Goal: Task Accomplishment & Management: Complete application form

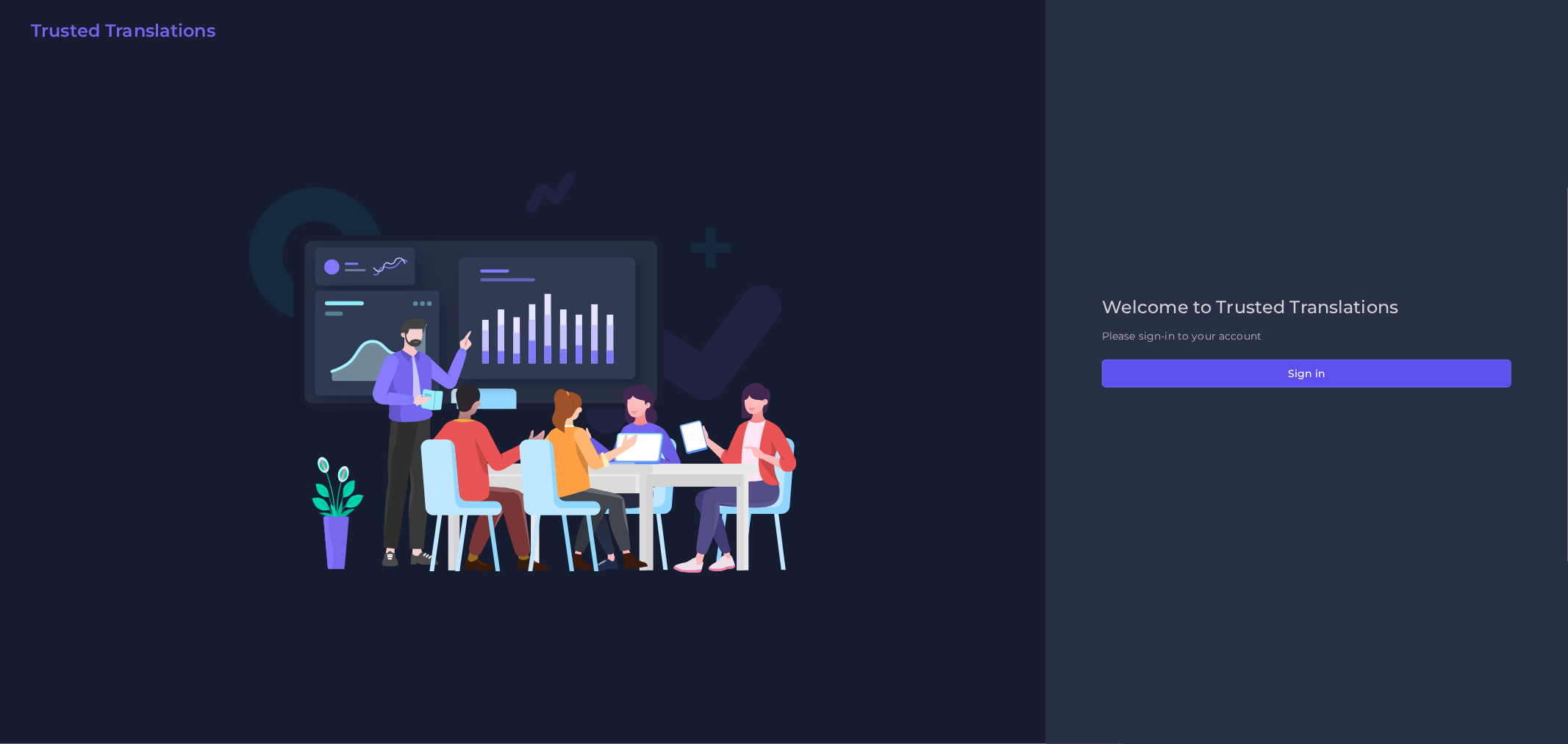
click at [1478, 363] on button "Sign in" at bounding box center [1307, 373] width 410 height 28
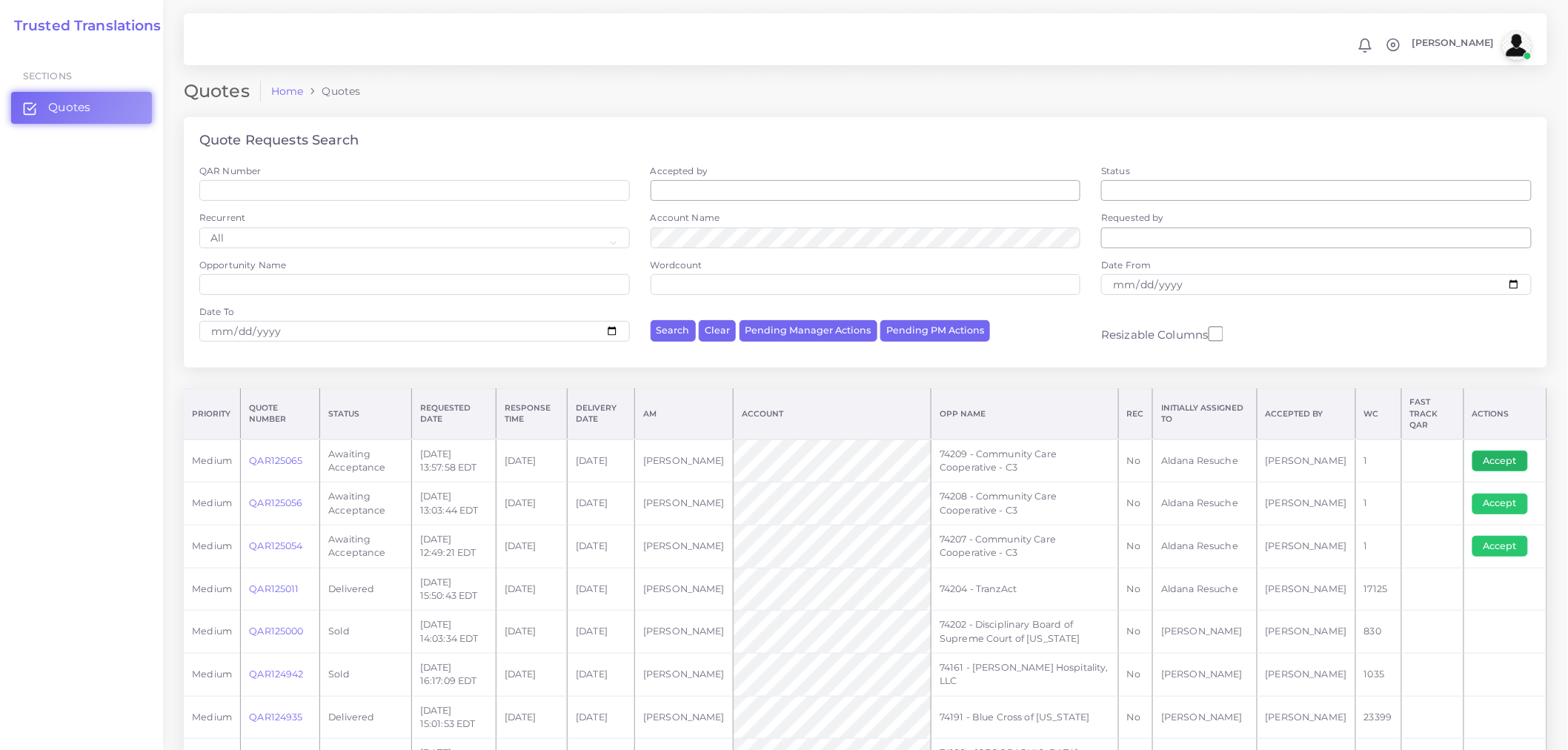
click at [1484, 450] on button "Accept" at bounding box center [1500, 460] width 55 height 20
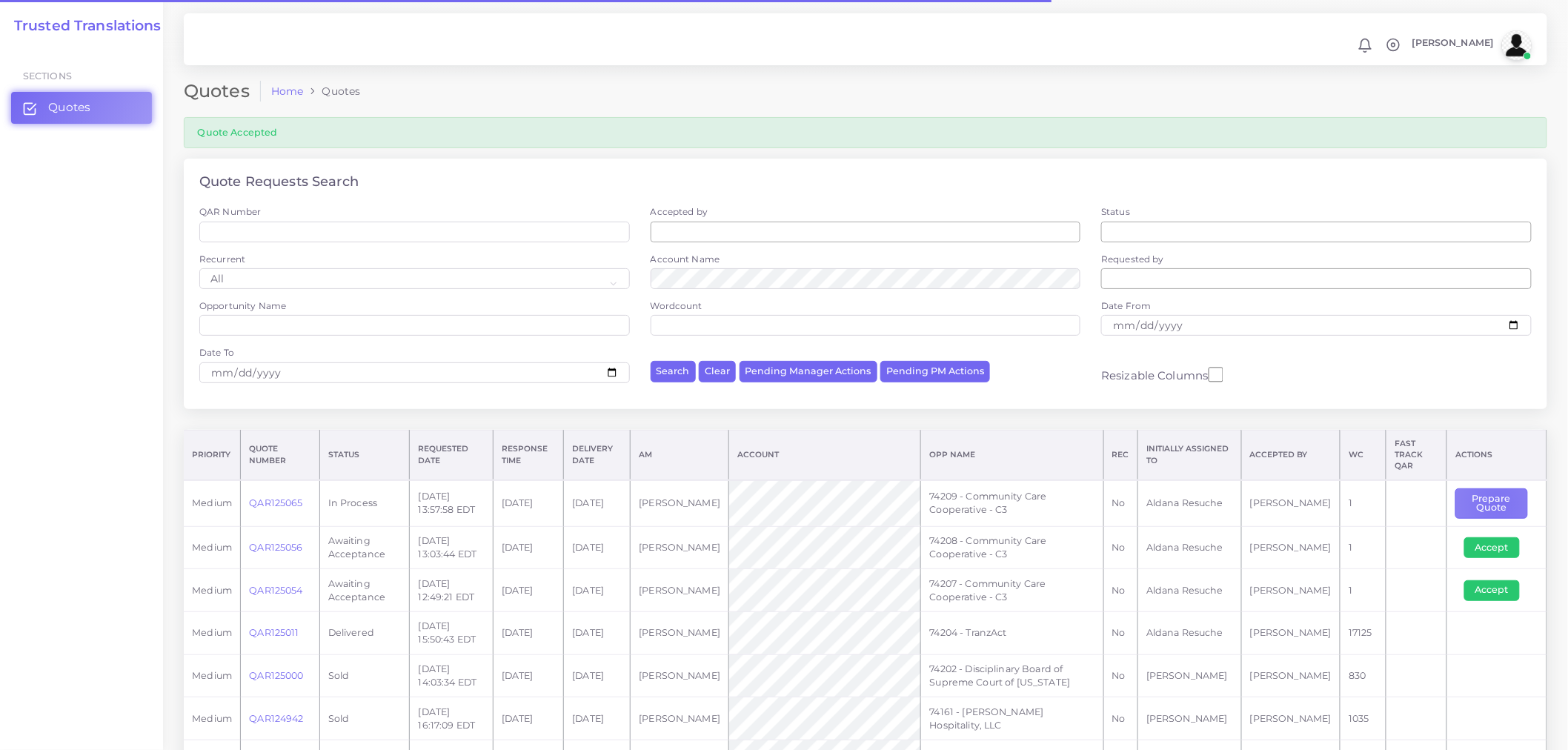
click at [1494, 495] on button "Prepare Quote" at bounding box center [1491, 504] width 72 height 30
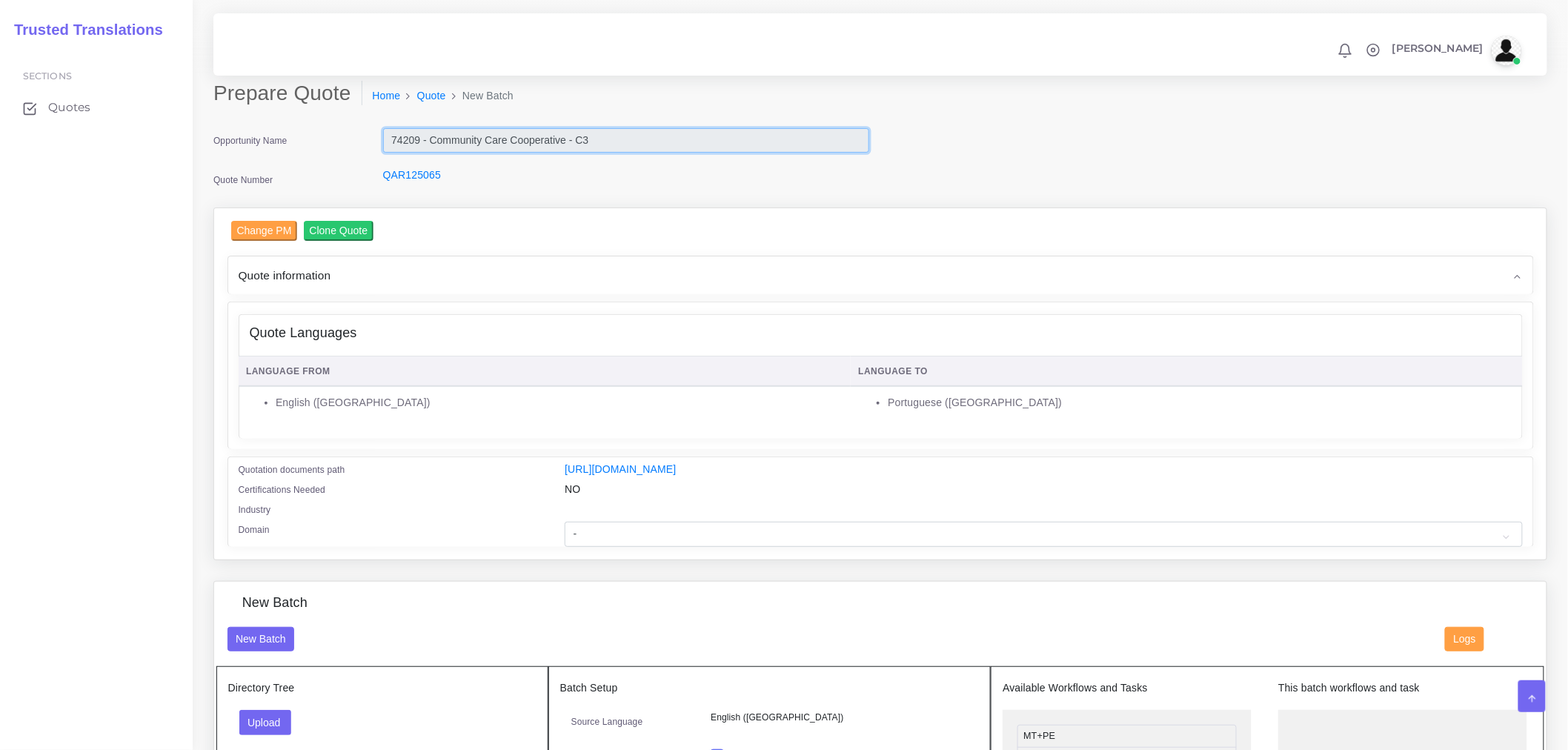
drag, startPoint x: 630, startPoint y: 140, endPoint x: 380, endPoint y: 134, distance: 250.1
click at [380, 134] on div "74209 - Community Care Cooperative - C3" at bounding box center [626, 143] width 508 height 29
click at [591, 191] on div "QAR125065" at bounding box center [626, 182] width 508 height 29
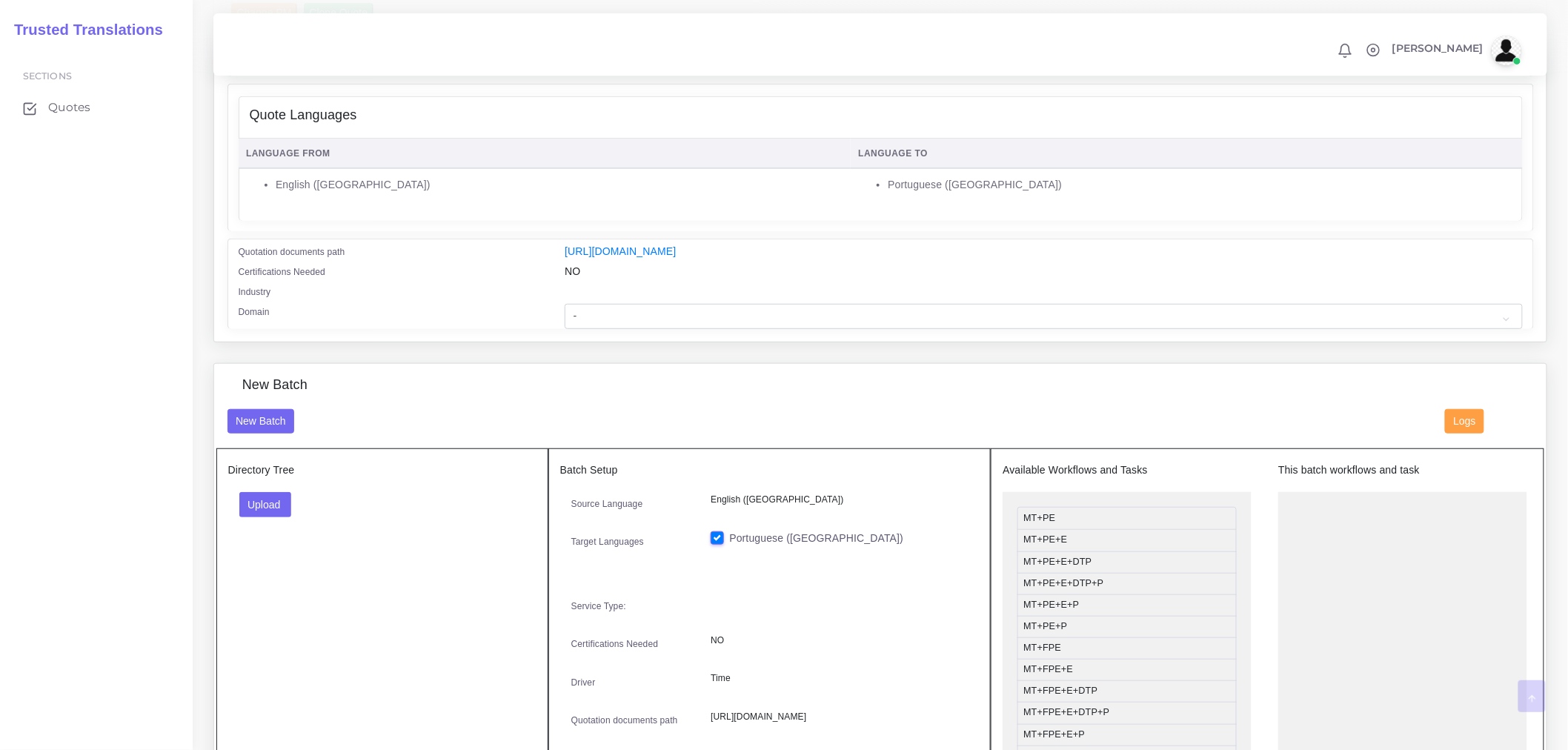
scroll to position [329, 0]
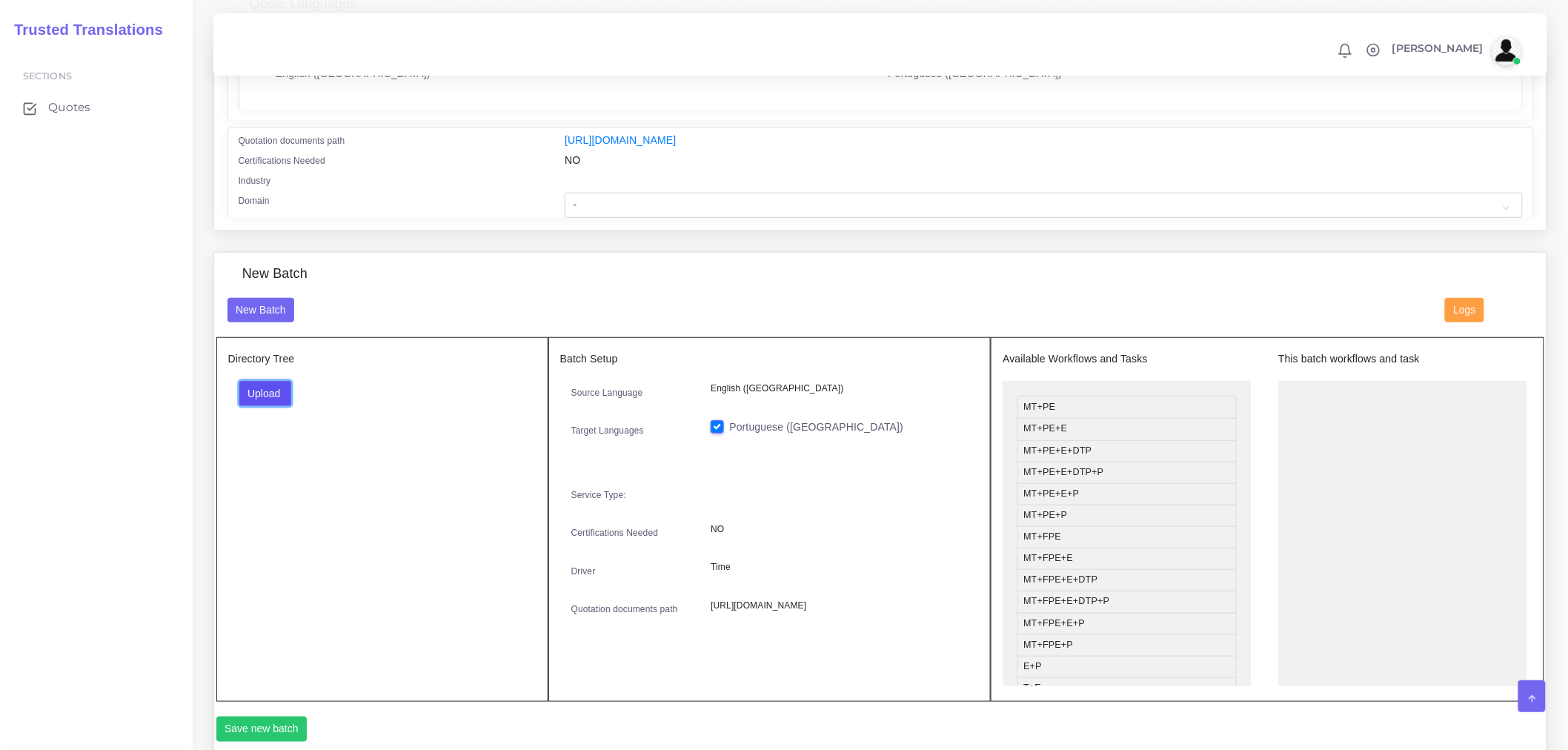
click at [276, 404] on button "Upload" at bounding box center [265, 393] width 52 height 25
click at [257, 455] on label "Files" at bounding box center [290, 449] width 102 height 19
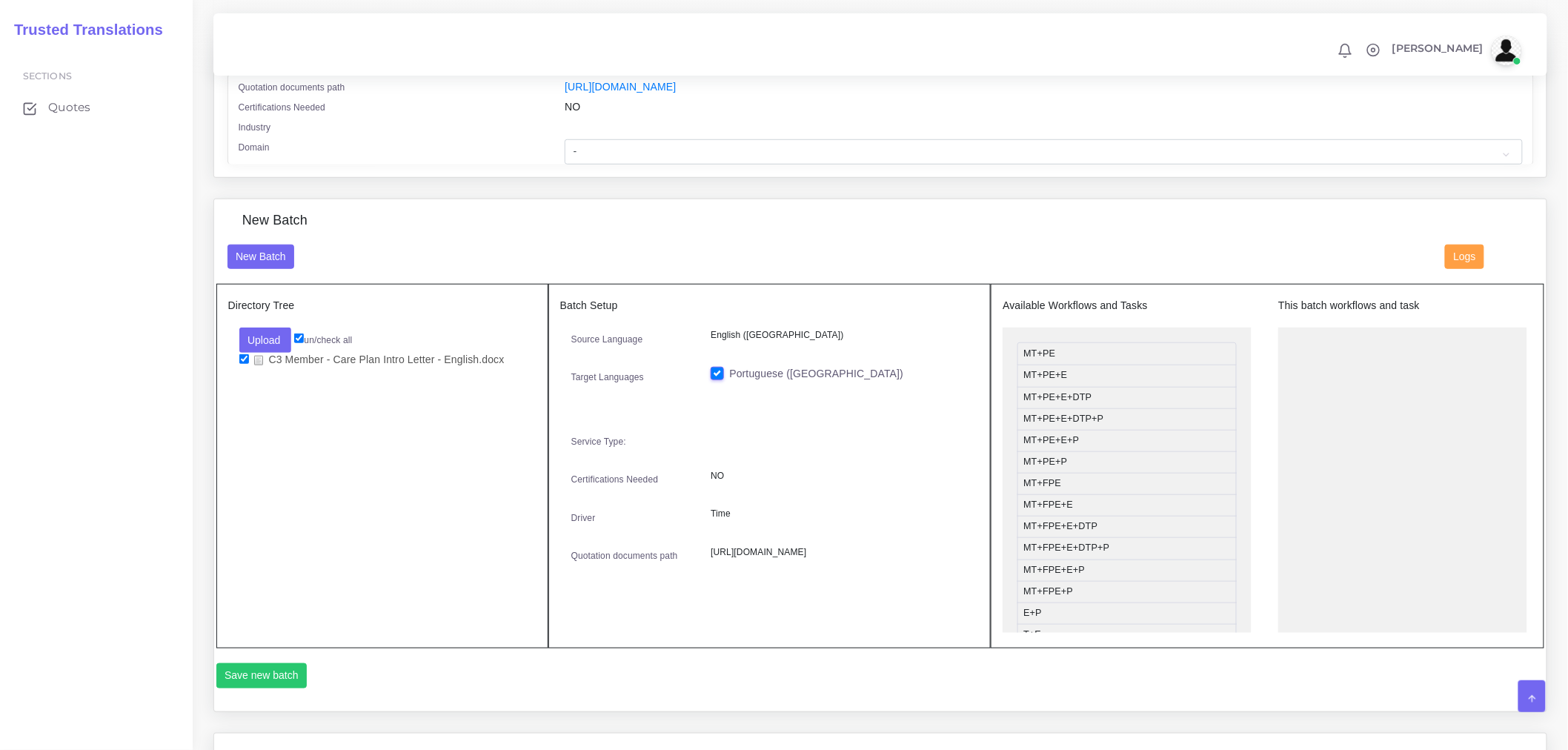
scroll to position [411, 0]
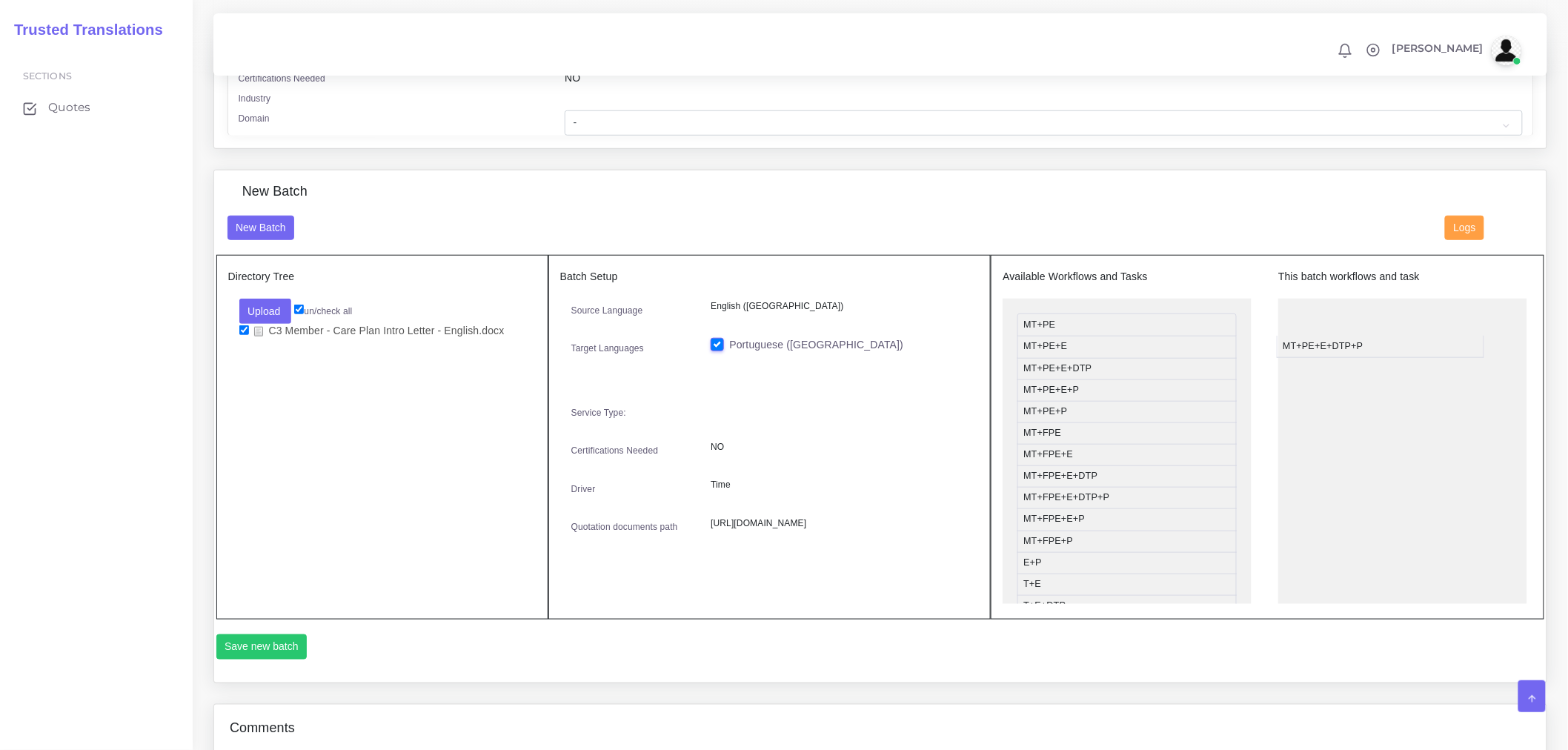
drag, startPoint x: 1082, startPoint y: 403, endPoint x: 1341, endPoint y: 359, distance: 262.7
click at [254, 654] on button "Save new batch" at bounding box center [262, 646] width 91 height 25
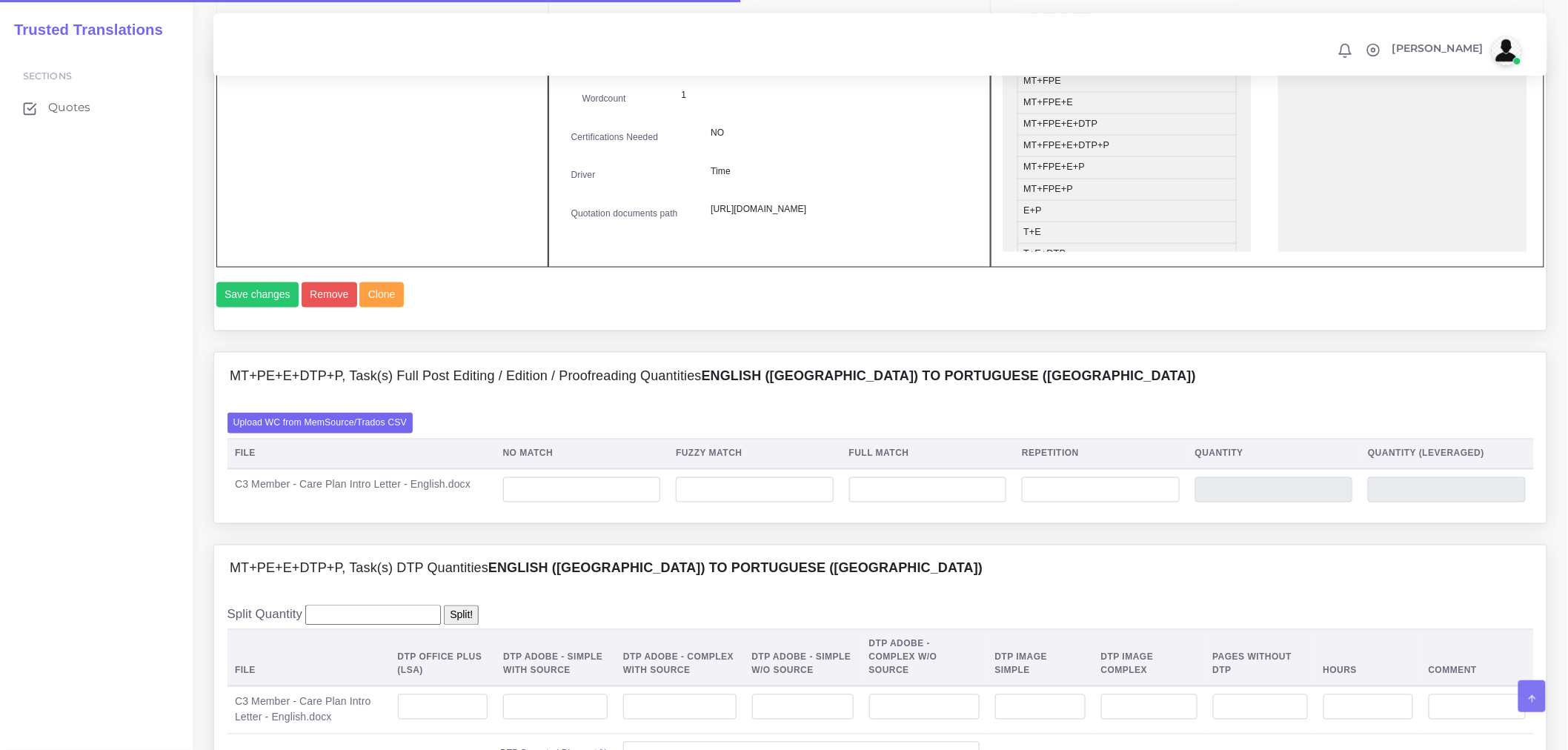
scroll to position [1070, 0]
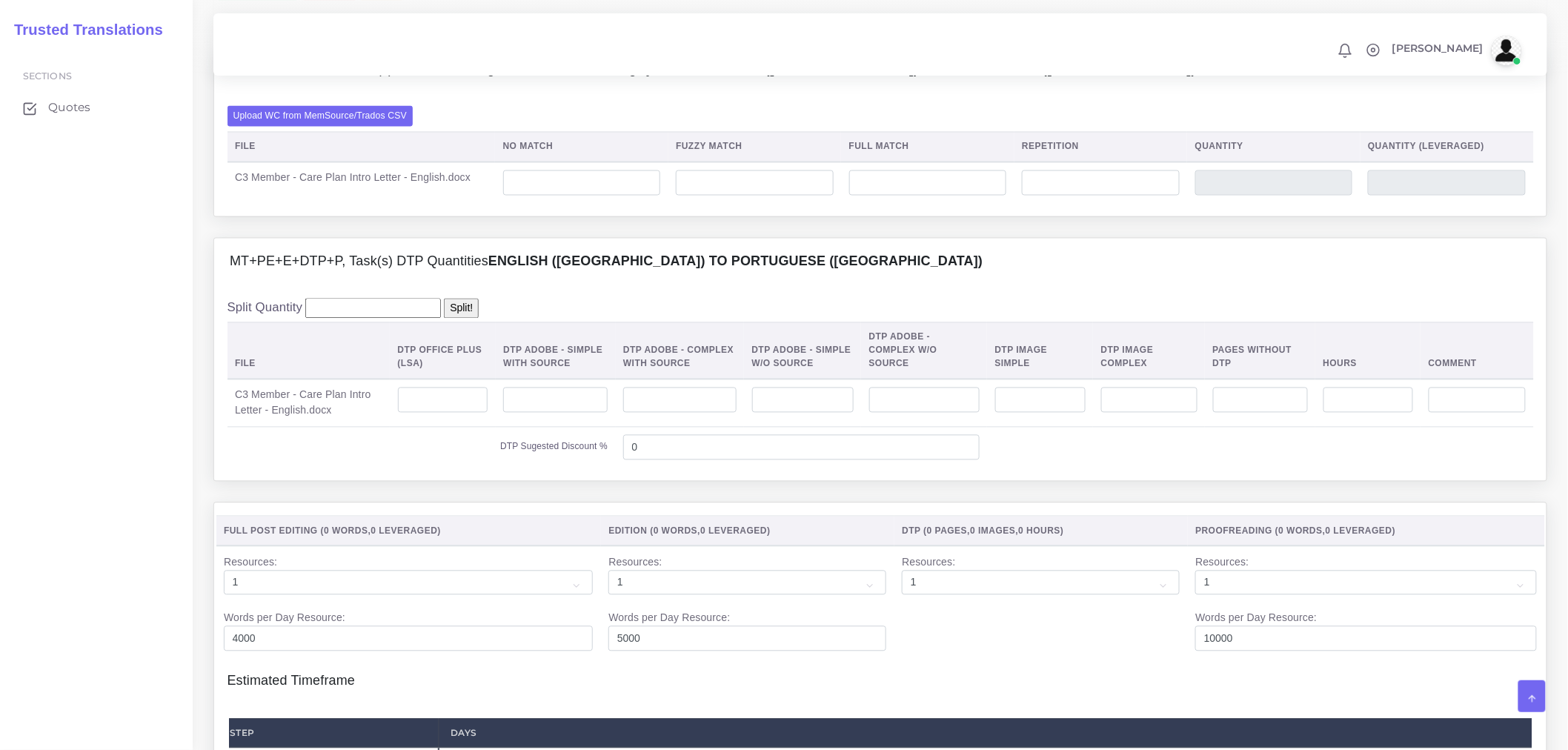
click at [385, 126] on label "Upload WC from MemSource/Trados CSV" at bounding box center [321, 116] width 186 height 20
click at [0, 0] on input "Upload WC from MemSource/Trados CSV" at bounding box center [0, 0] width 0 height 0
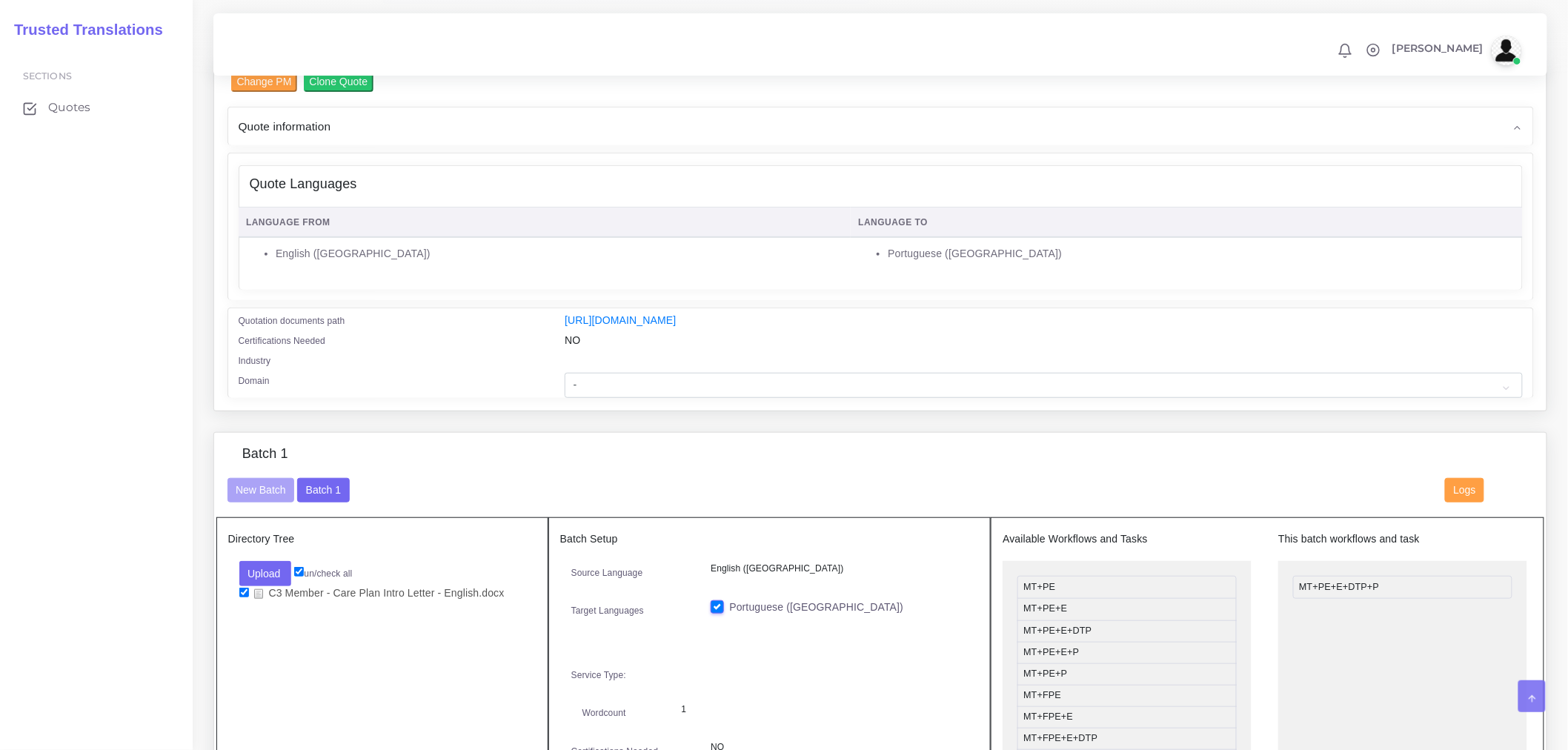
scroll to position [165, 0]
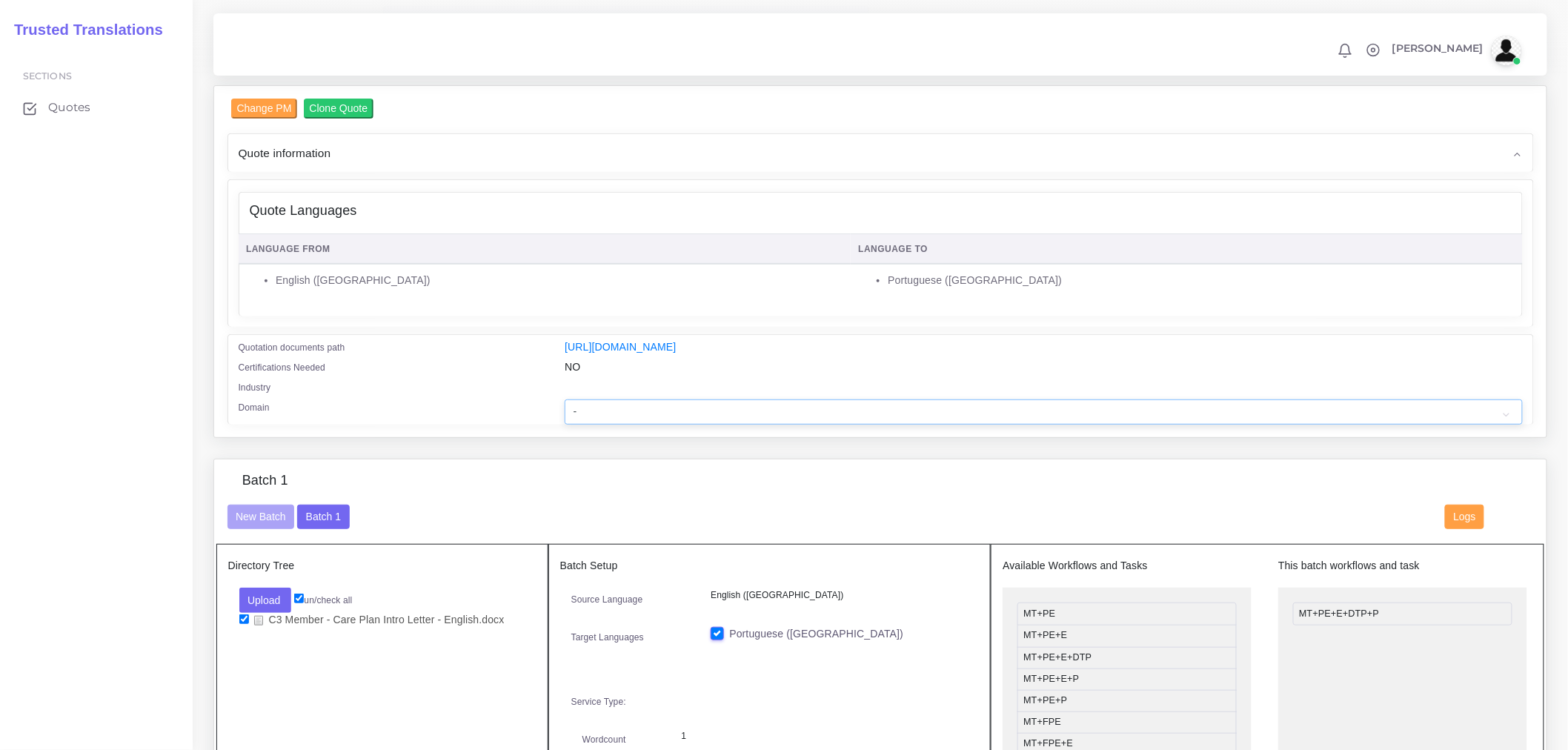
click at [662, 420] on select "- Advertising and Media Agriculture, Forestry and Fishing Architecture, Buildin…" at bounding box center [1043, 412] width 957 height 25
select select "Healthcare and Health Sciences"
click at [565, 409] on select "- Advertising and Media Agriculture, Forestry and Fishing Architecture, Buildin…" at bounding box center [1043, 412] width 957 height 25
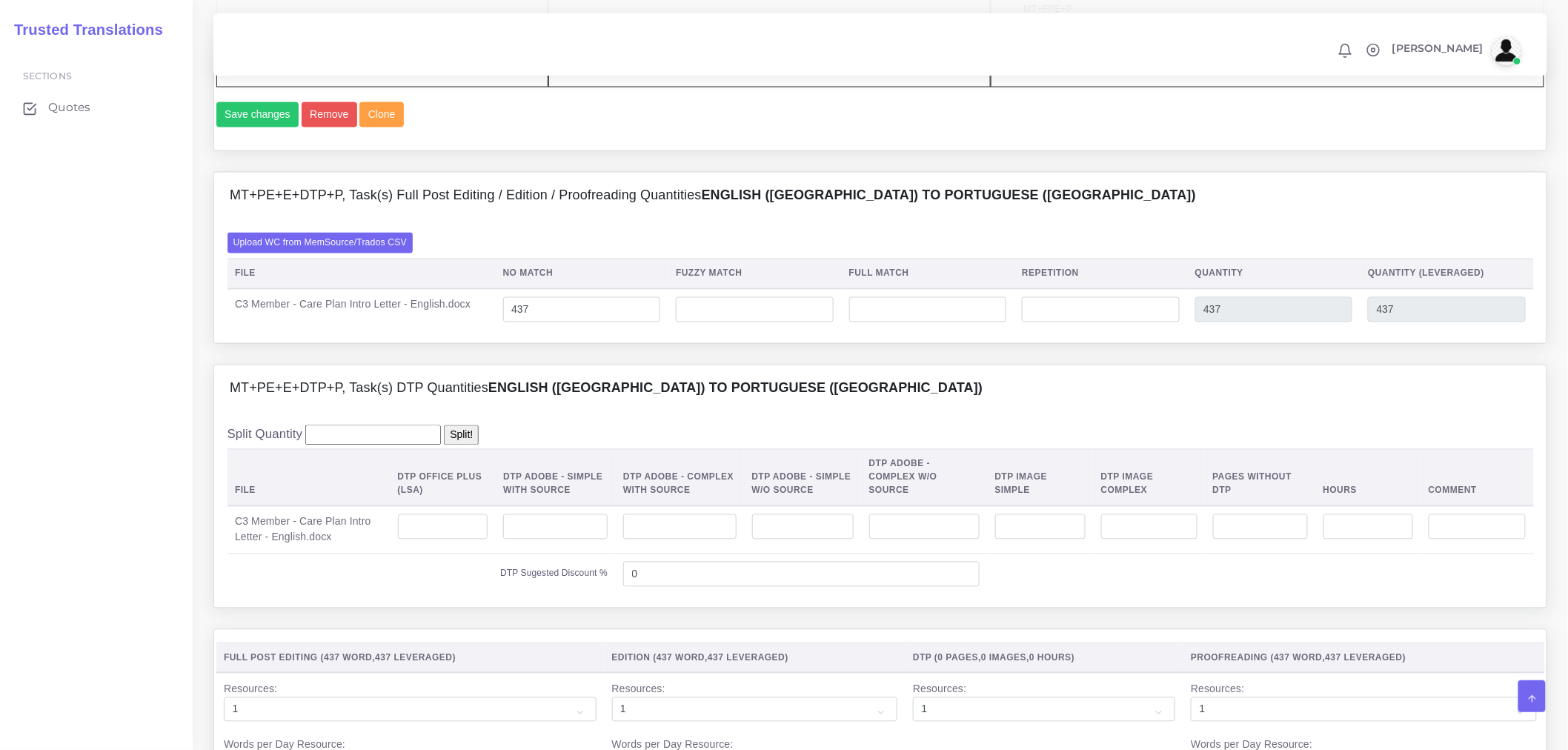
scroll to position [988, 0]
click at [458, 537] on input "number" at bounding box center [443, 525] width 91 height 25
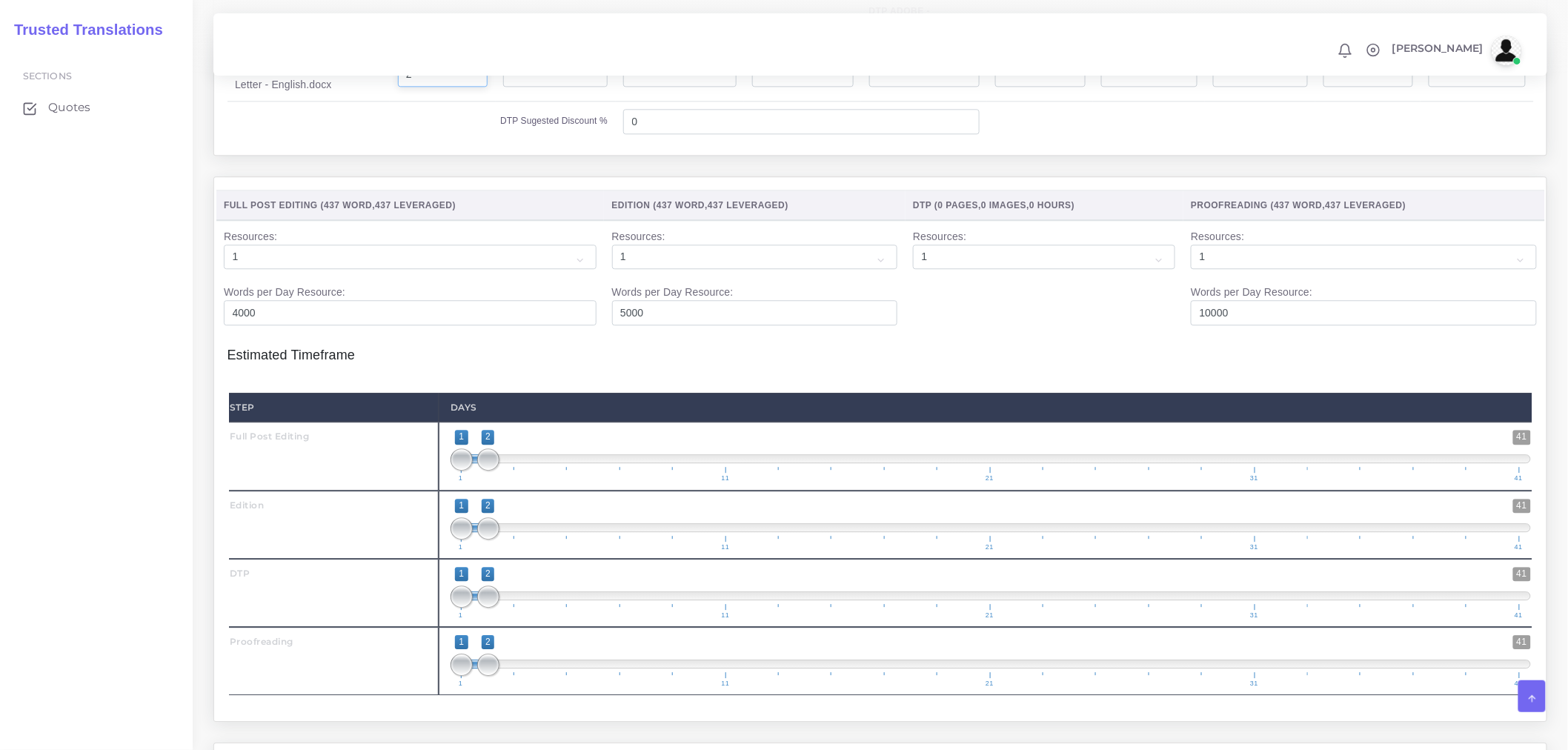
scroll to position [1482, 0]
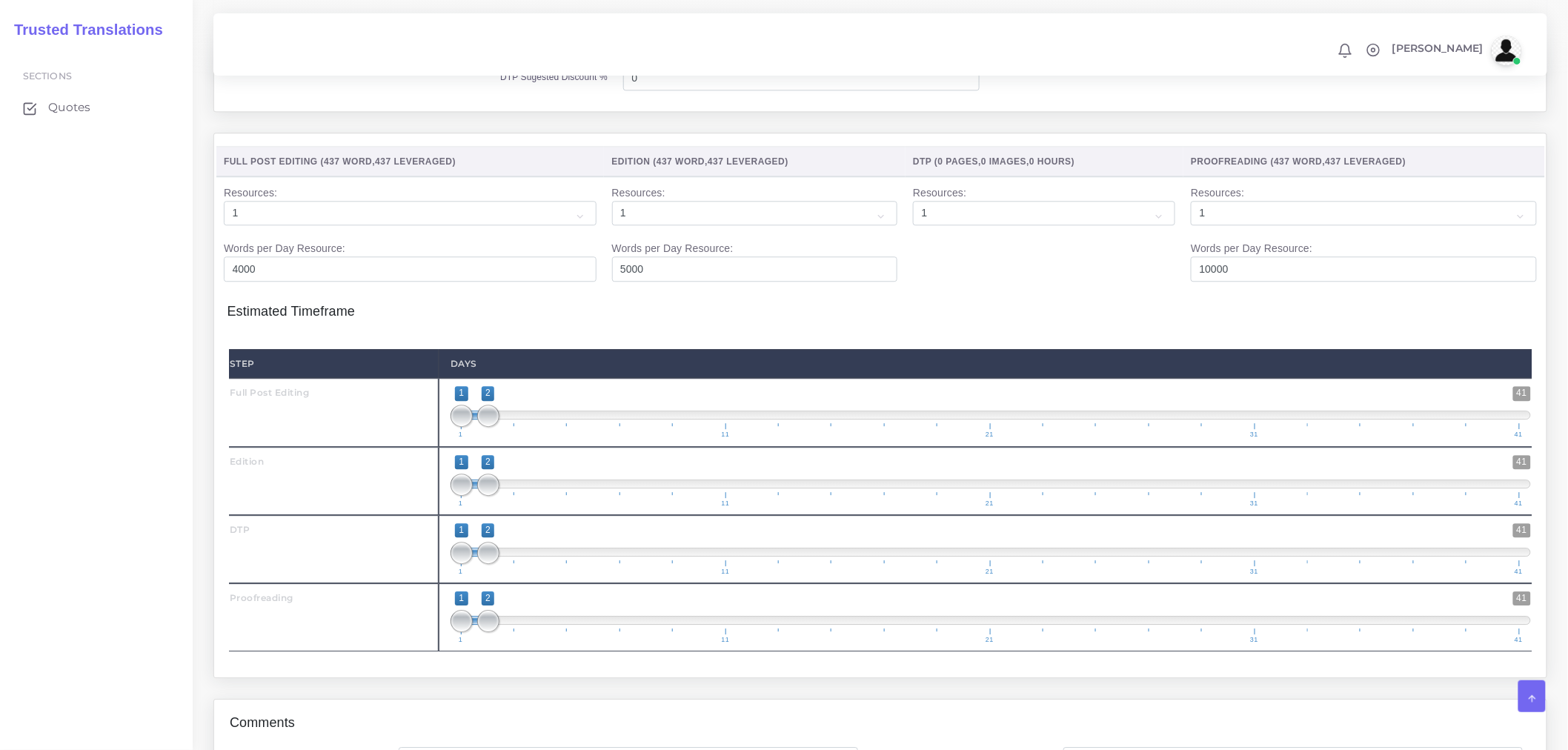
type input "2"
drag, startPoint x: 479, startPoint y: 527, endPoint x: 488, endPoint y: 517, distance: 13.5
click at [480, 507] on span "1 11 21 31 41" at bounding box center [990, 499] width 1058 height 15
drag, startPoint x: 488, startPoint y: 517, endPoint x: 505, endPoint y: 516, distance: 17.0
click at [508, 496] on span at bounding box center [514, 484] width 22 height 22
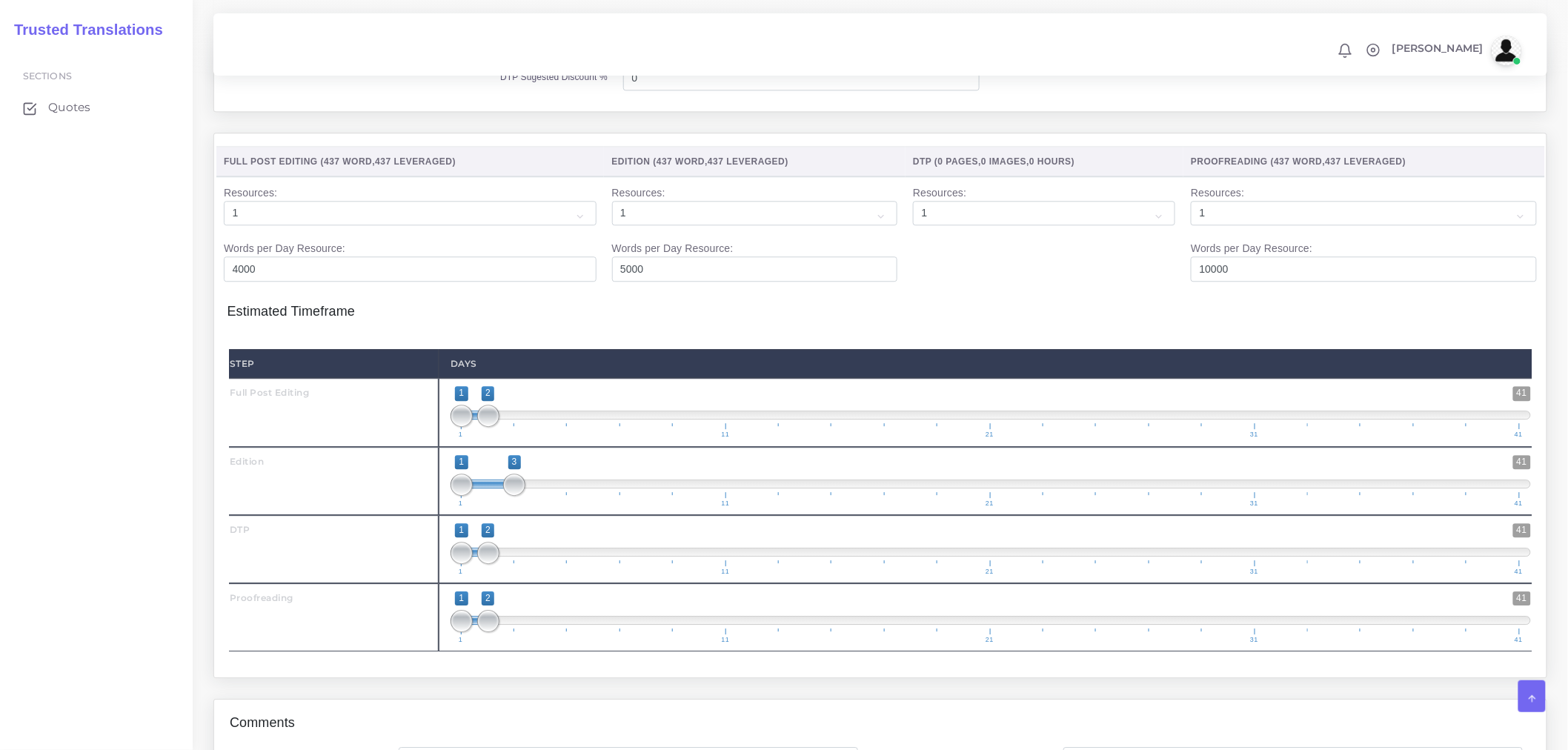
click at [474, 489] on span at bounding box center [488, 484] width 52 height 9
type input "2;3"
drag, startPoint x: 479, startPoint y: 513, endPoint x: 487, endPoint y: 513, distance: 8.0
click at [487, 496] on span at bounding box center [488, 484] width 22 height 22
drag, startPoint x: 492, startPoint y: 583, endPoint x: 527, endPoint y: 581, distance: 35.1
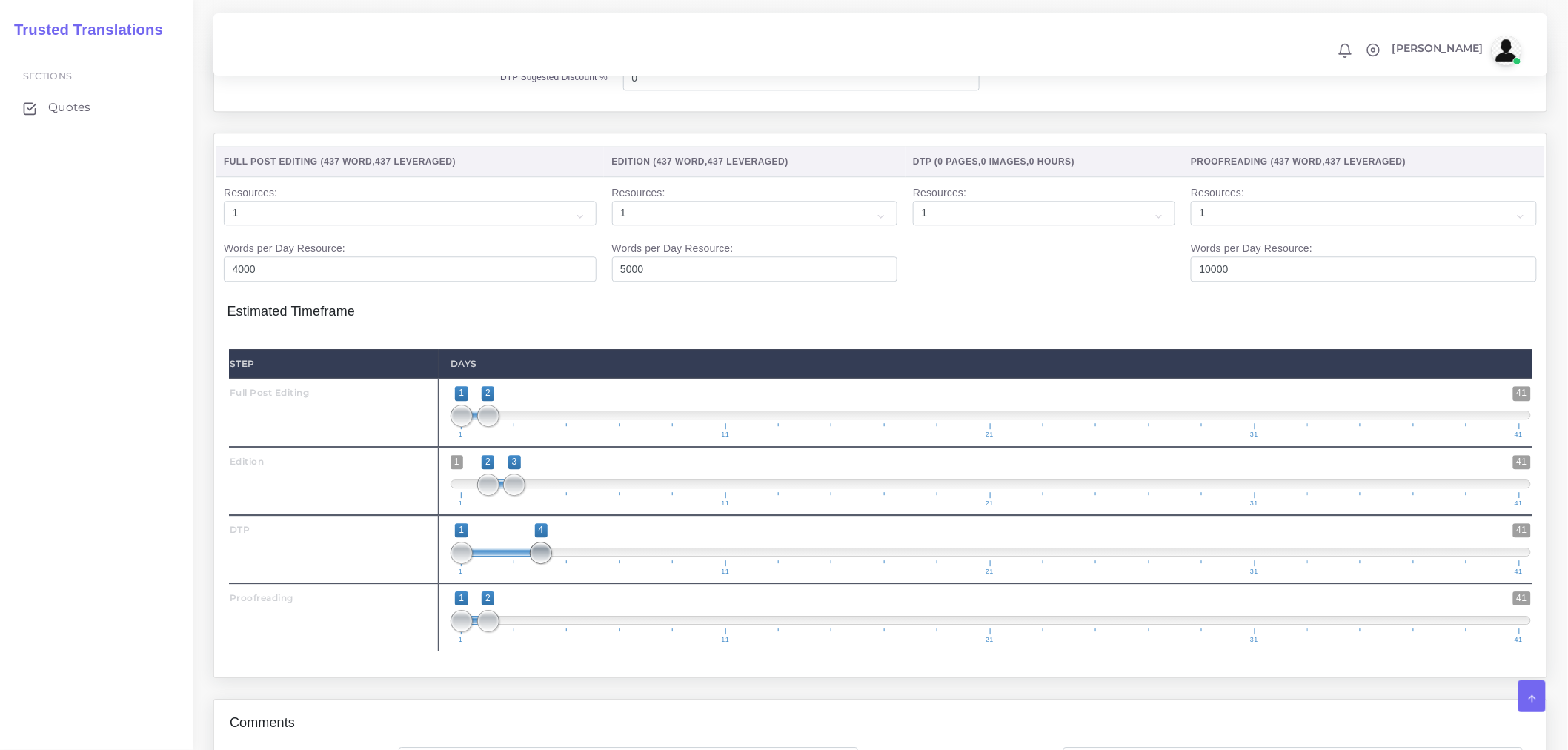
click at [527, 575] on span "1 41 1 4 1 — 4 1 11 21 31 41" at bounding box center [990, 549] width 1080 height 52
click at [542, 564] on span at bounding box center [540, 553] width 22 height 22
type input "3;4"
drag, startPoint x: 464, startPoint y: 581, endPoint x: 512, endPoint y: 581, distance: 48.0
click at [512, 564] on span at bounding box center [514, 553] width 22 height 22
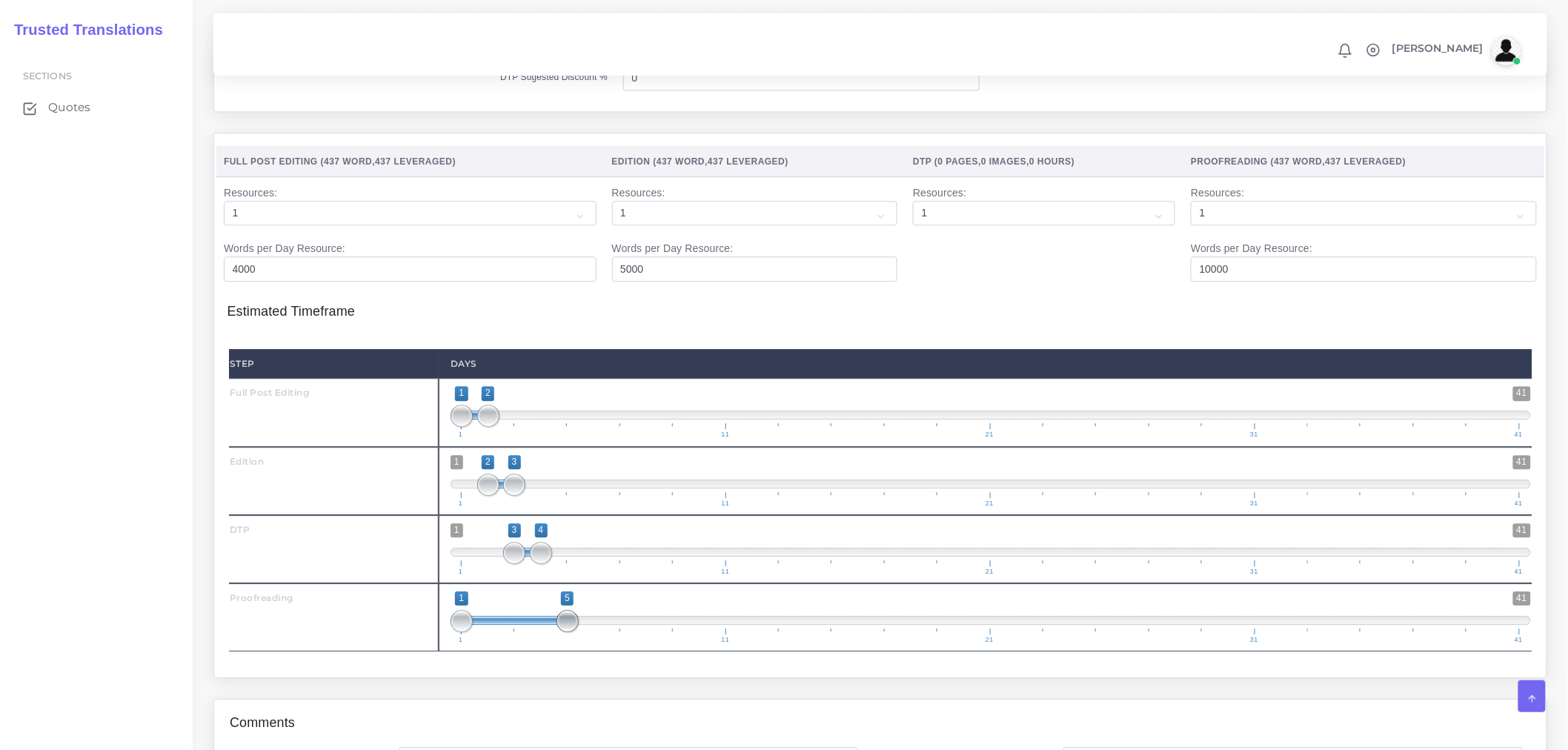
drag, startPoint x: 498, startPoint y: 649, endPoint x: 455, endPoint y: 646, distance: 43.1
click at [568, 632] on span at bounding box center [567, 620] width 22 height 22
type input "4;5"
drag, startPoint x: 453, startPoint y: 646, endPoint x: 538, endPoint y: 645, distance: 85.0
click at [538, 632] on span at bounding box center [540, 620] width 22 height 22
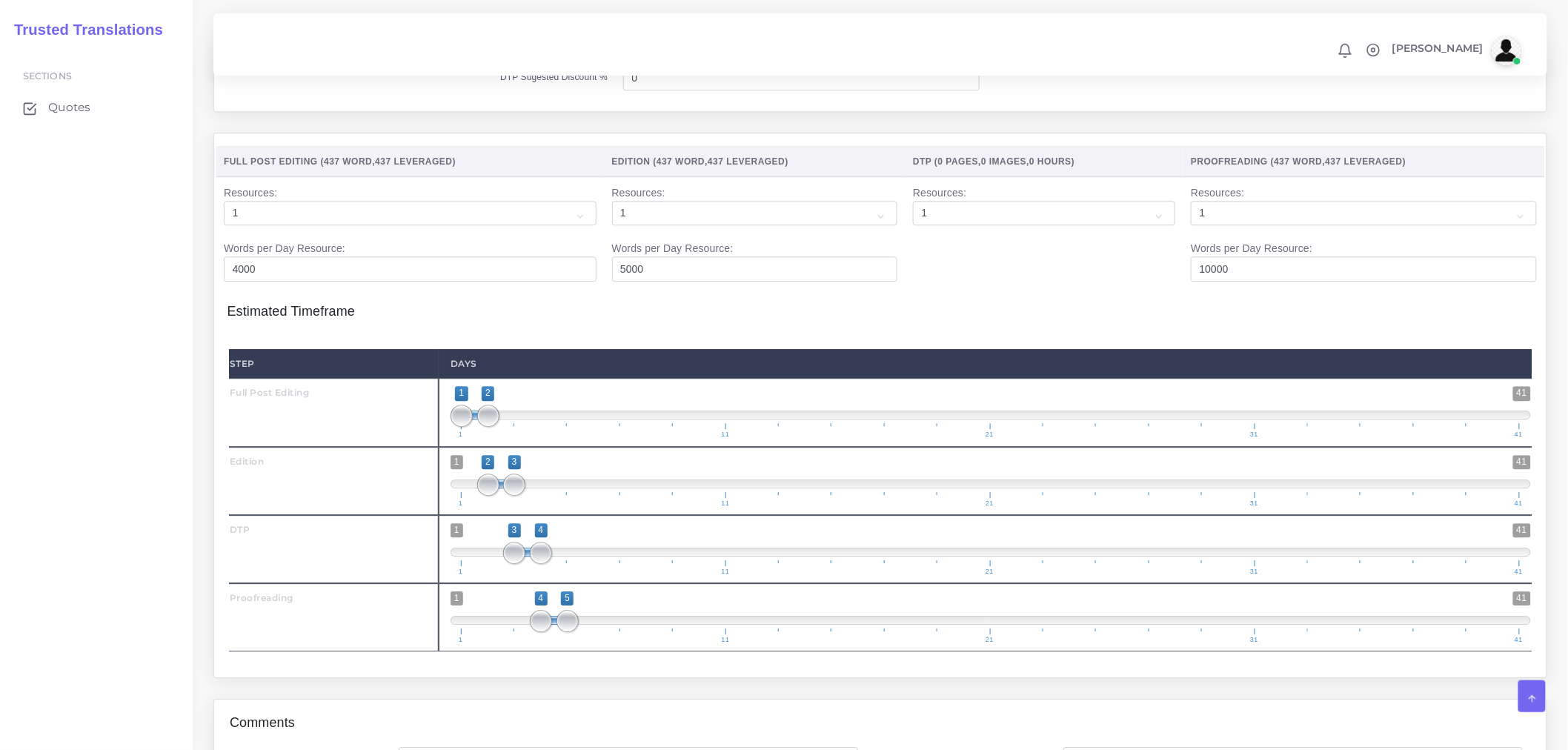
click at [516, 651] on div "1 41 4 5 4 — 5 1 11 21 31 41 4;5" at bounding box center [990, 618] width 1104 height 69
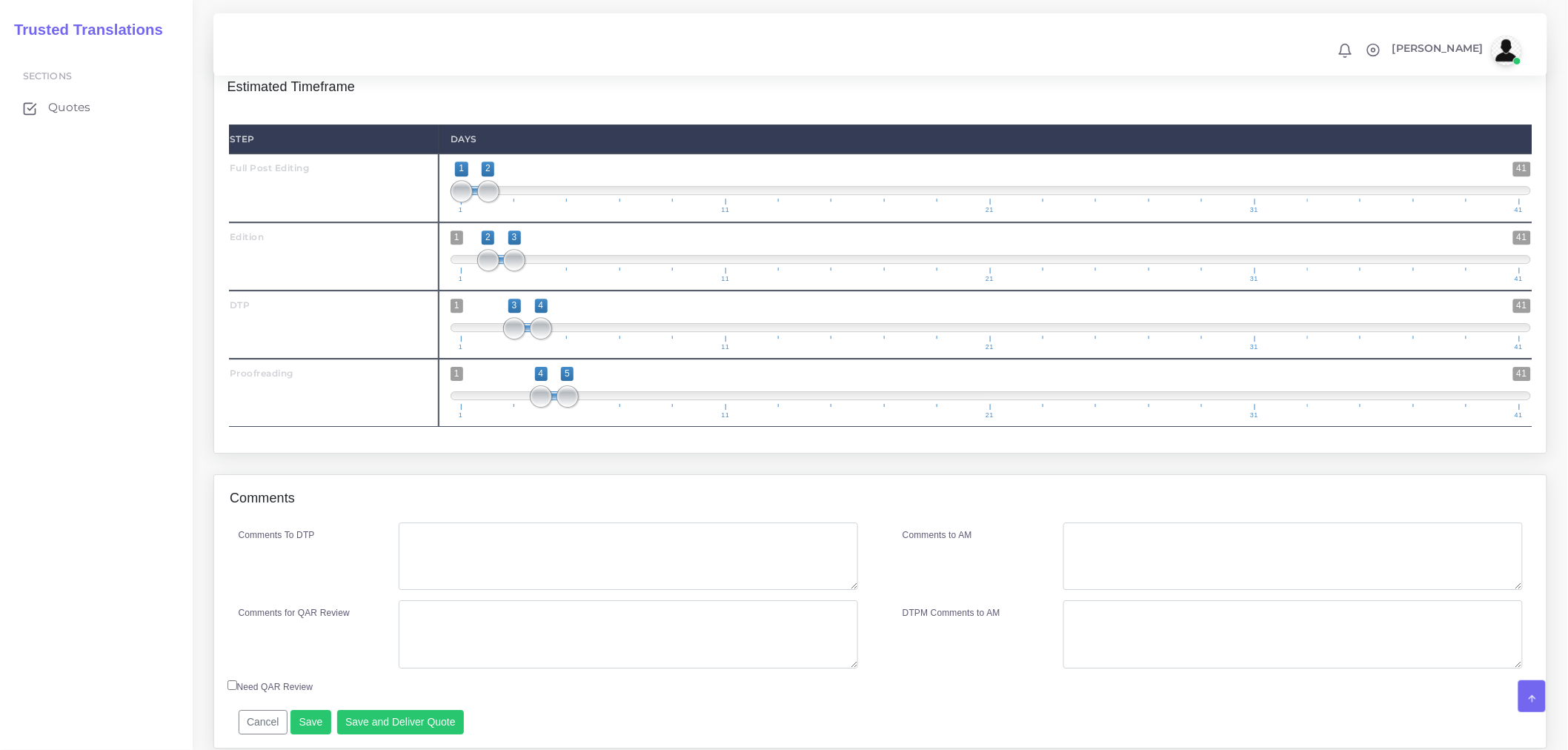
scroll to position [1729, 0]
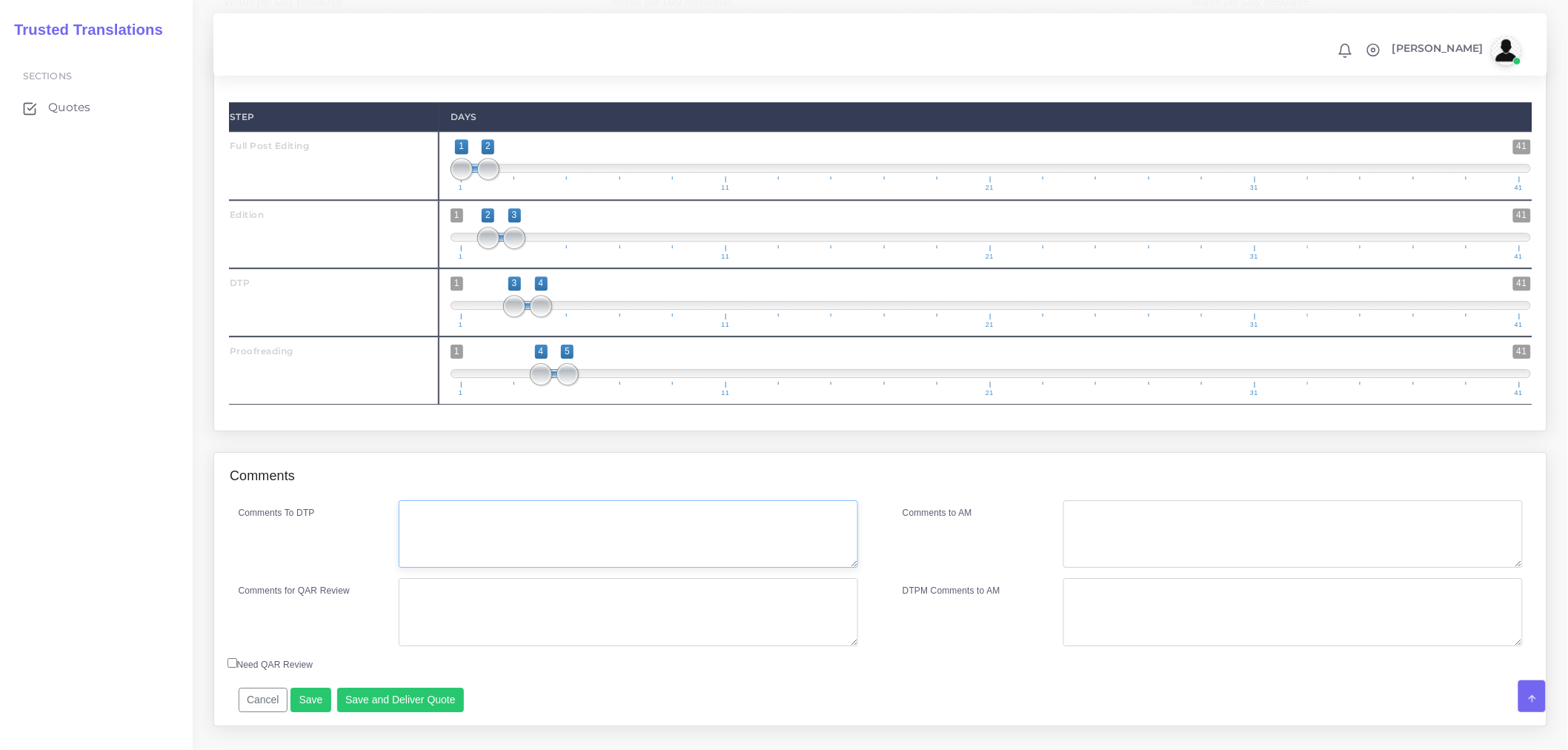
click at [508, 569] on textarea "Comments To DTP" at bounding box center [628, 535] width 459 height 69
type textarea "DTP in Word."
click at [514, 626] on textarea "Comments for QAR Review" at bounding box center [628, 612] width 459 height 69
drag, startPoint x: 559, startPoint y: 631, endPoint x: 342, endPoint y: 635, distance: 217.0
click at [342, 635] on div "Comments for QAR Review Full PE + ED + DTP + PRF" at bounding box center [548, 612] width 642 height 69
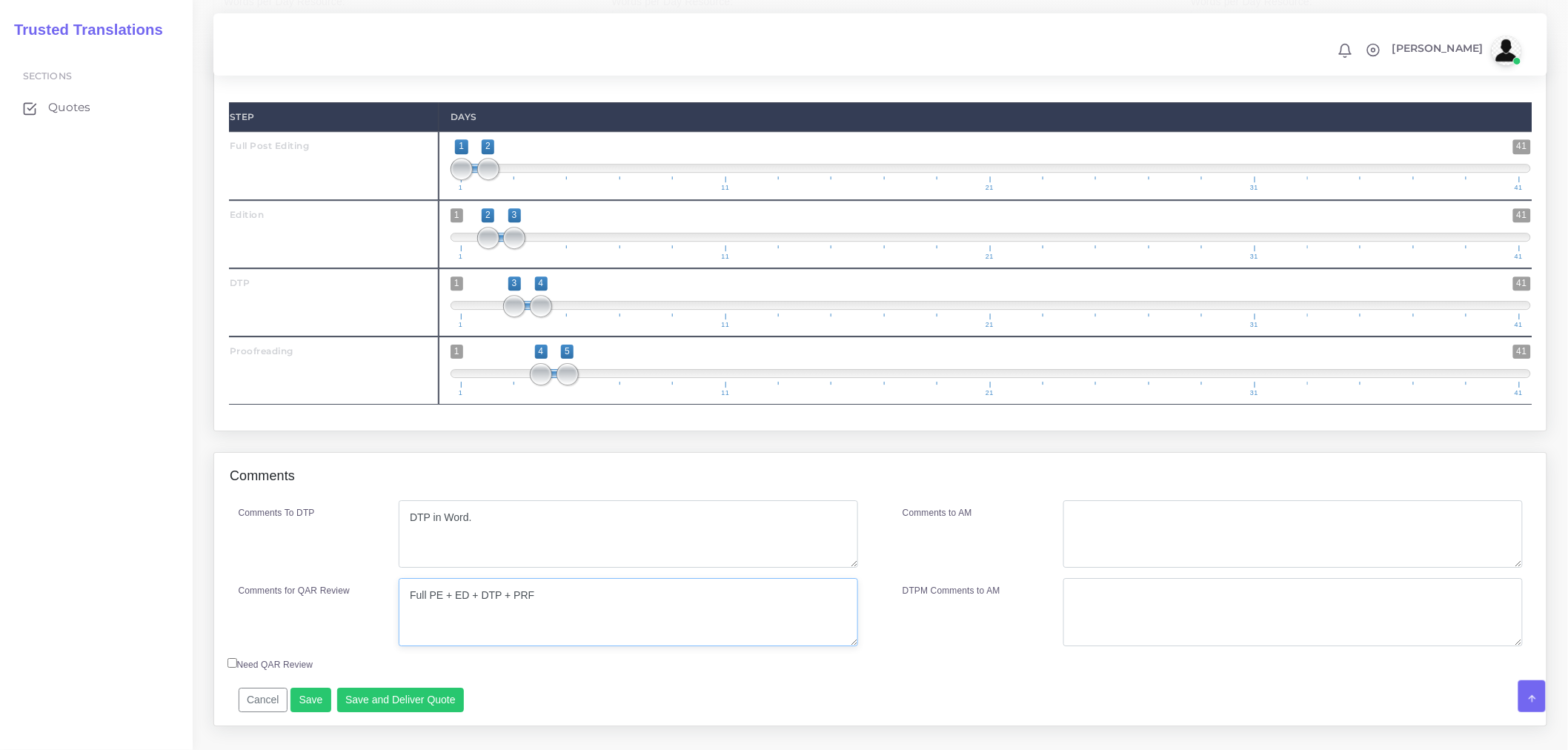
type textarea "Full PE + ED + DTP + PRF"
click at [1202, 549] on textarea "Comments to AM" at bounding box center [1292, 535] width 459 height 69
paste textarea "Full PE + ED + DTP + PRF"
type textarea "Full PE + ED + DTP + PRF"
click at [402, 713] on button "Save and Deliver Quote" at bounding box center [401, 700] width 127 height 25
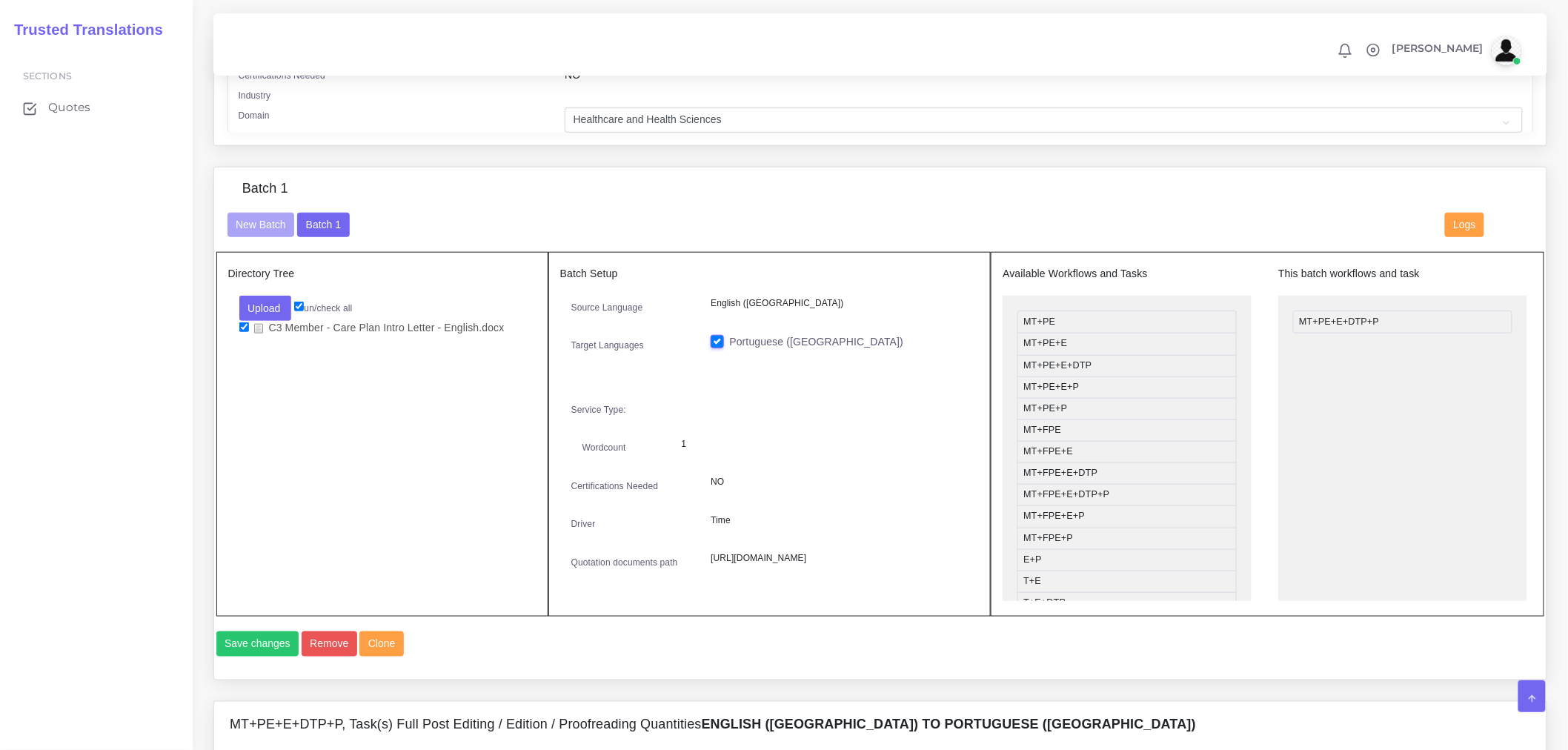
scroll to position [411, 0]
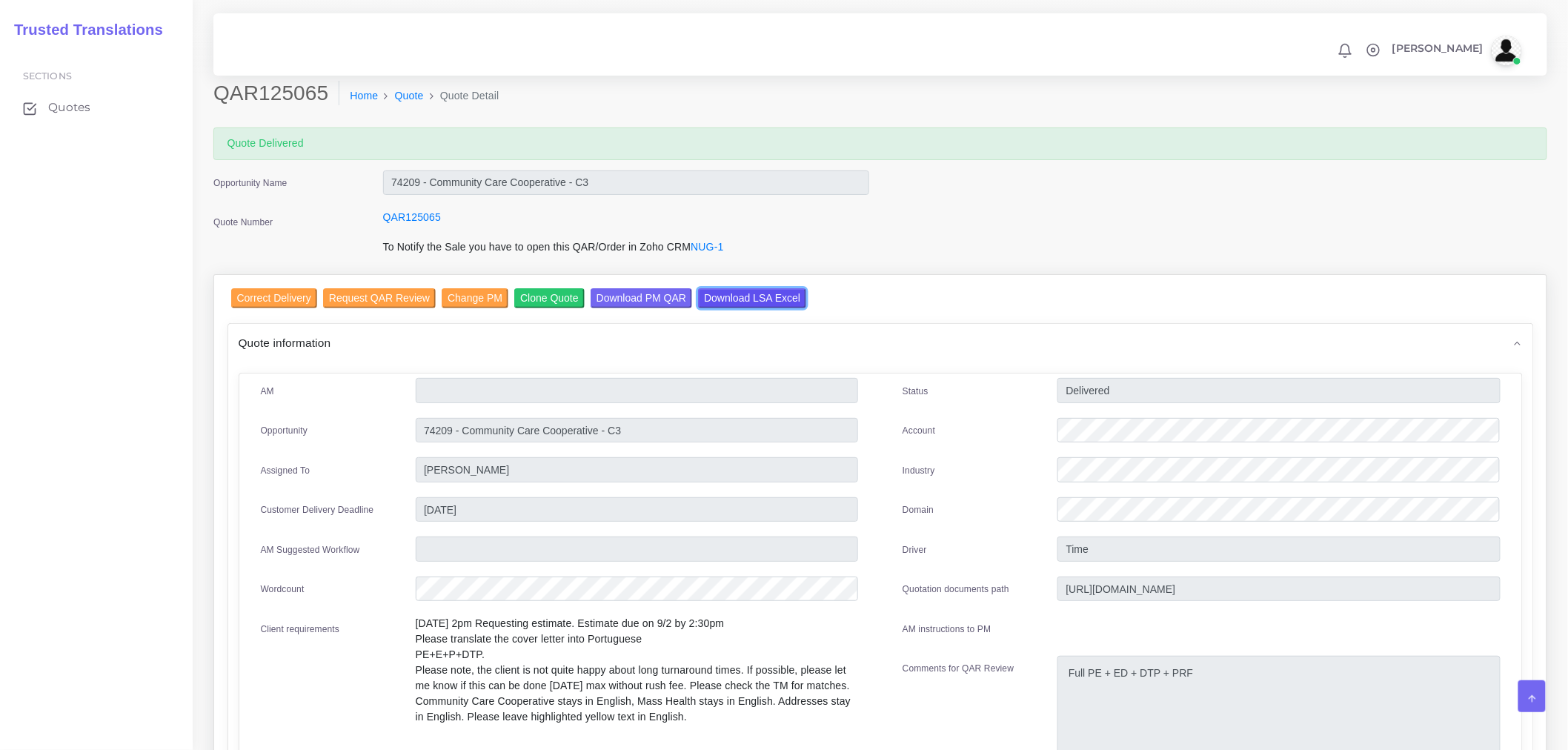
click at [750, 300] on input "Download LSA Excel" at bounding box center [752, 298] width 109 height 20
click at [149, 278] on div "Sections Quotes" at bounding box center [96, 397] width 193 height 704
click at [402, 97] on link "Quote" at bounding box center [409, 95] width 29 height 16
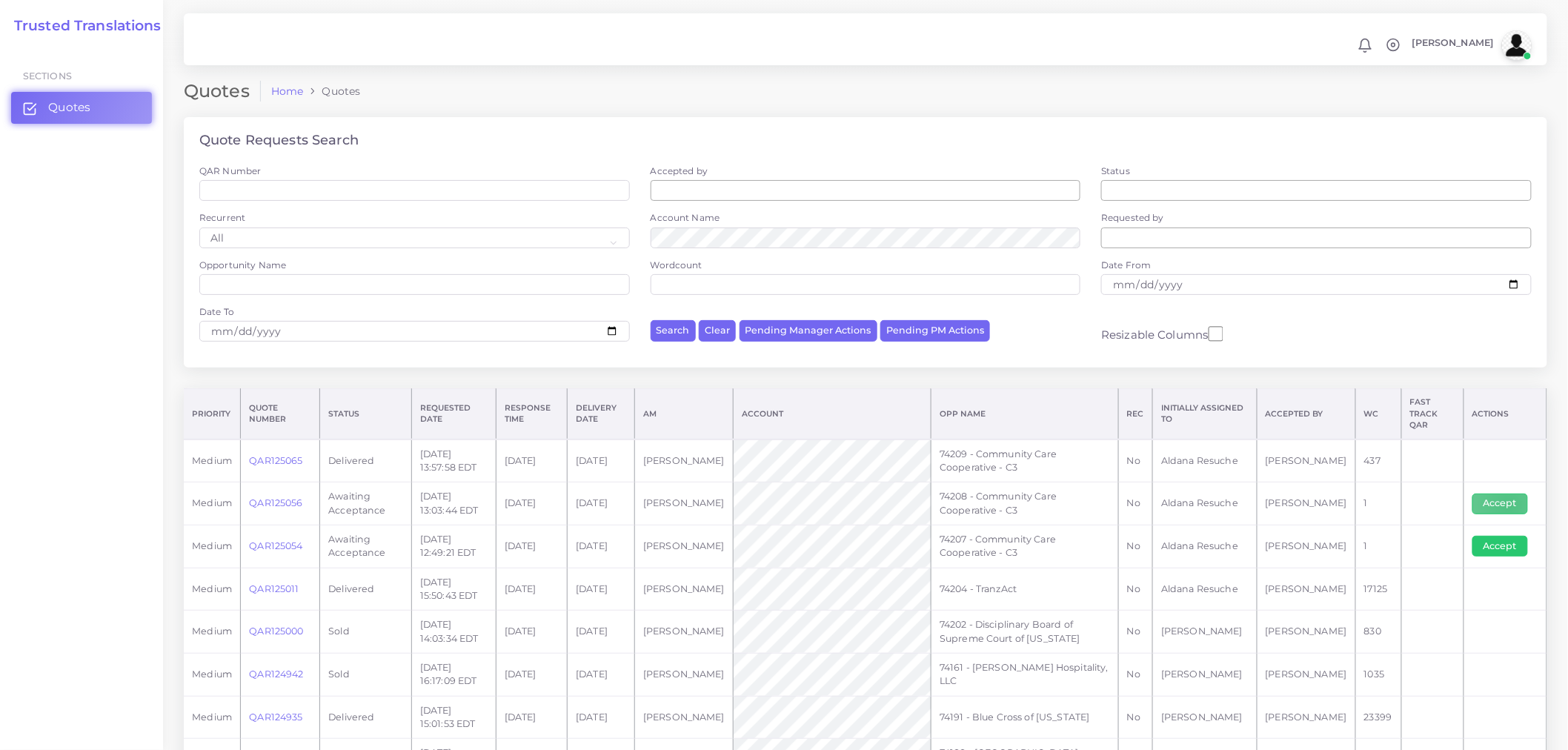
click at [1508, 495] on button "Accept" at bounding box center [1500, 504] width 55 height 20
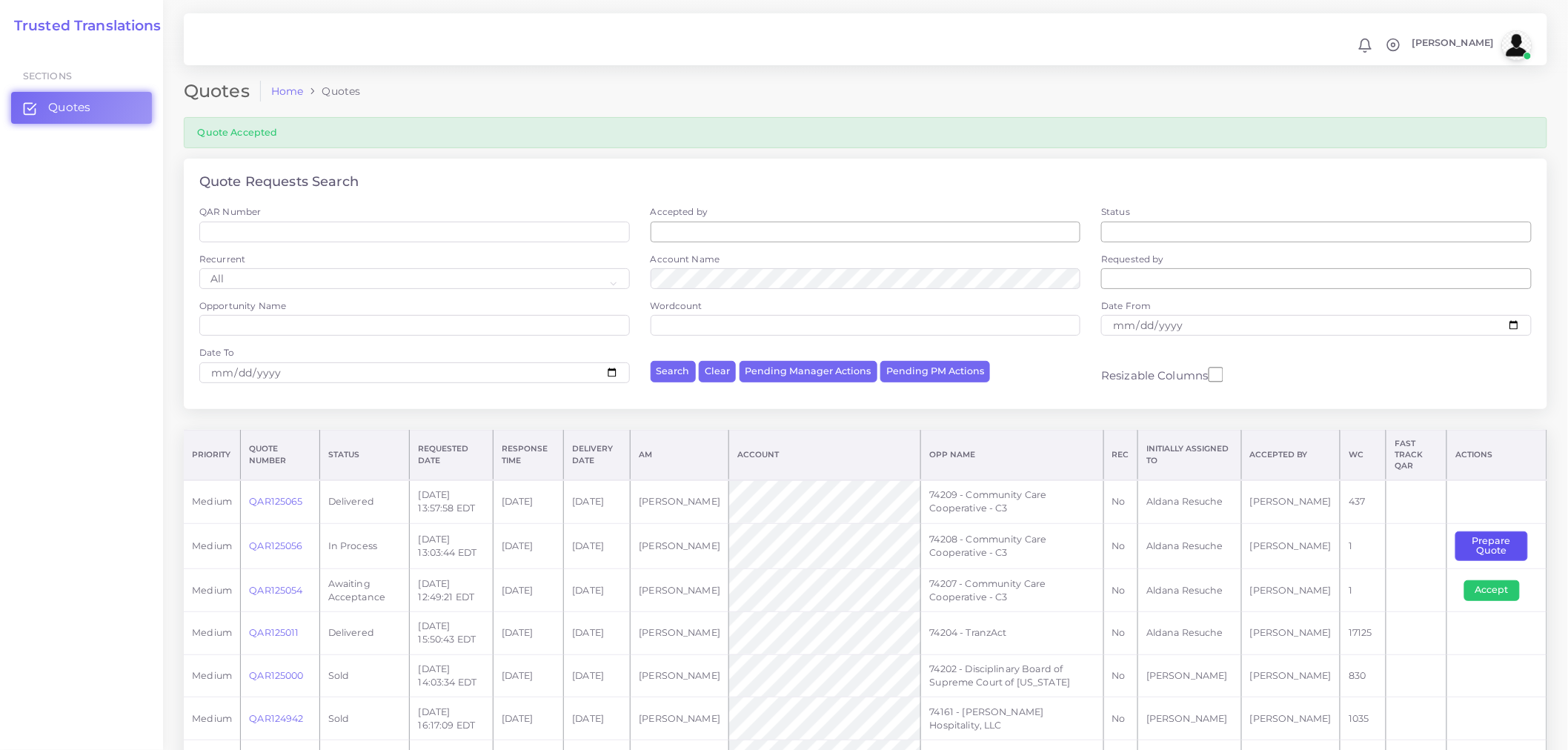
click at [1498, 539] on button "Prepare Quote" at bounding box center [1491, 546] width 72 height 30
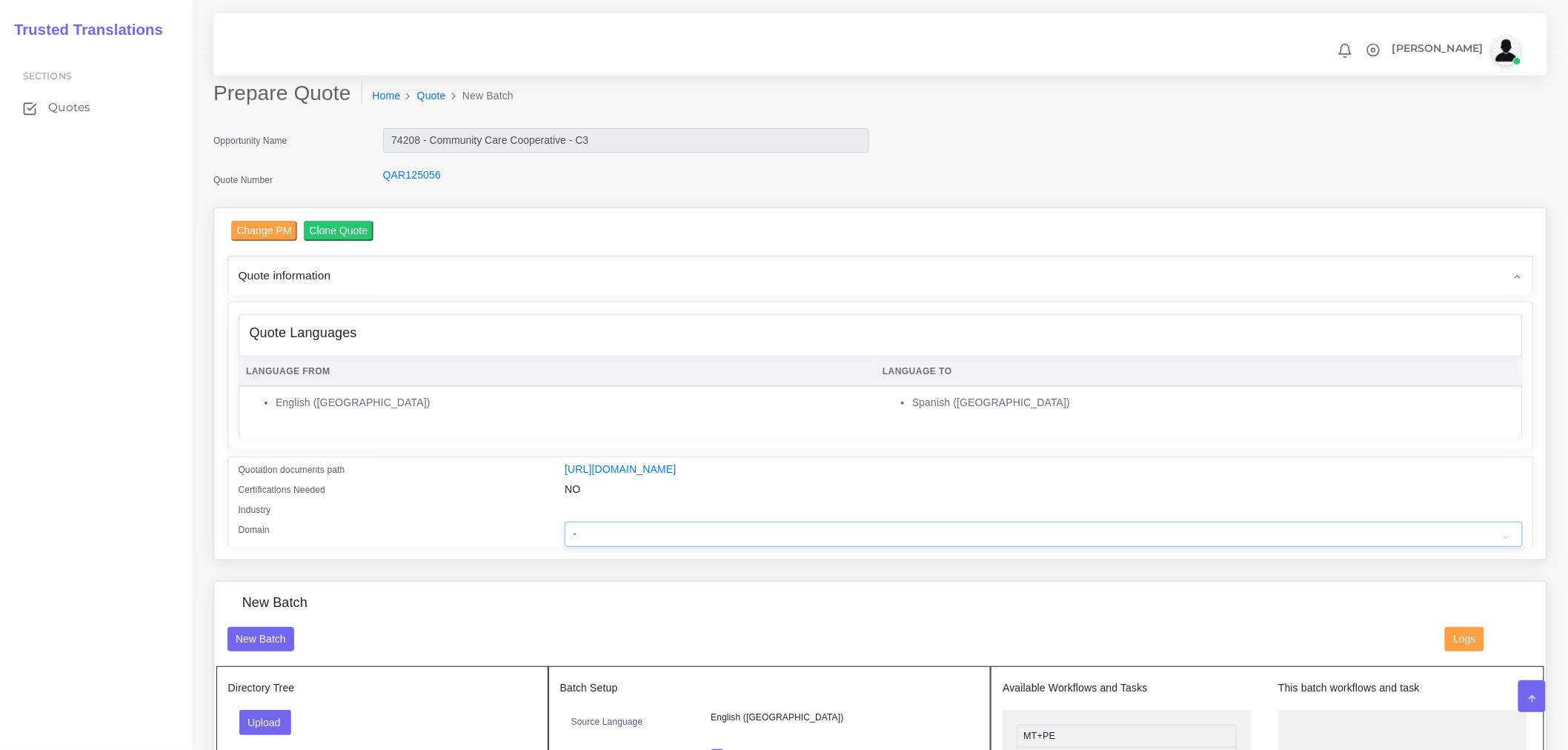
click at [800, 547] on select "- Advertising and Media Agriculture, Forestry and Fishing Architecture, Buildin…" at bounding box center [1043, 534] width 957 height 25
select select "Healthcare and Health Sciences"
click at [565, 531] on select "- Advertising and Media Agriculture, Forestry and Fishing Architecture, Buildin…" at bounding box center [1043, 534] width 957 height 25
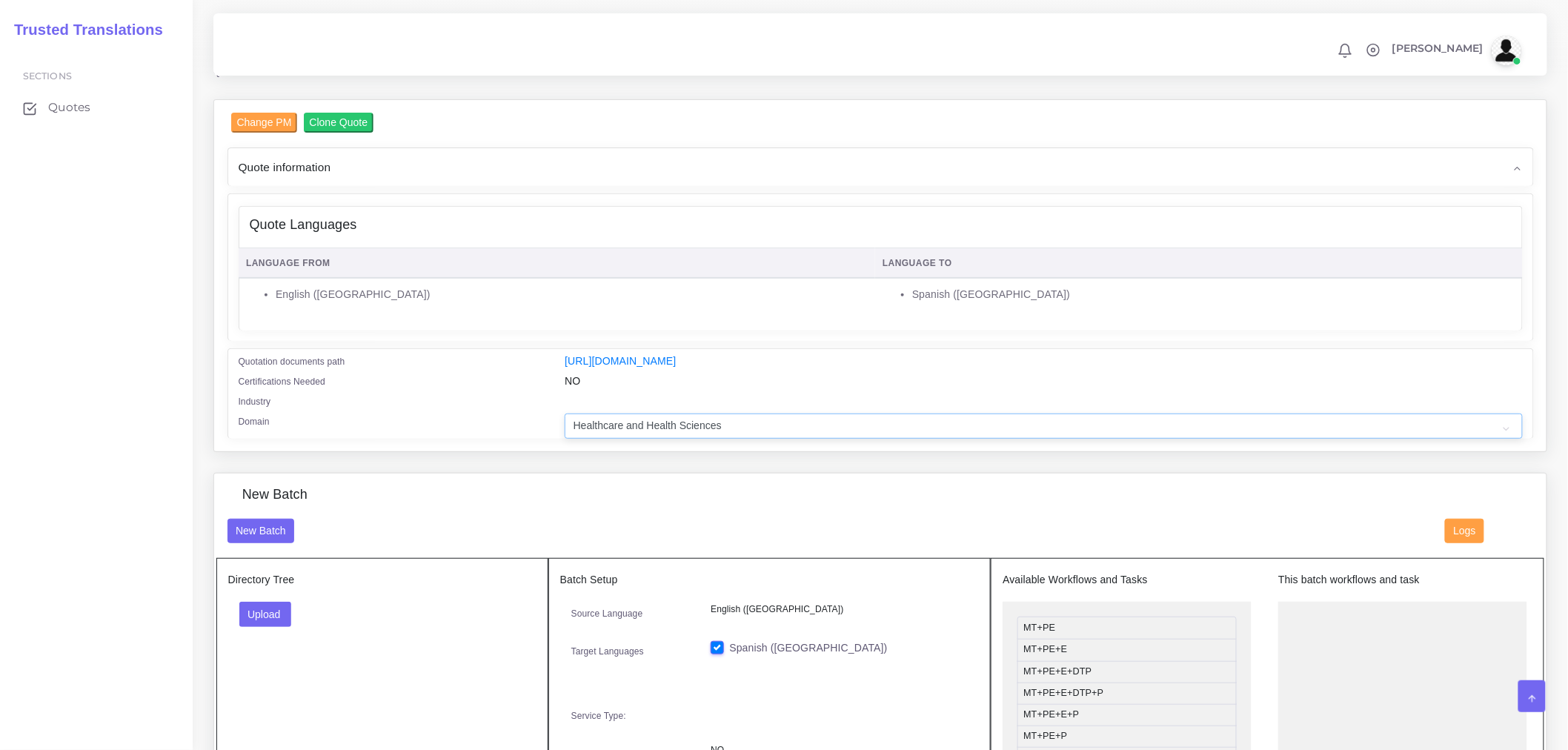
scroll to position [246, 0]
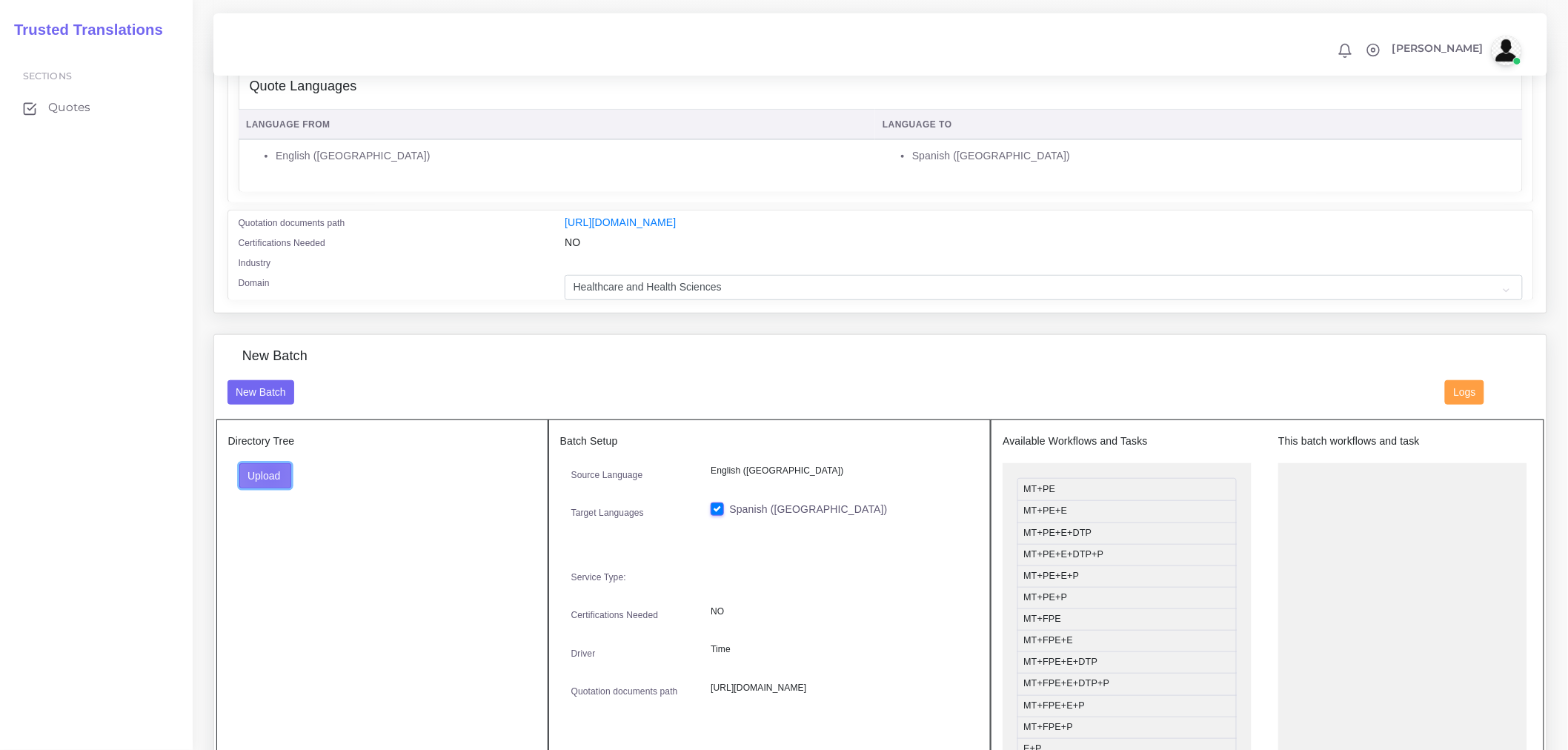
click at [269, 483] on button "Upload" at bounding box center [265, 476] width 52 height 25
click at [253, 539] on label "Files" at bounding box center [290, 531] width 102 height 19
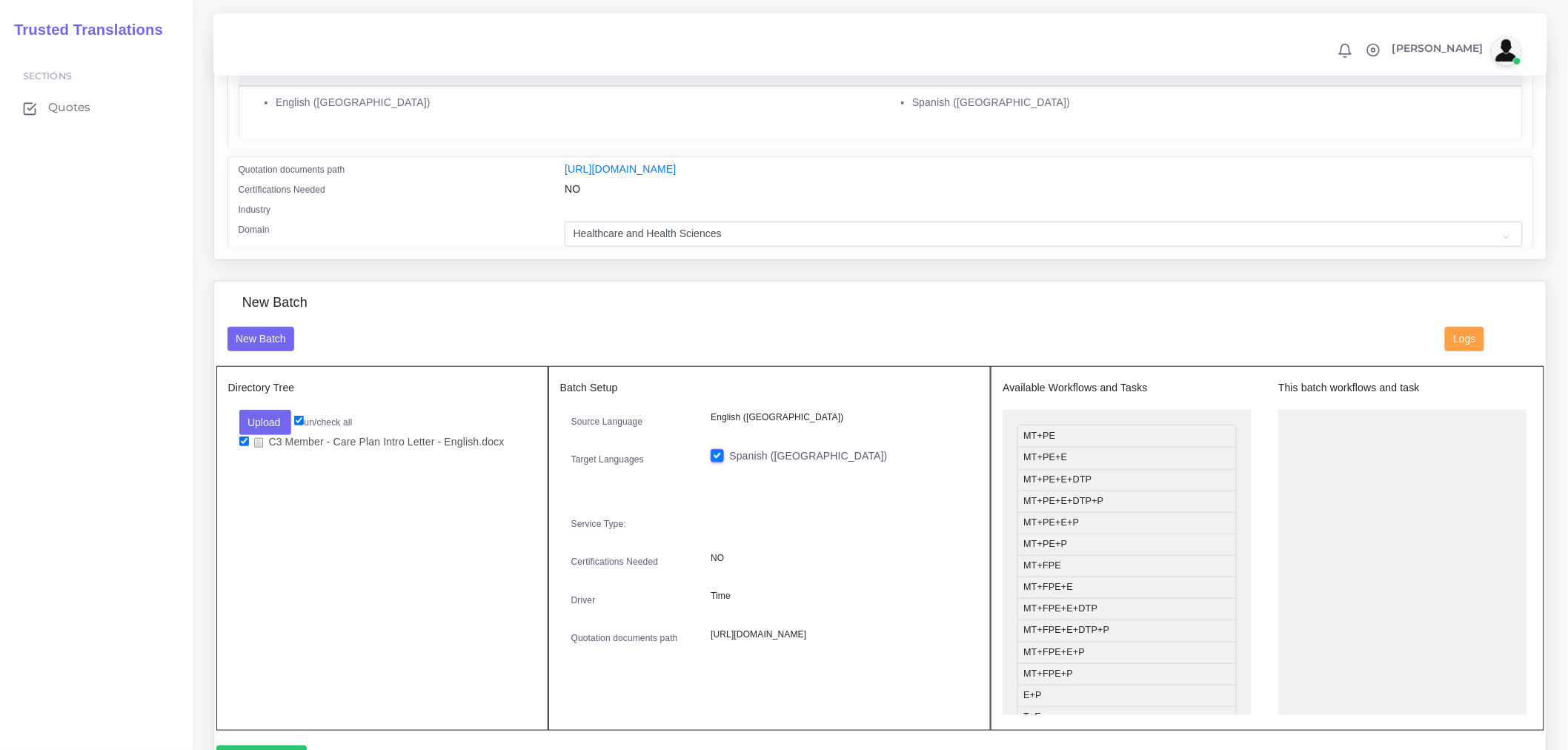
scroll to position [329, 0]
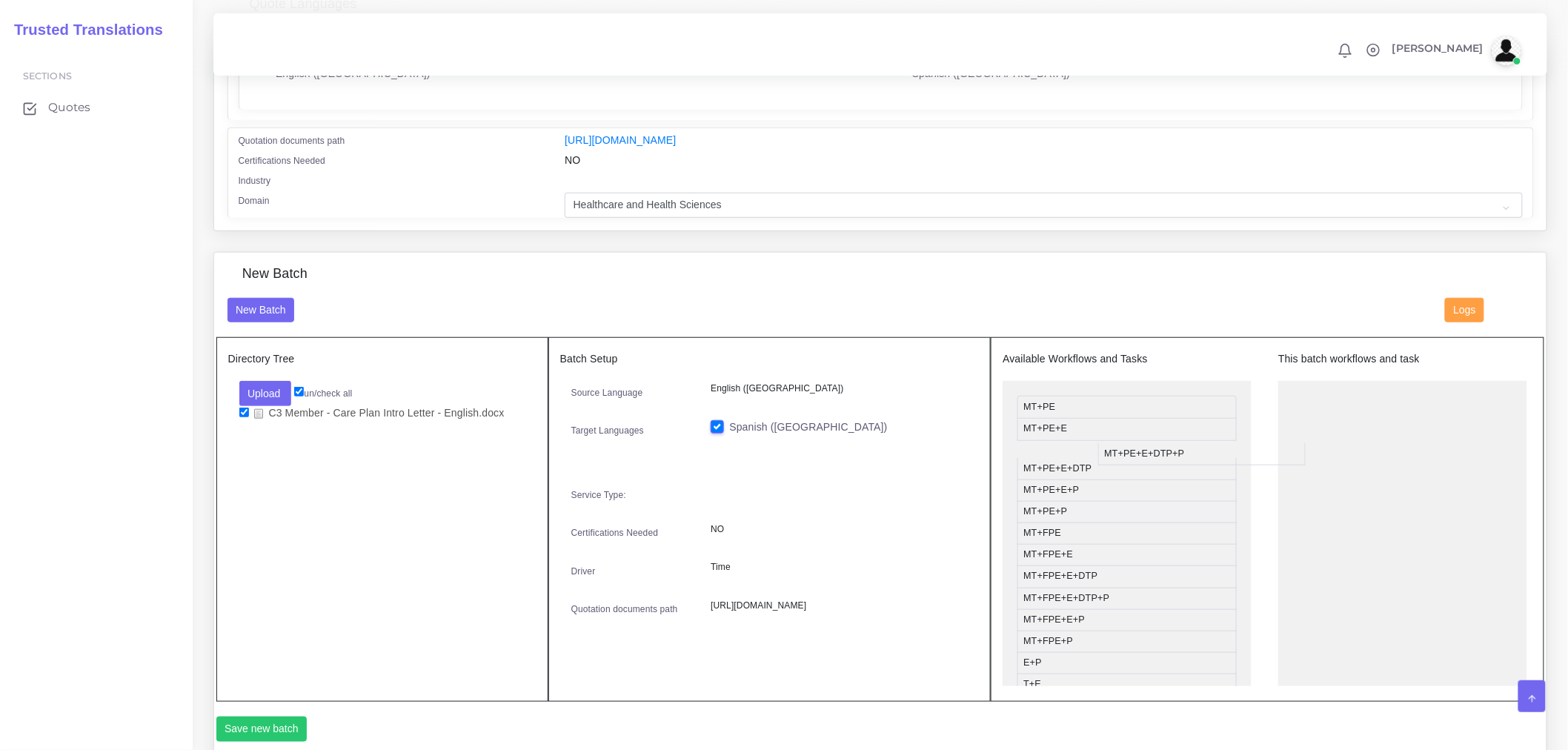
drag, startPoint x: 1083, startPoint y: 479, endPoint x: 1389, endPoint y: 428, distance: 310.2
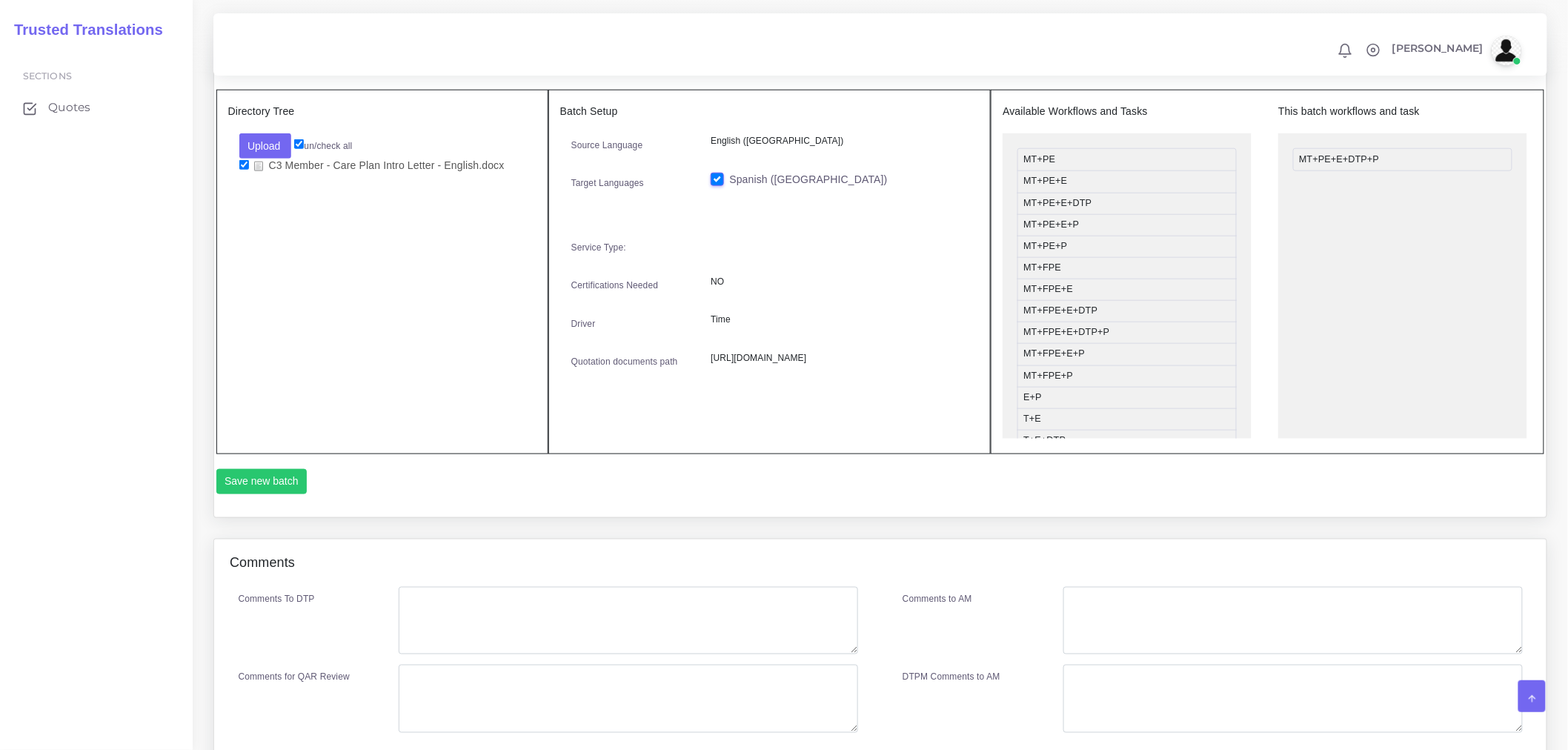
scroll to position [708, 0]
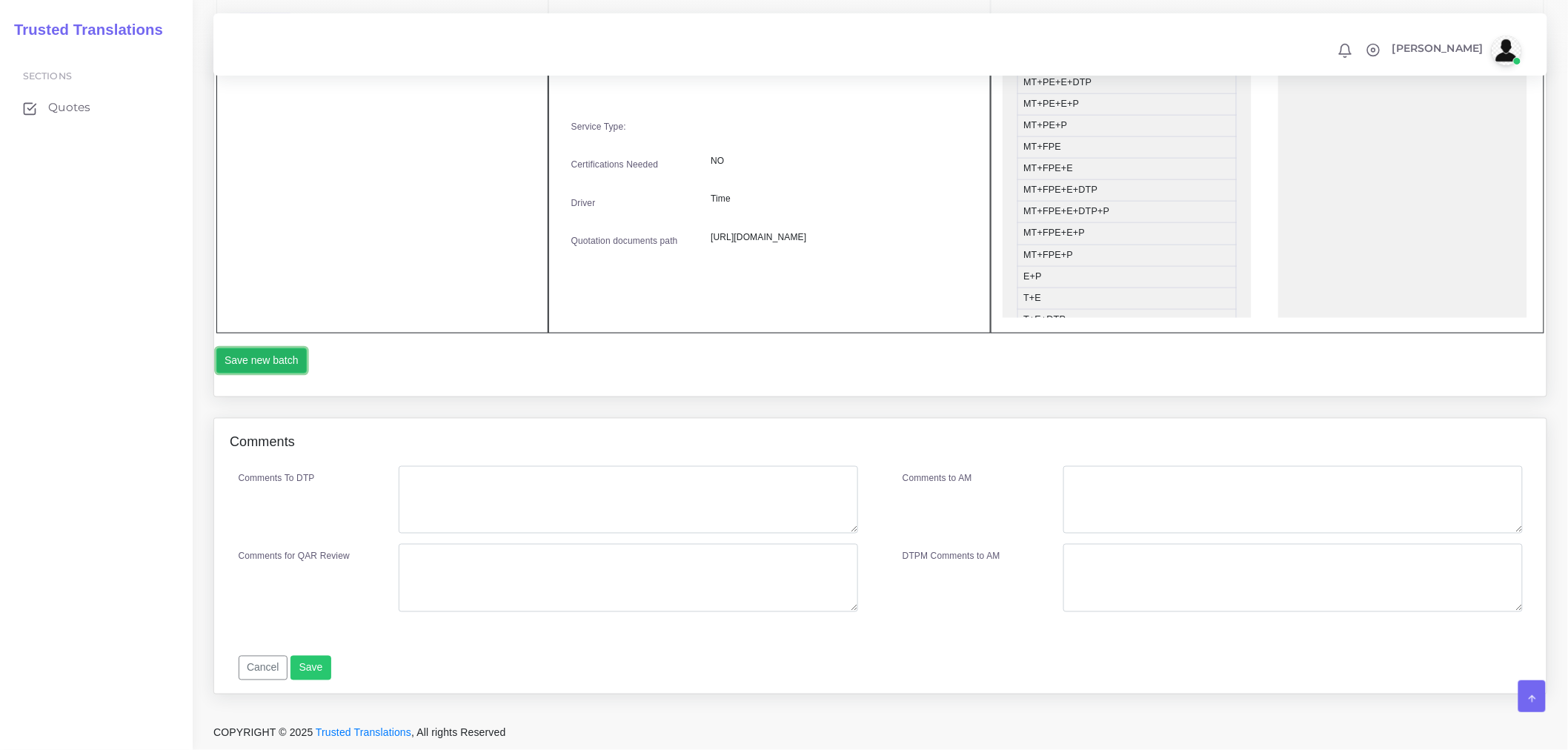
click at [279, 358] on button "Save new batch" at bounding box center [262, 361] width 91 height 25
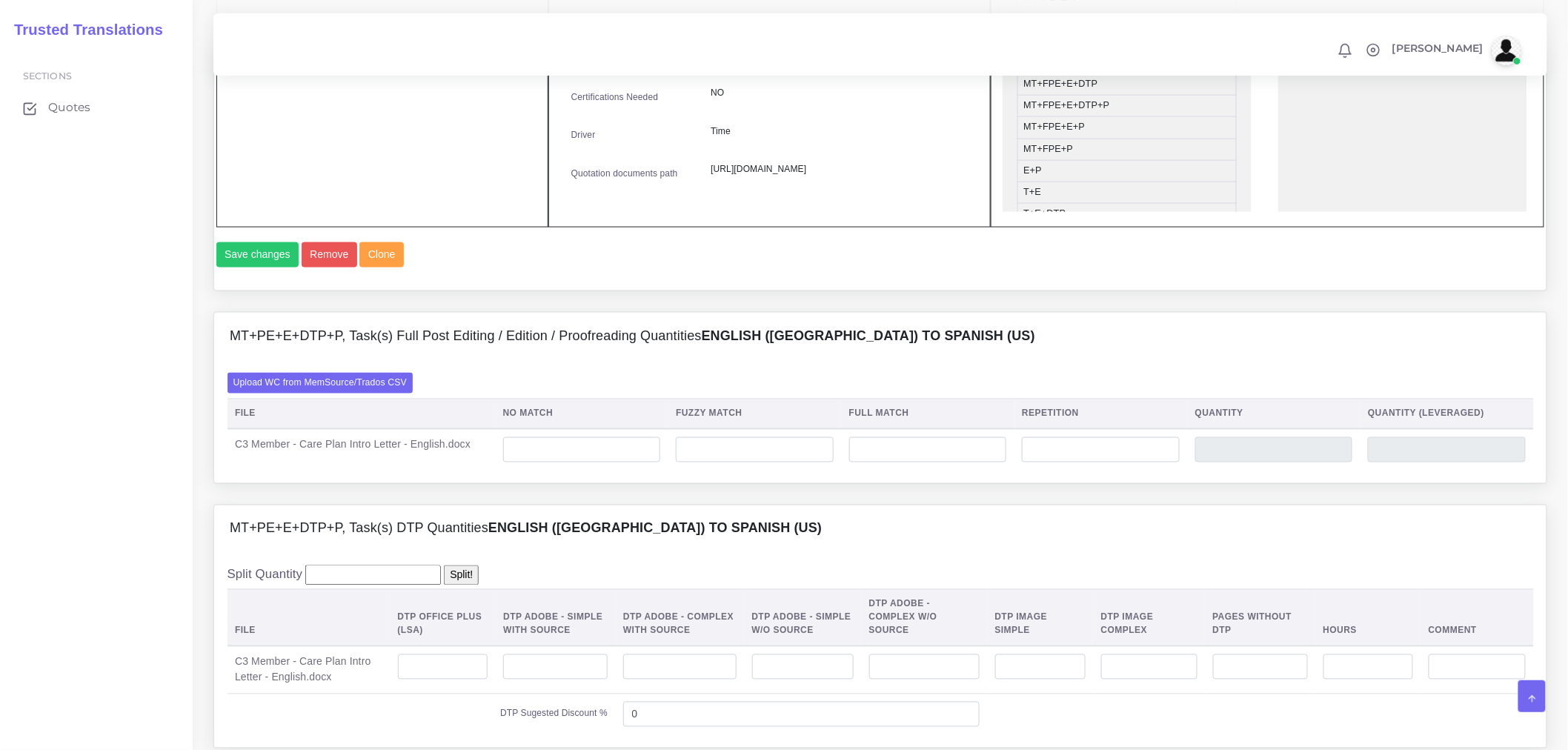
scroll to position [823, 0]
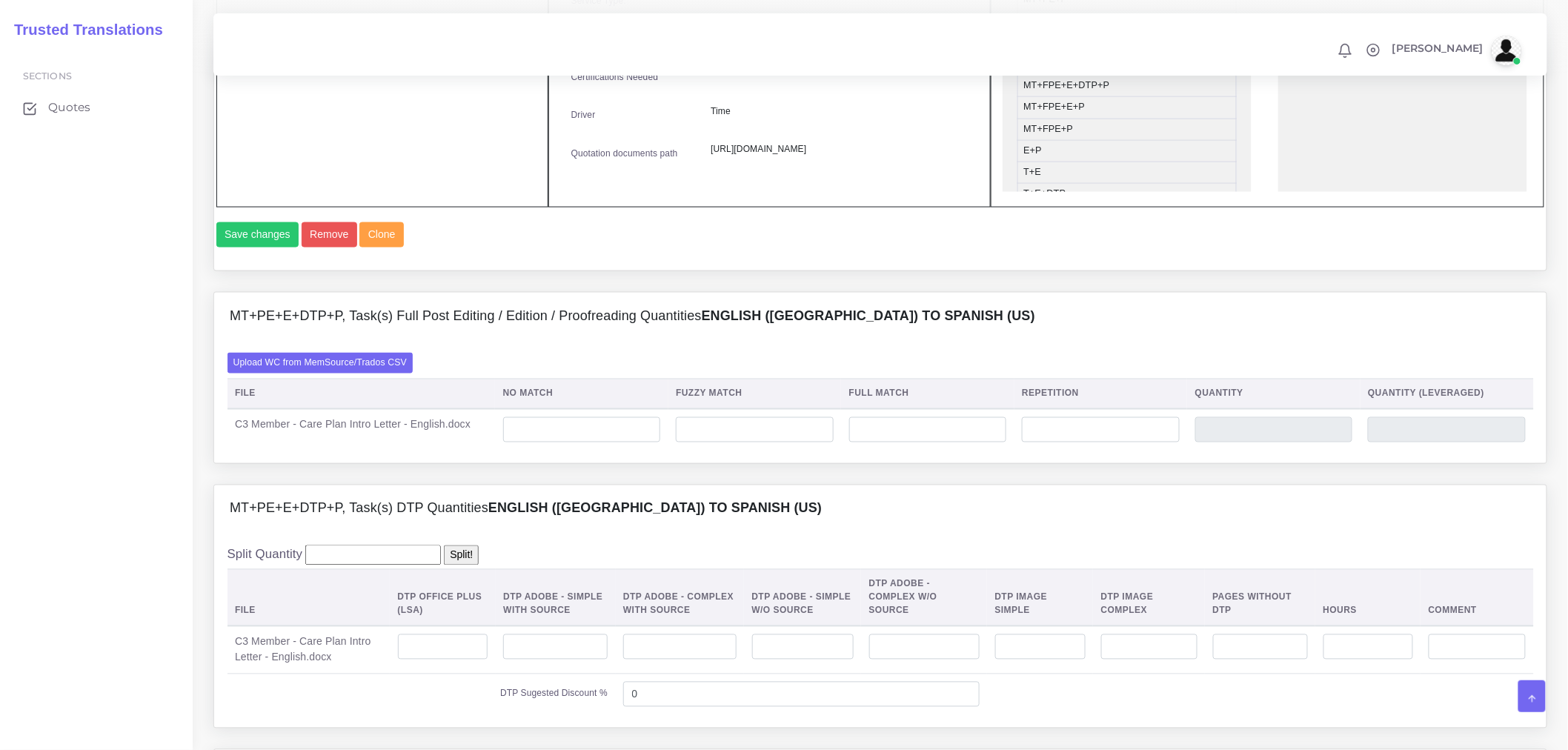
click at [348, 373] on label "Upload WC from MemSource/Trados CSV" at bounding box center [321, 362] width 186 height 20
click at [0, 0] on input "Upload WC from MemSource/Trados CSV" at bounding box center [0, 0] width 0 height 0
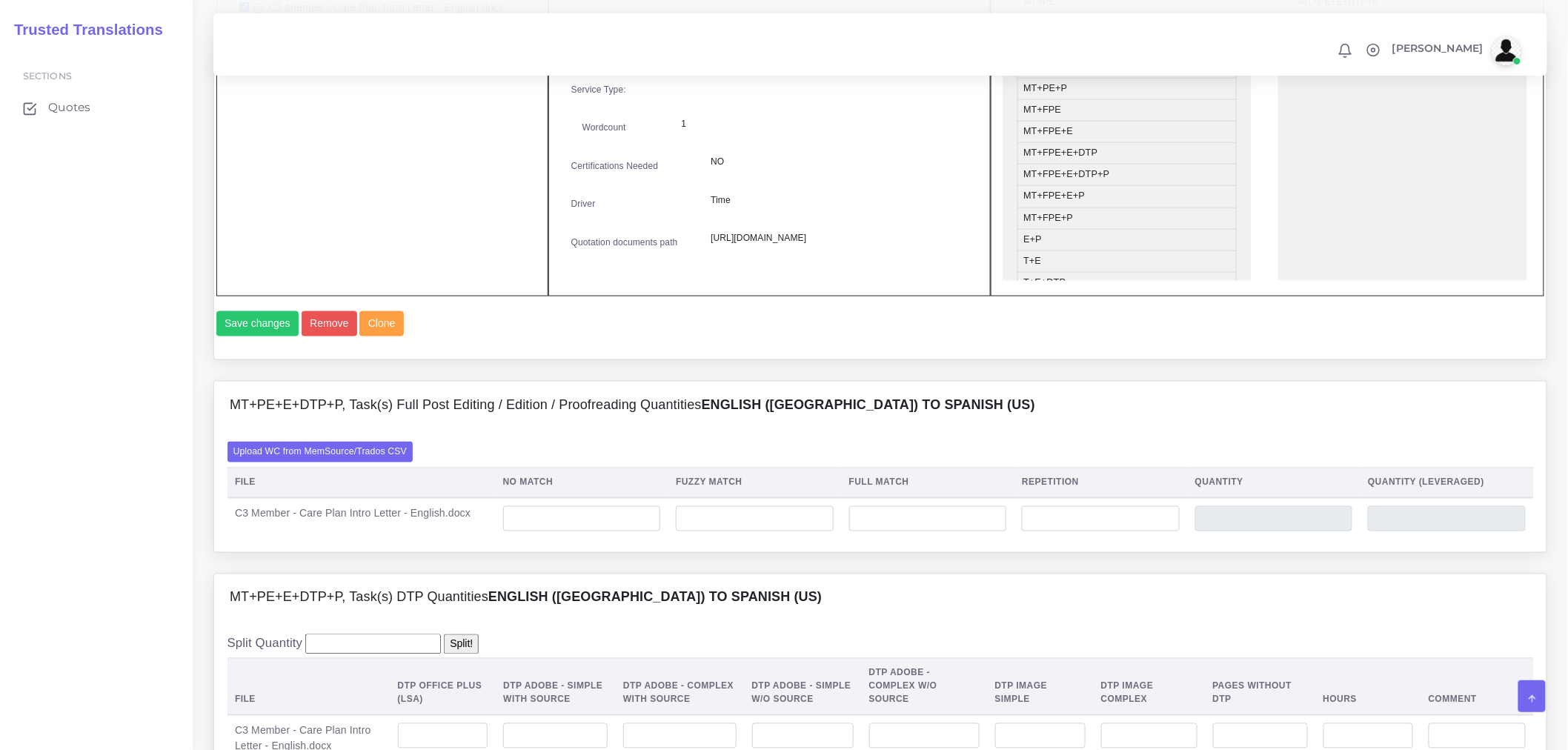
scroll to position [741, 0]
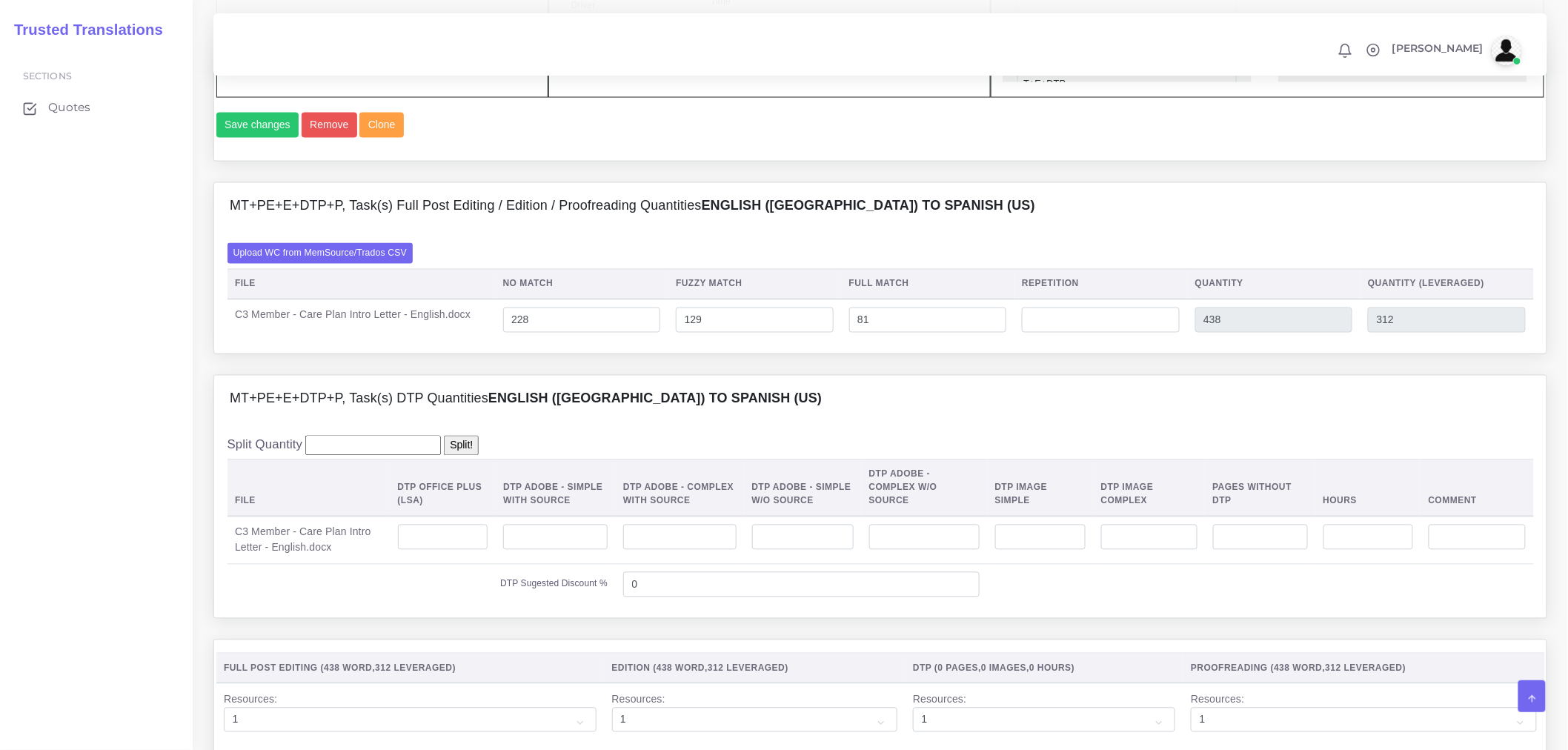
scroll to position [1070, 0]
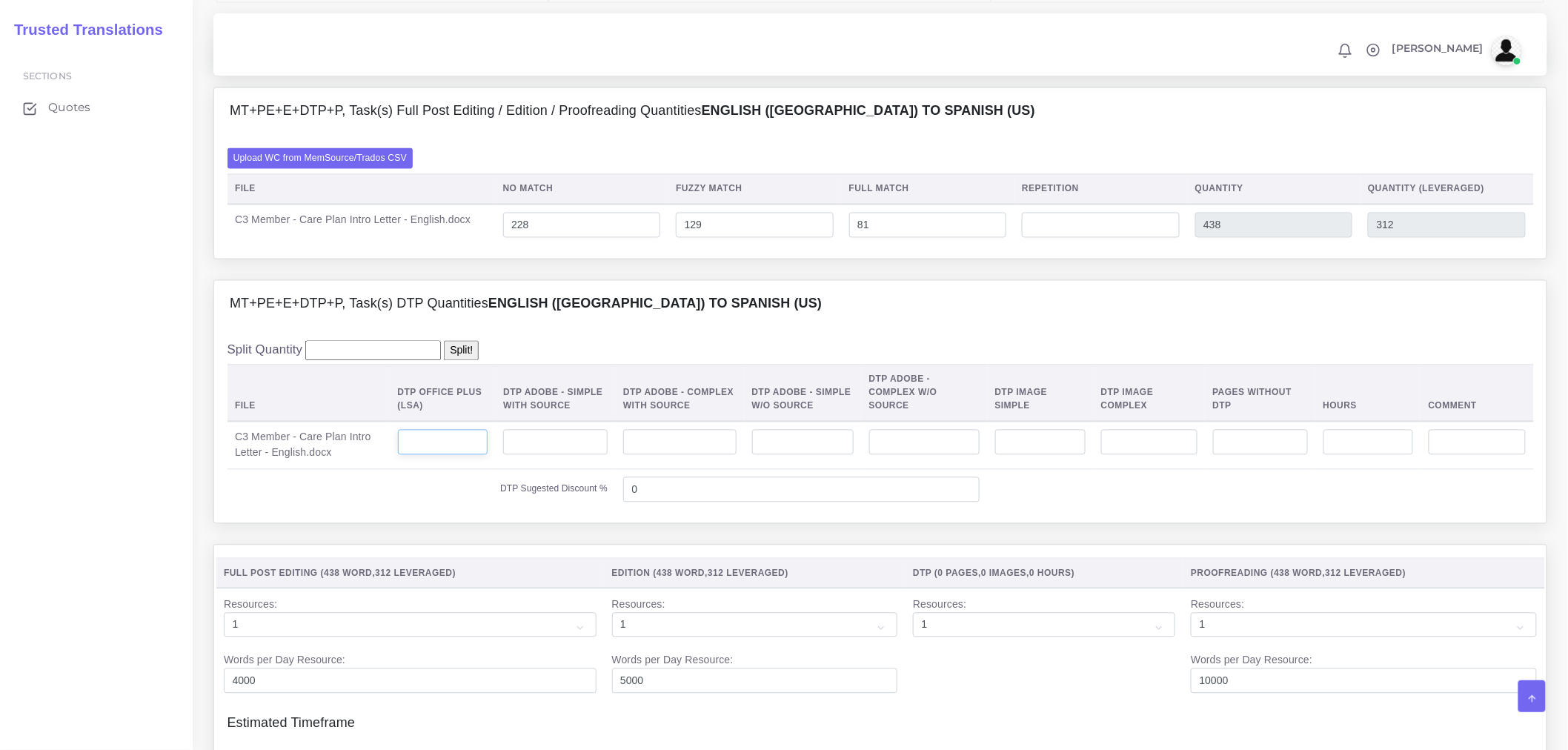
click at [446, 455] on input "number" at bounding box center [443, 442] width 91 height 25
type input "2"
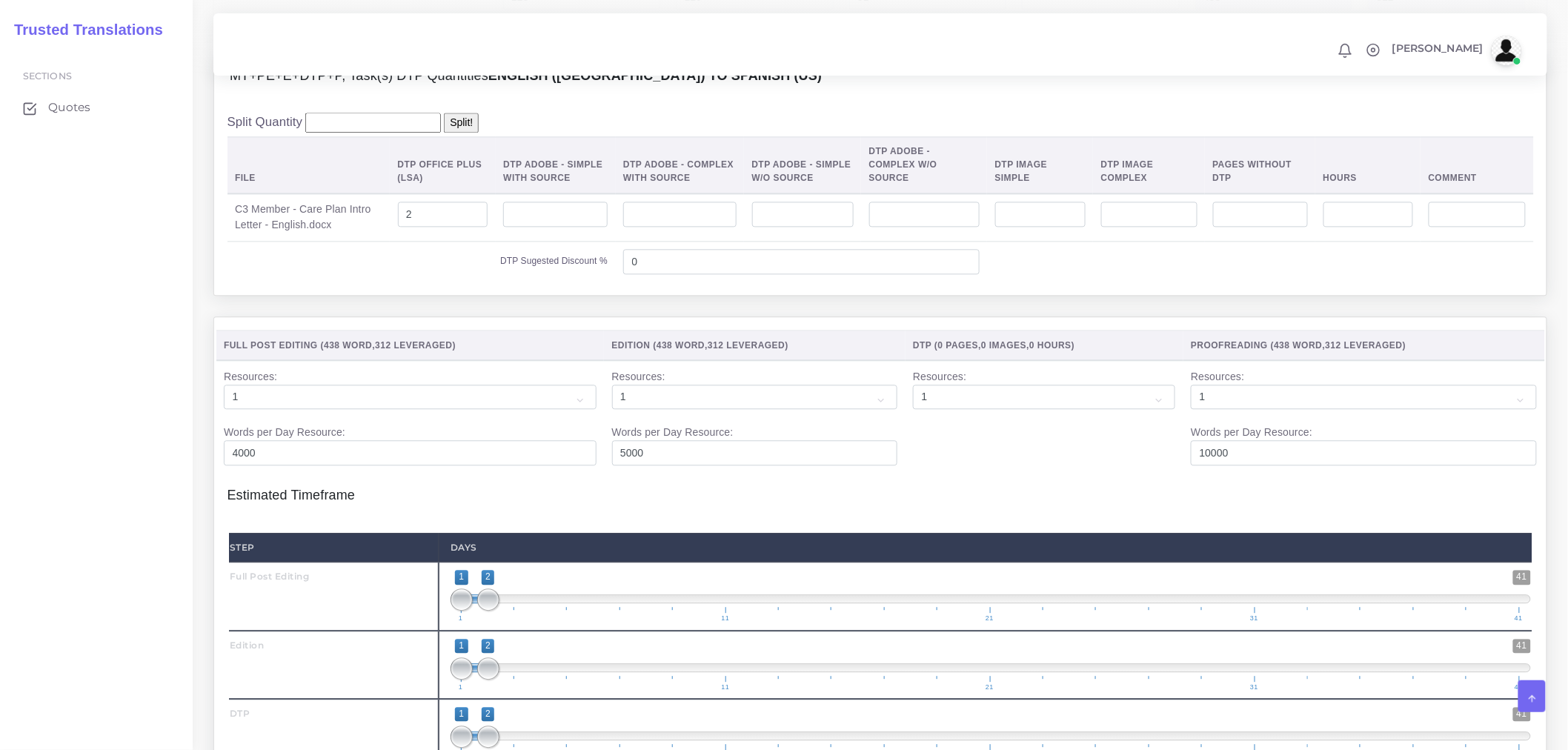
scroll to position [1647, 0]
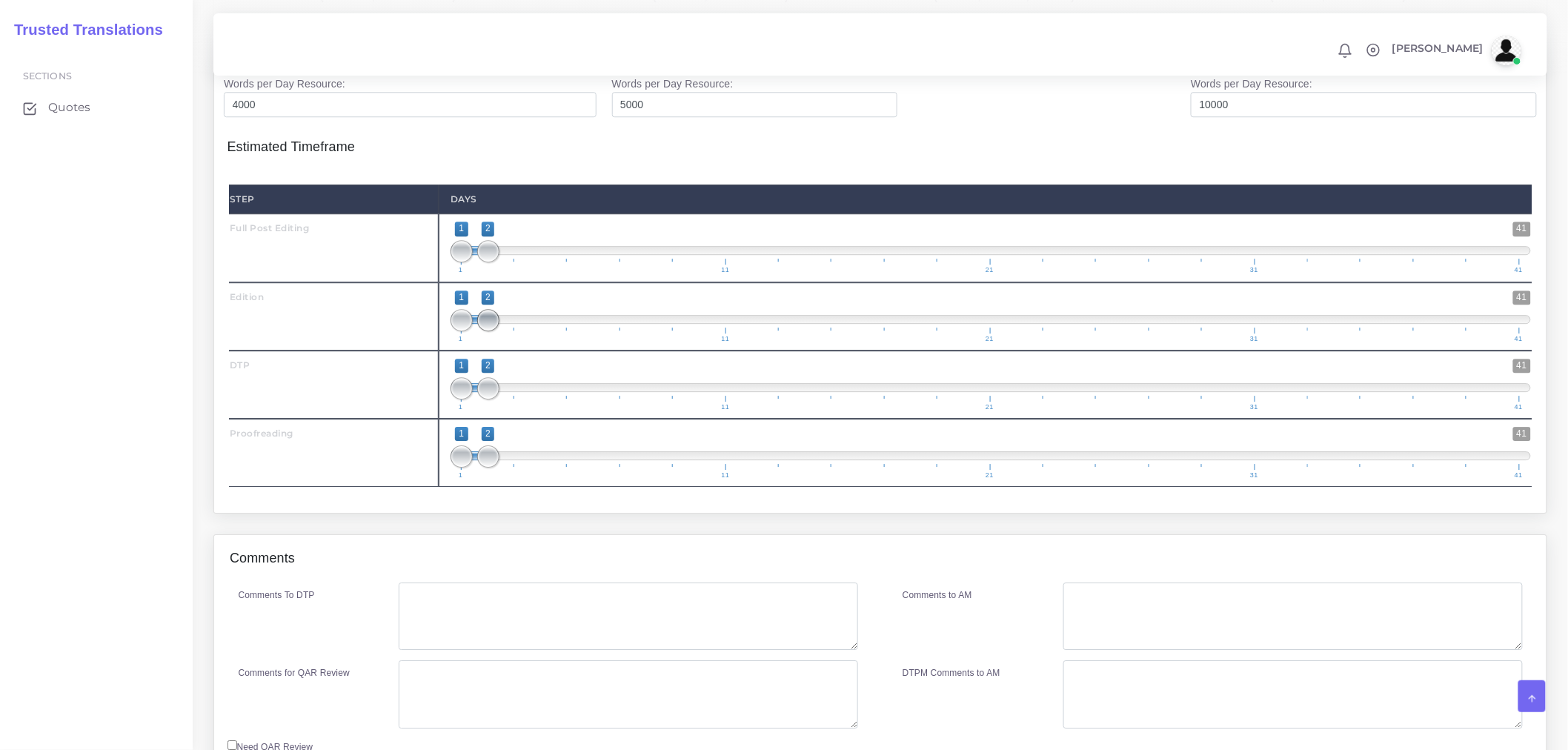
drag, startPoint x: 489, startPoint y: 344, endPoint x: 505, endPoint y: 344, distance: 16.0
click at [499, 331] on span at bounding box center [488, 320] width 22 height 22
type input "2;3"
drag, startPoint x: 467, startPoint y: 347, endPoint x: 485, endPoint y: 345, distance: 18.1
click at [485, 331] on span at bounding box center [488, 320] width 22 height 22
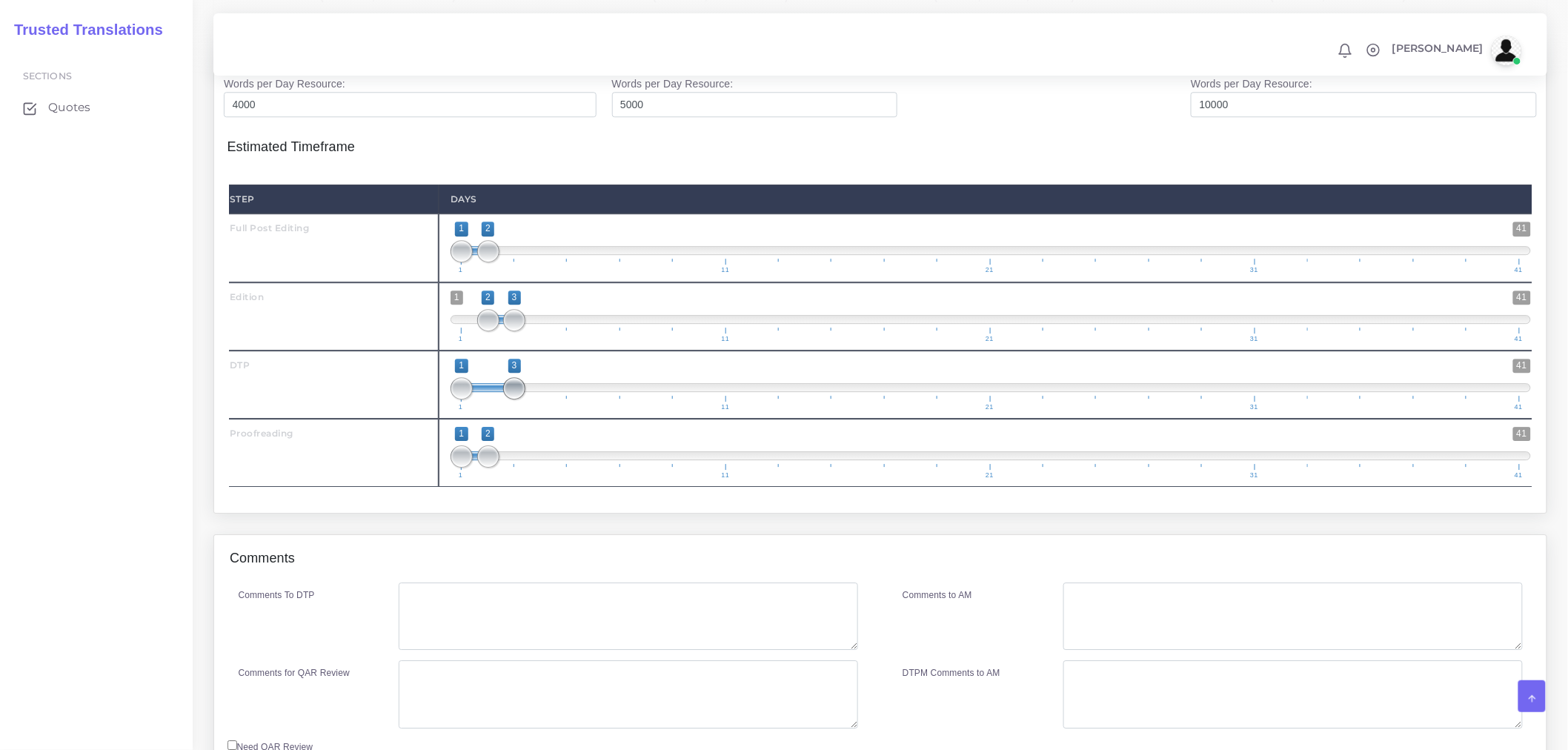
drag, startPoint x: 487, startPoint y: 410, endPoint x: 504, endPoint y: 411, distance: 17.0
click at [504, 411] on span "1 41 1 3 1 — 3 1 11 21 31 41" at bounding box center [990, 385] width 1080 height 52
drag, startPoint x: 464, startPoint y: 420, endPoint x: 501, endPoint y: 420, distance: 37.0
click at [501, 411] on span "1 41 2 3 2 — 3 1 11 21 31 41" at bounding box center [990, 385] width 1080 height 52
click at [504, 411] on span "1 41 2 3 2 — 3 1 11 21 31 41" at bounding box center [990, 385] width 1080 height 52
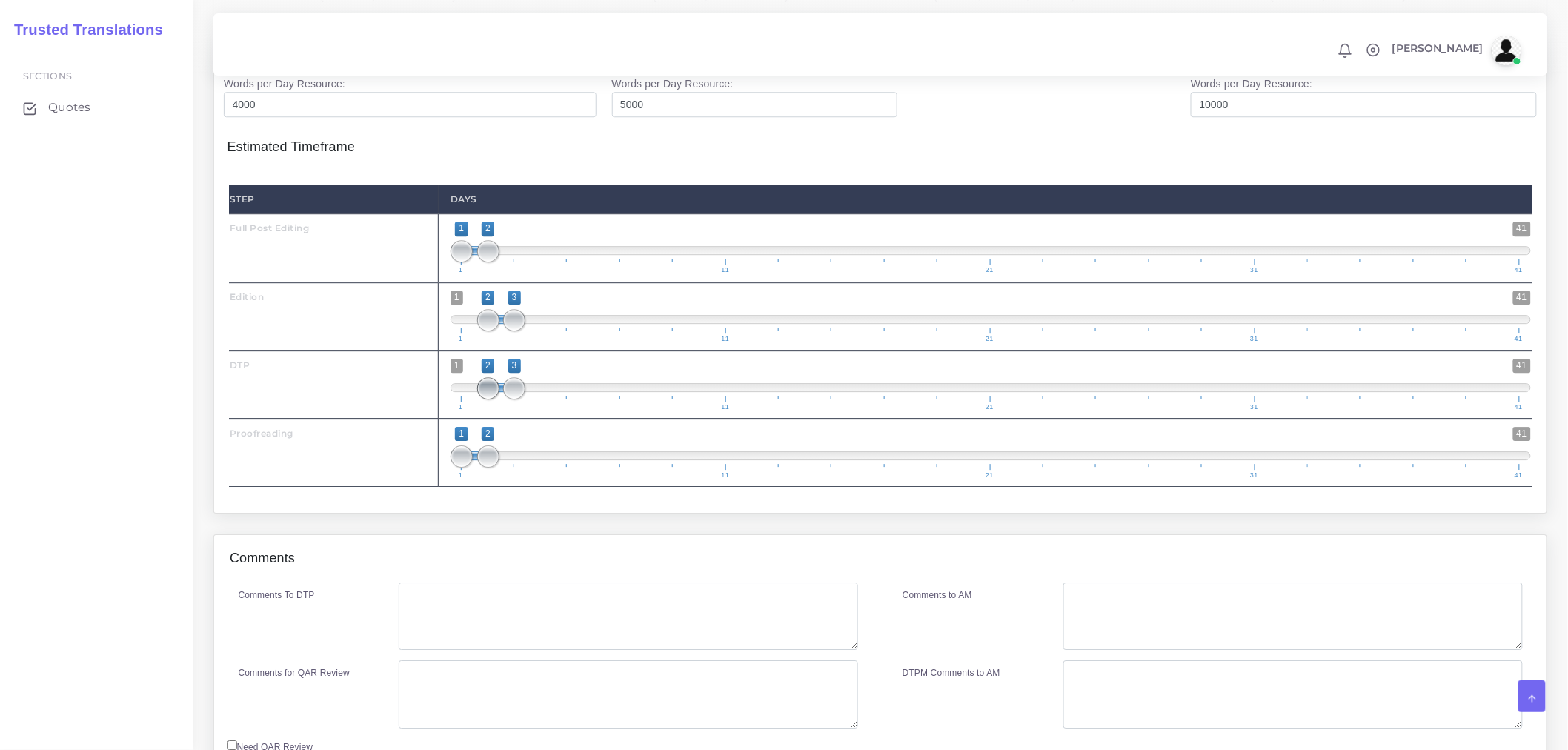
type input "3;3"
drag, startPoint x: 494, startPoint y: 416, endPoint x: 504, endPoint y: 432, distance: 18.9
click at [508, 400] on span at bounding box center [514, 388] width 22 height 22
drag, startPoint x: 495, startPoint y: 483, endPoint x: 541, endPoint y: 481, distance: 46.0
click at [541, 468] on span at bounding box center [540, 456] width 22 height 22
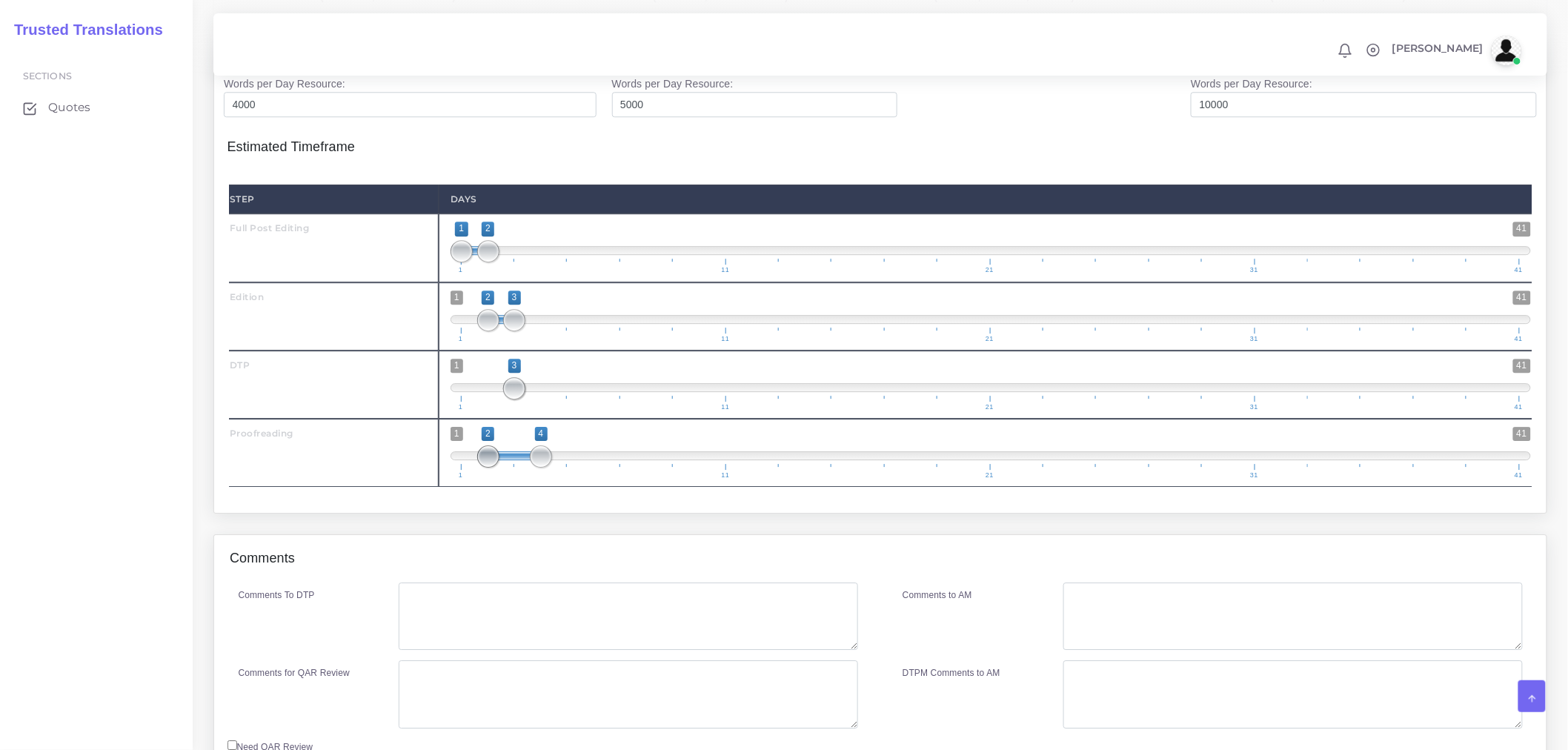
type input "3;4"
drag, startPoint x: 472, startPoint y: 485, endPoint x: 529, endPoint y: 486, distance: 57.0
click at [529, 479] on span "1 41 3 4 3 — 4 1 11 21 31 41" at bounding box center [990, 453] width 1080 height 52
drag, startPoint x: 485, startPoint y: 590, endPoint x: 485, endPoint y: 601, distance: 11.0
click at [485, 583] on div "Comments" at bounding box center [879, 559] width 1332 height 47
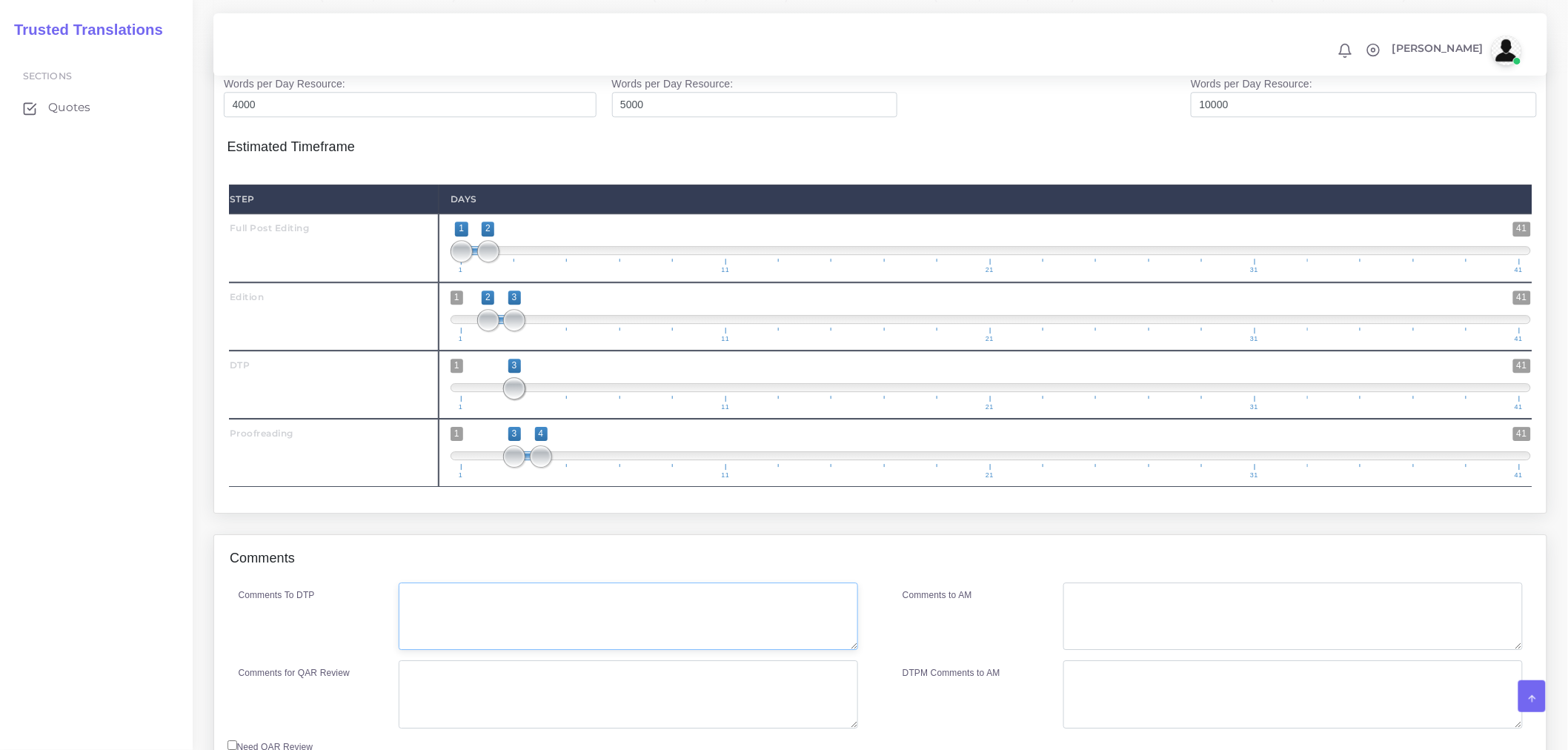
click at [485, 624] on textarea "Comments To DTP" at bounding box center [628, 617] width 459 height 69
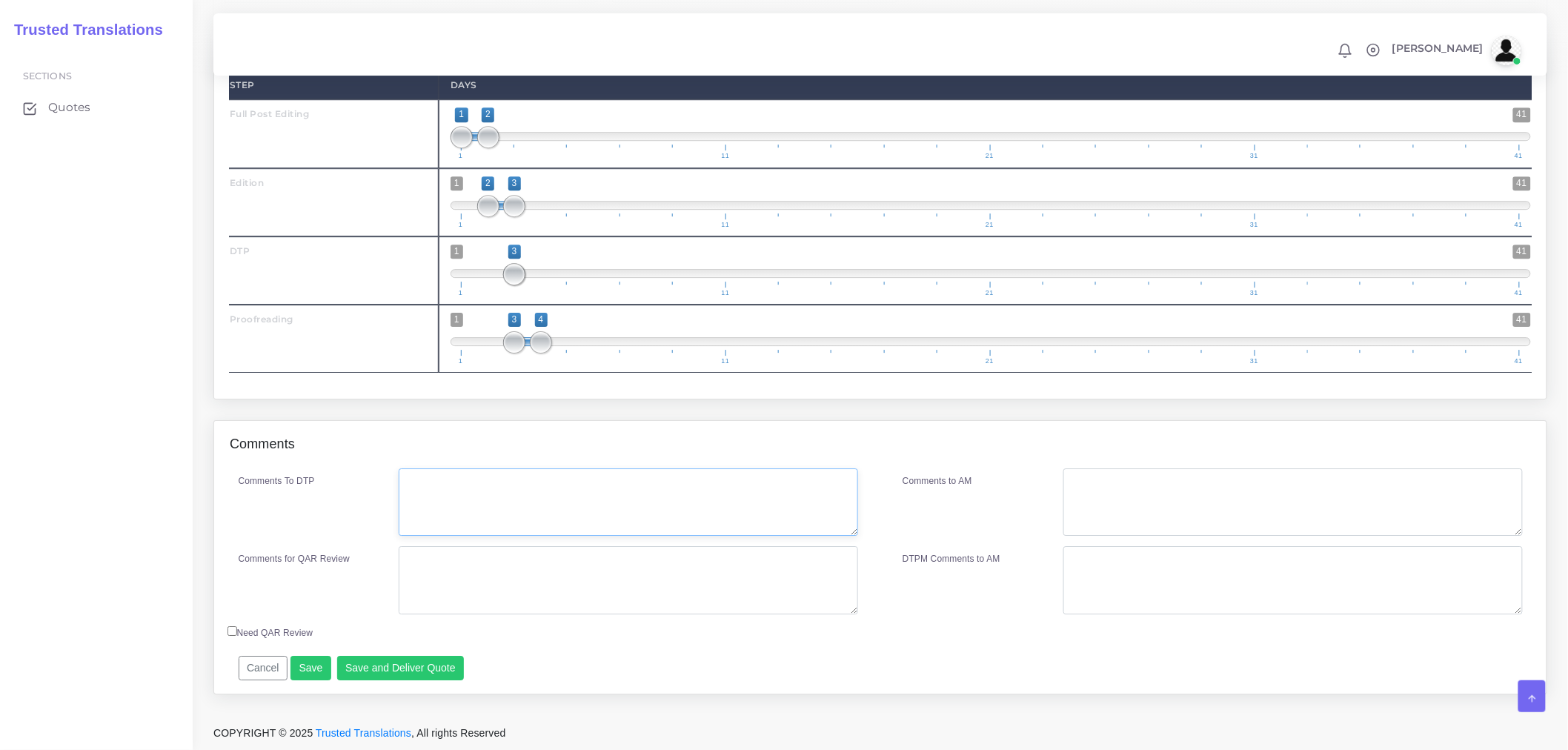
scroll to position [1790, 0]
click at [476, 536] on textarea "Comments To DTP" at bounding box center [628, 503] width 459 height 69
click at [481, 517] on textarea "Comments To DTP" at bounding box center [628, 503] width 459 height 69
type textarea "DTP in Word"
drag, startPoint x: 534, startPoint y: 575, endPoint x: 351, endPoint y: 553, distance: 184.3
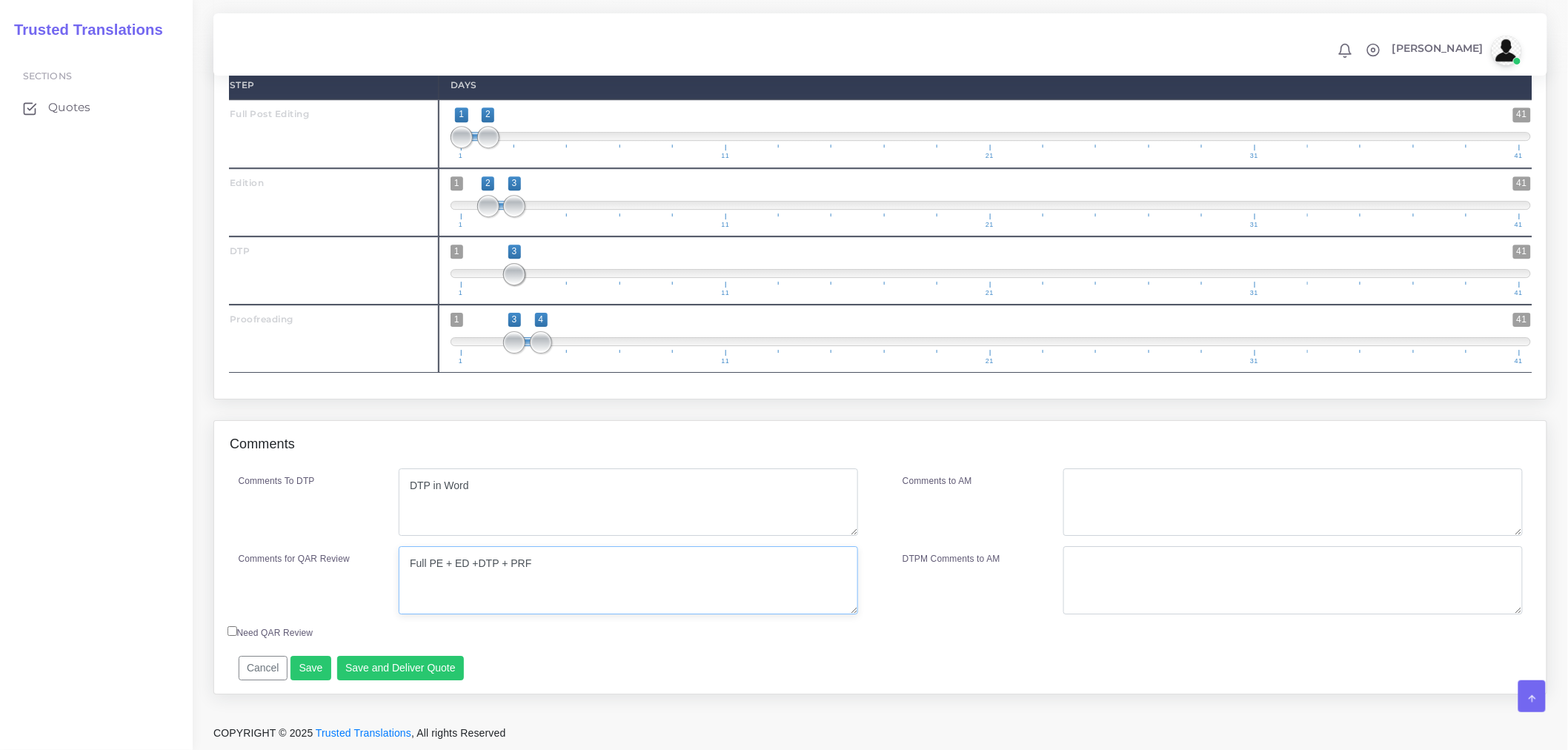
click at [351, 553] on div "Comments for QAR Review Full PE + ED +DTP + PRF" at bounding box center [548, 580] width 642 height 69
type textarea "Full PE + ED +DTP + PRF"
click at [1174, 493] on textarea "Comments to AM" at bounding box center [1292, 503] width 459 height 69
paste textarea "Full PE + ED +DTP + PRF"
type textarea "Full PE + ED +DTP + PRF"
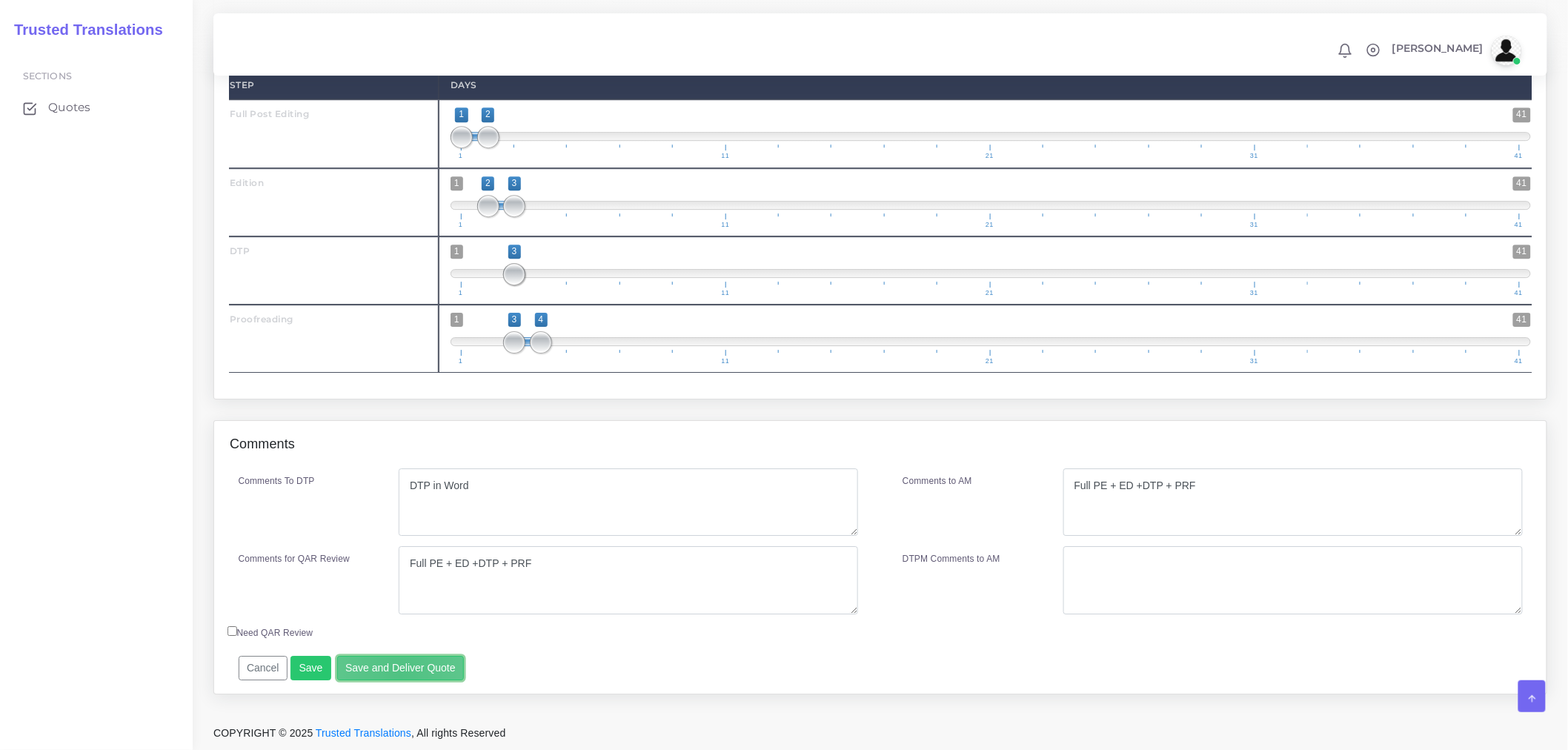
click at [396, 676] on button "Save and Deliver Quote" at bounding box center [401, 668] width 127 height 25
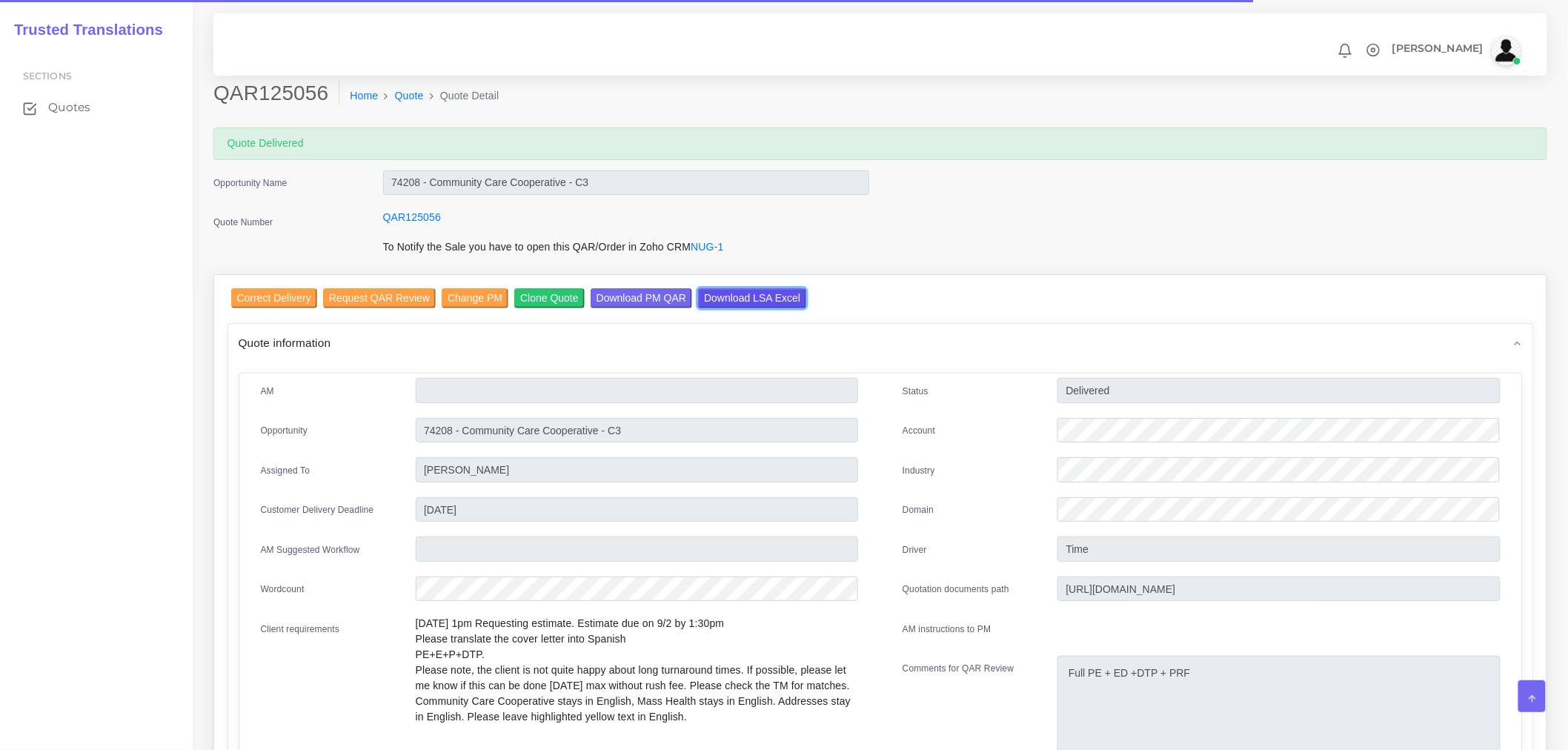
click at [759, 297] on input "Download LSA Excel" at bounding box center [752, 298] width 109 height 20
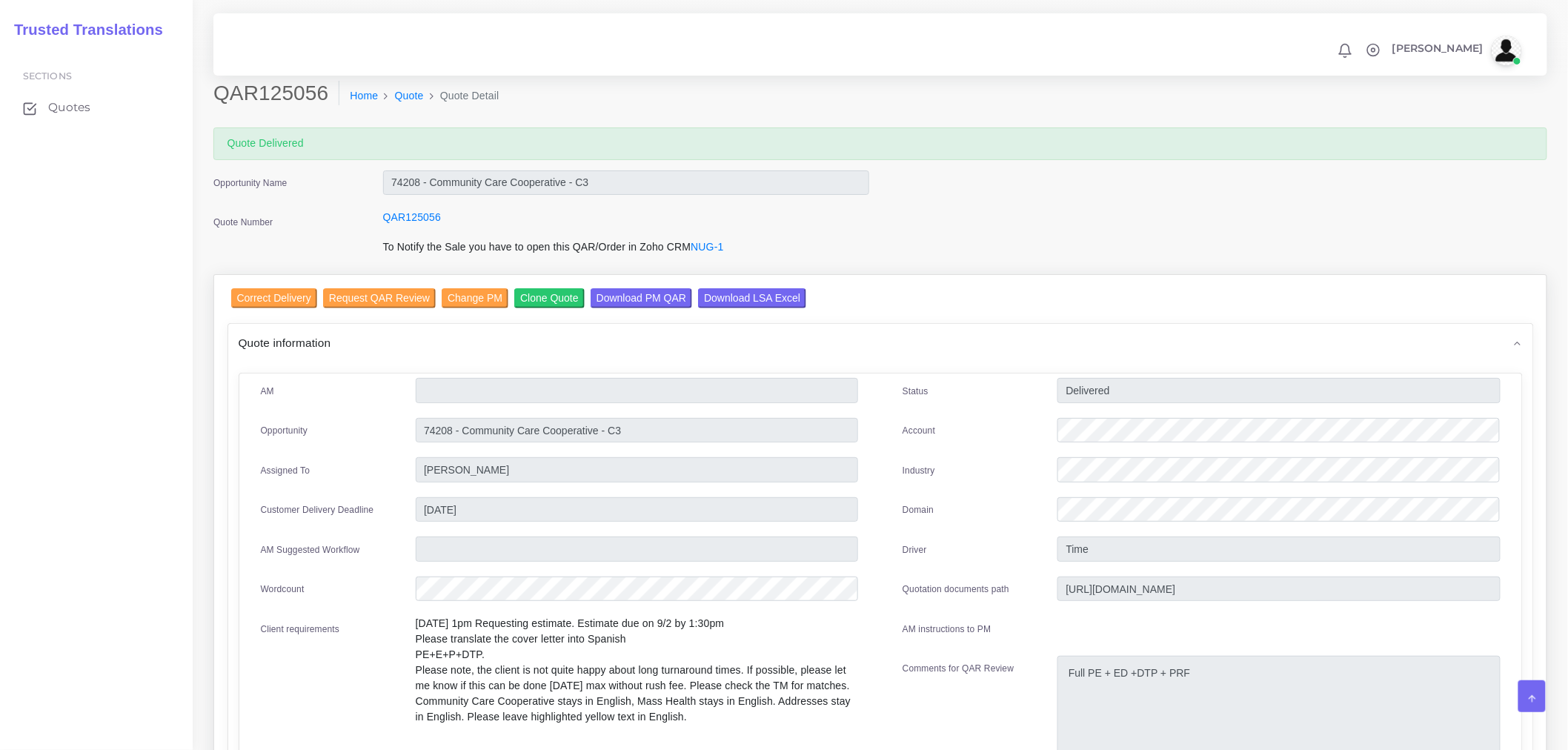
click at [403, 93] on link "Quote" at bounding box center [409, 95] width 29 height 16
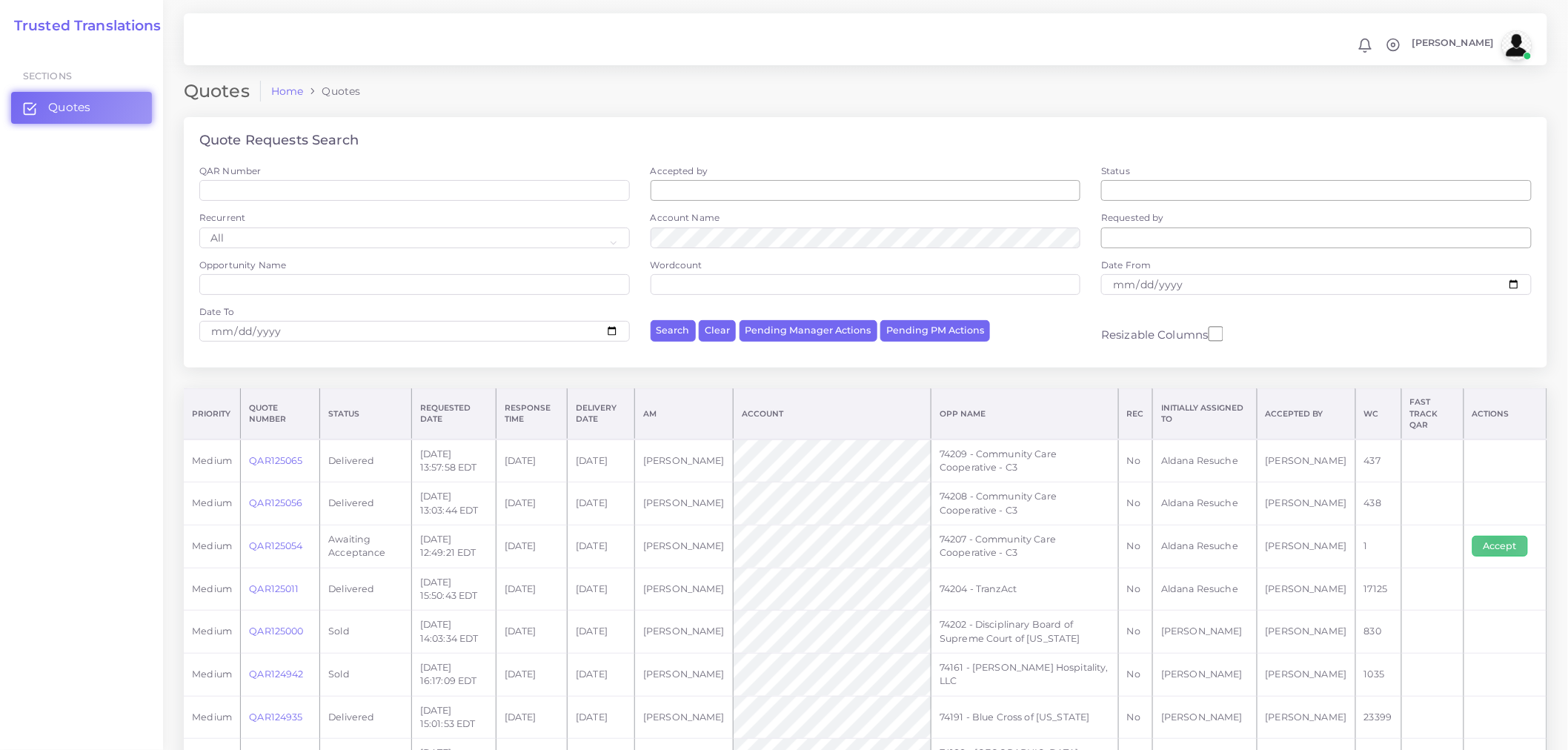
click at [1495, 536] on button "Accept" at bounding box center [1500, 546] width 55 height 20
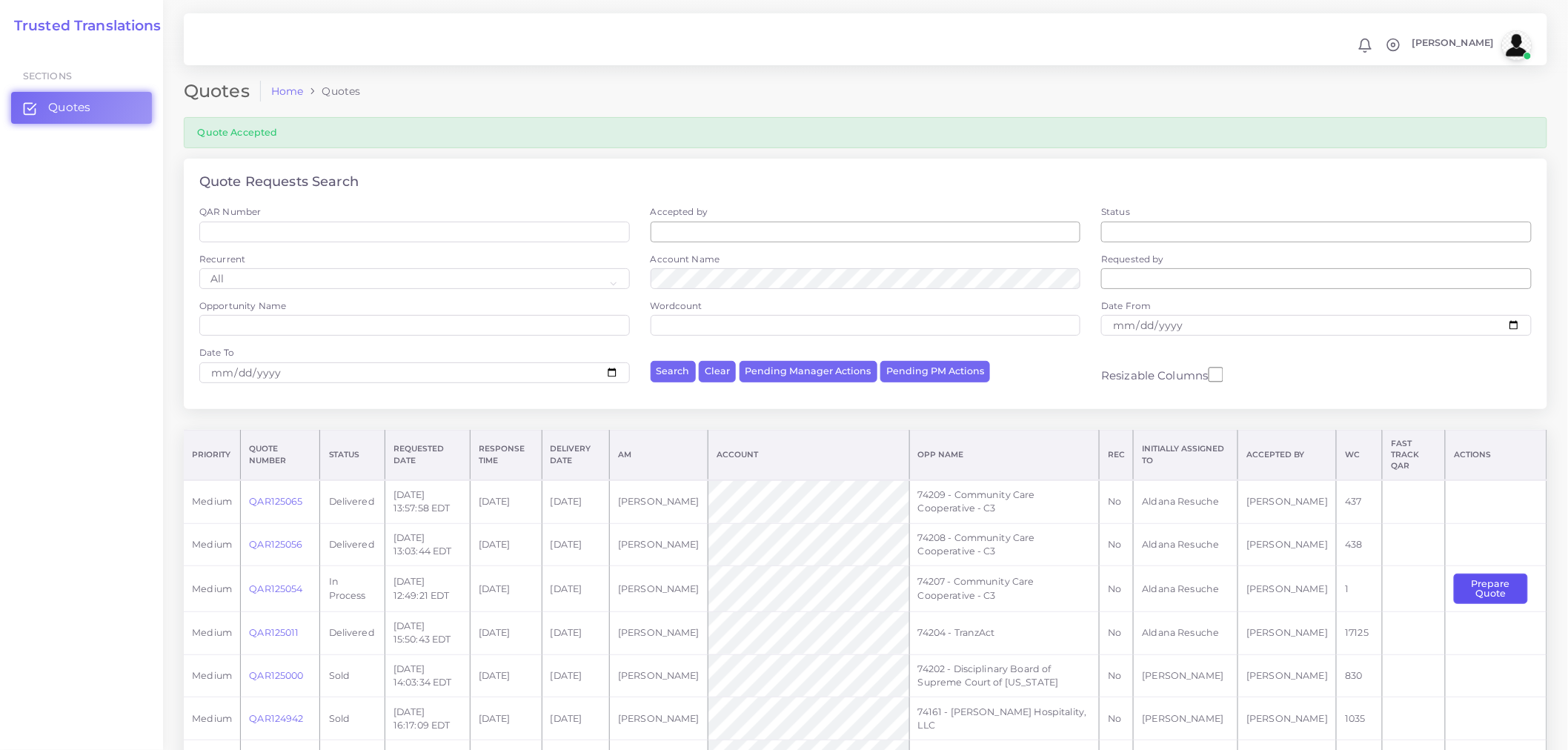
click at [1507, 574] on button "Prepare Quote" at bounding box center [1490, 588] width 73 height 30
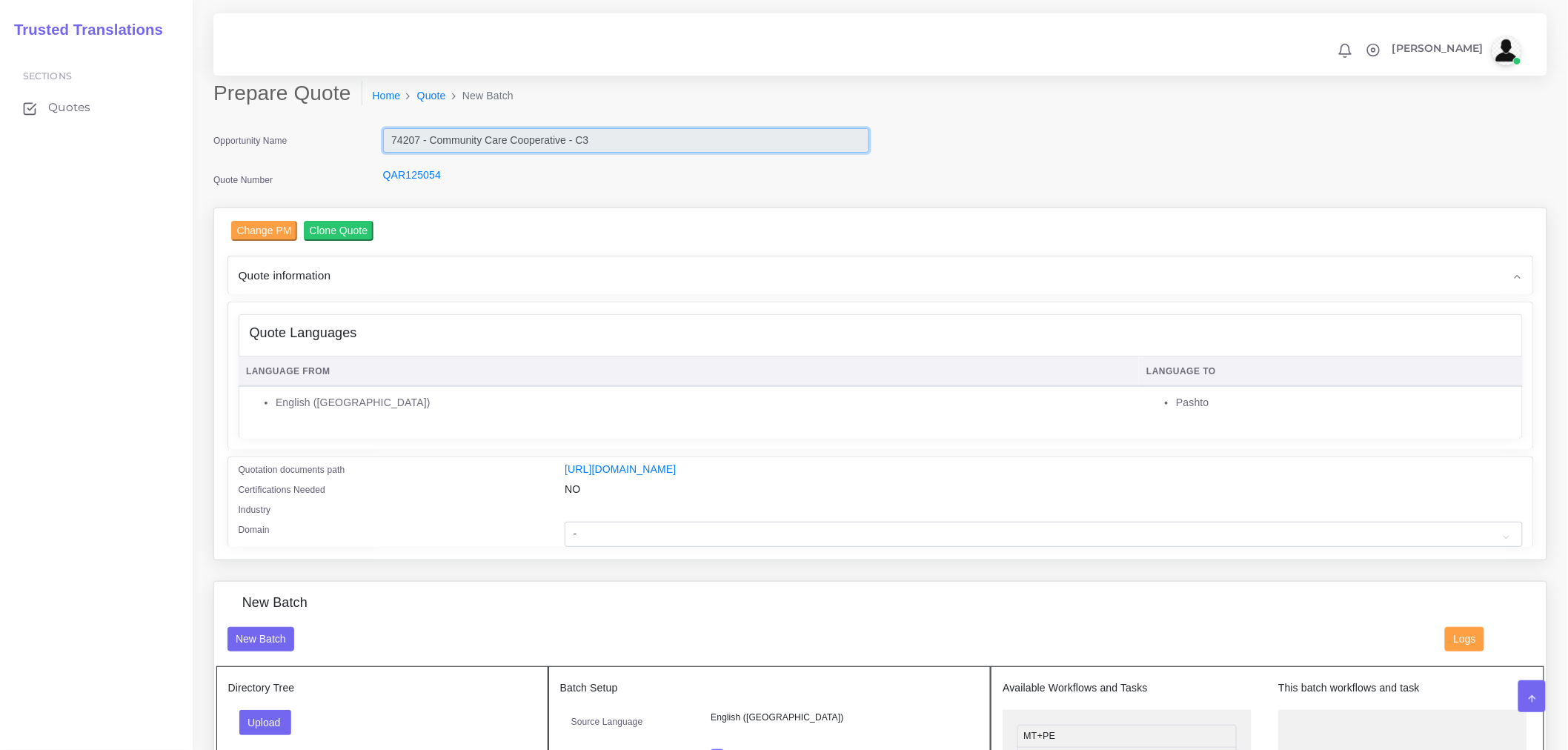
drag, startPoint x: 596, startPoint y: 144, endPoint x: 388, endPoint y: 138, distance: 208.1
click at [388, 138] on input "74207 - Community Care Cooperative - C3" at bounding box center [627, 140] width 486 height 25
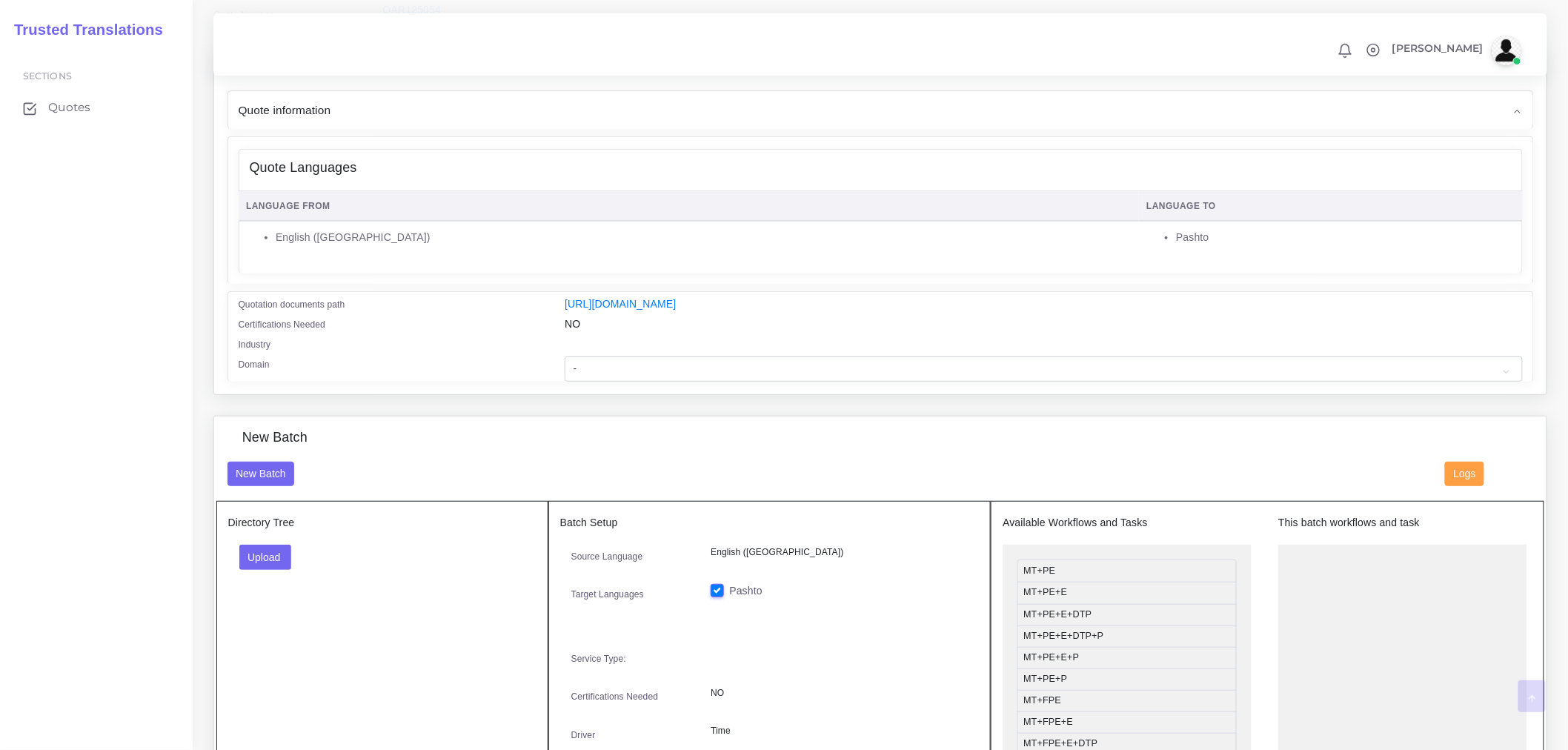
scroll to position [165, 0]
click at [656, 371] on select "- Advertising and Media Agriculture, Forestry and Fishing Architecture, Buildin…" at bounding box center [1043, 370] width 957 height 25
select select "Healthcare and Health Sciences"
click at [565, 367] on select "- Advertising and Media Agriculture, Forestry and Fishing Architecture, Buildin…" at bounding box center [1043, 370] width 957 height 25
click at [287, 569] on button "Upload" at bounding box center [265, 557] width 52 height 25
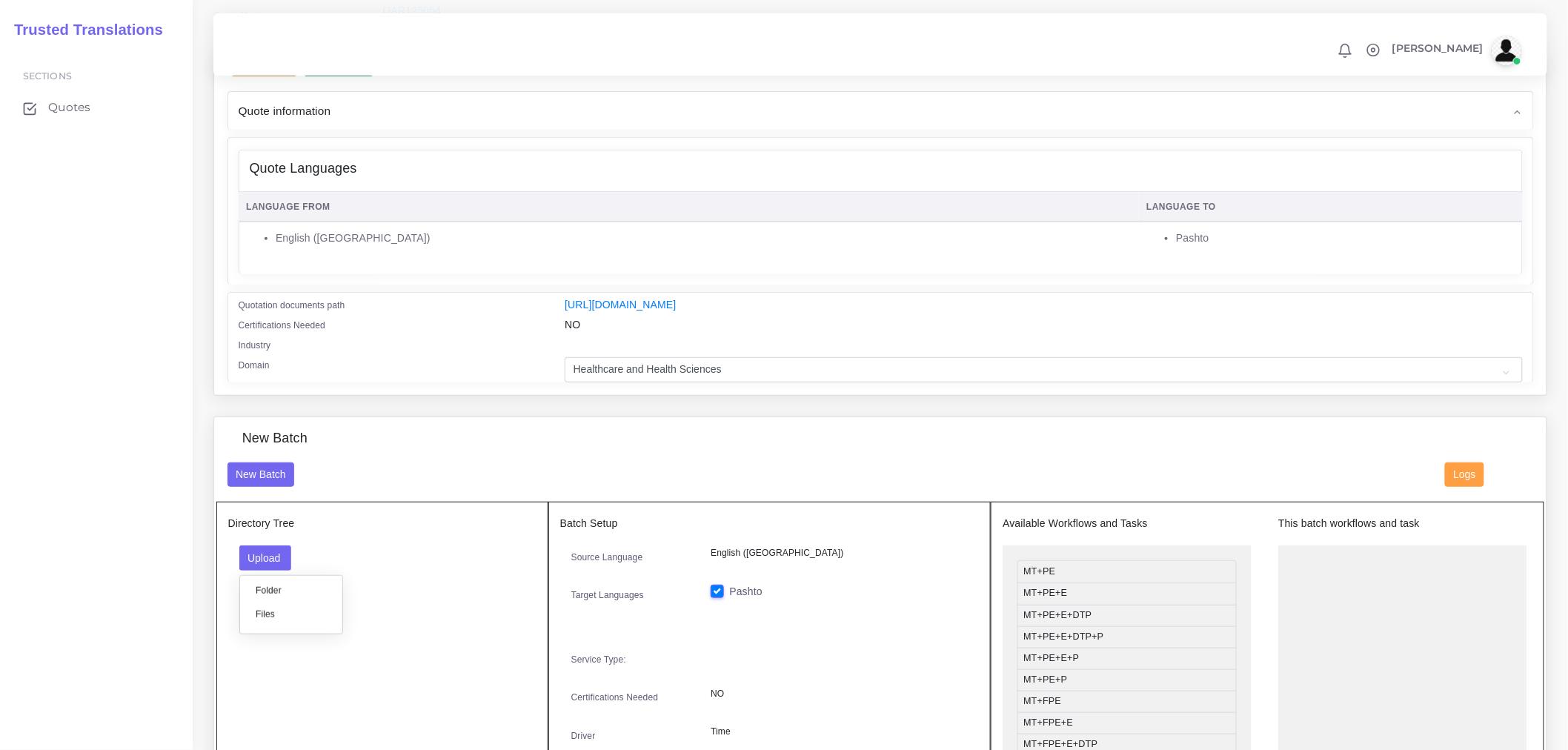
click at [316, 624] on label "Files" at bounding box center [290, 614] width 102 height 19
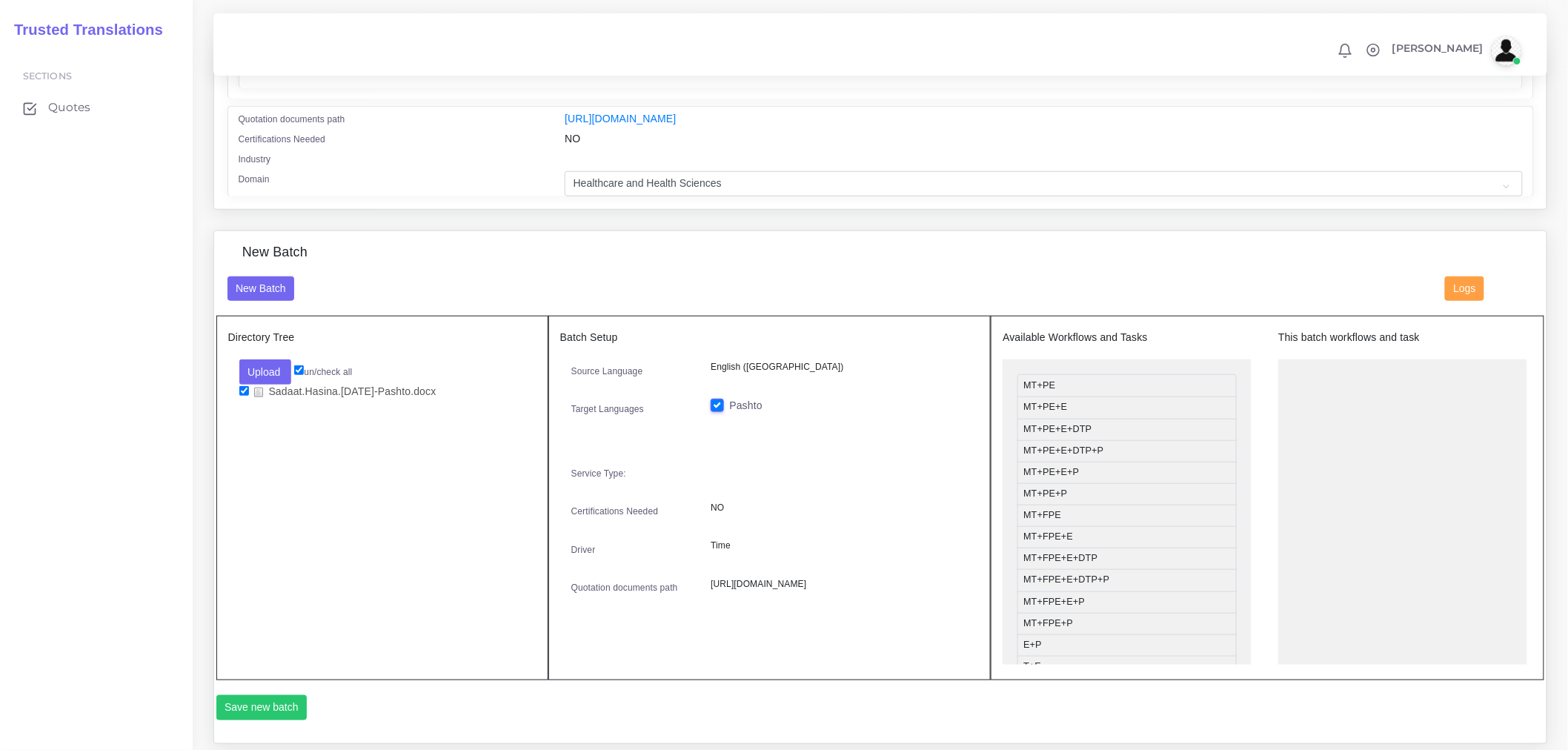
scroll to position [576, 0]
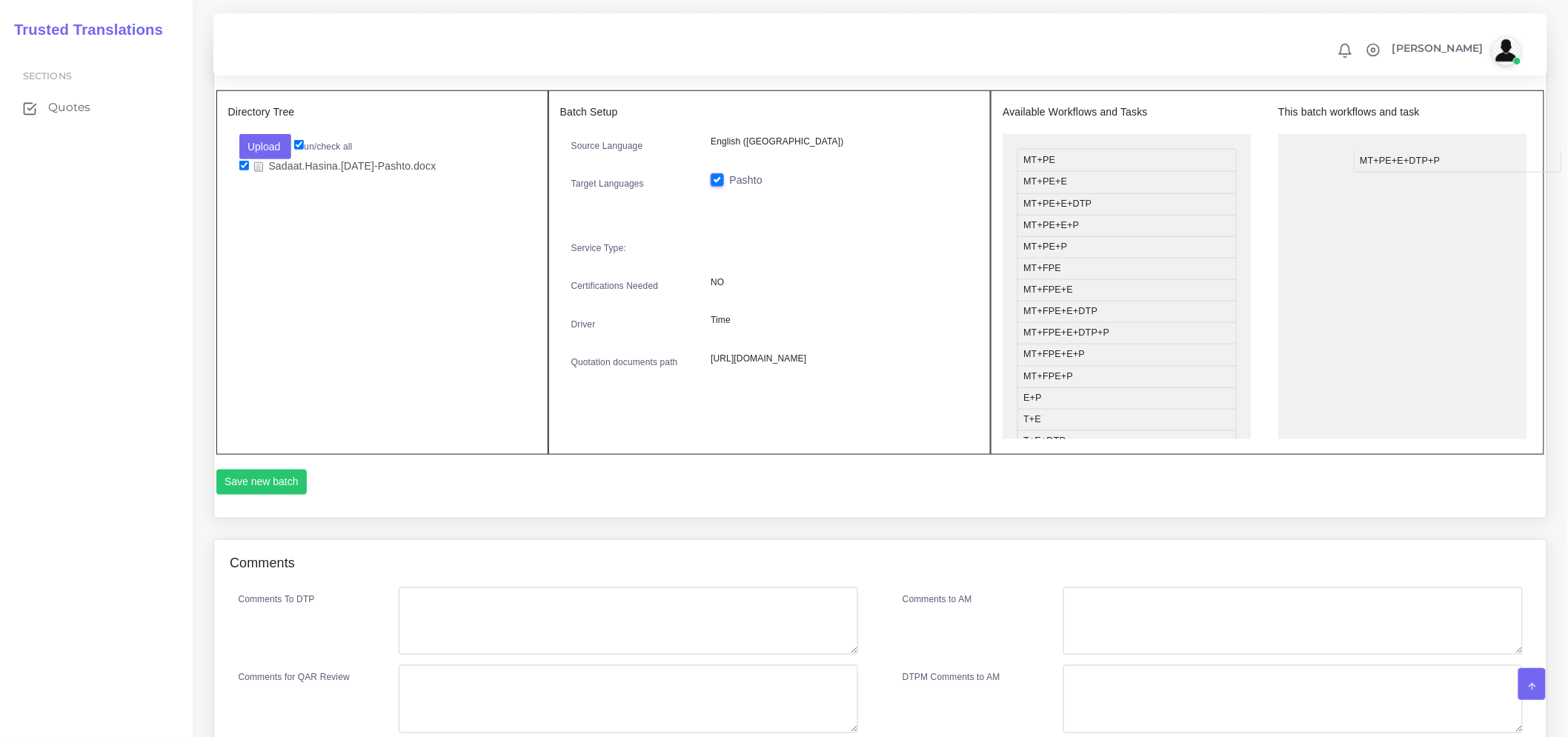
drag, startPoint x: 1107, startPoint y: 234, endPoint x: 1456, endPoint y: 165, distance: 355.8
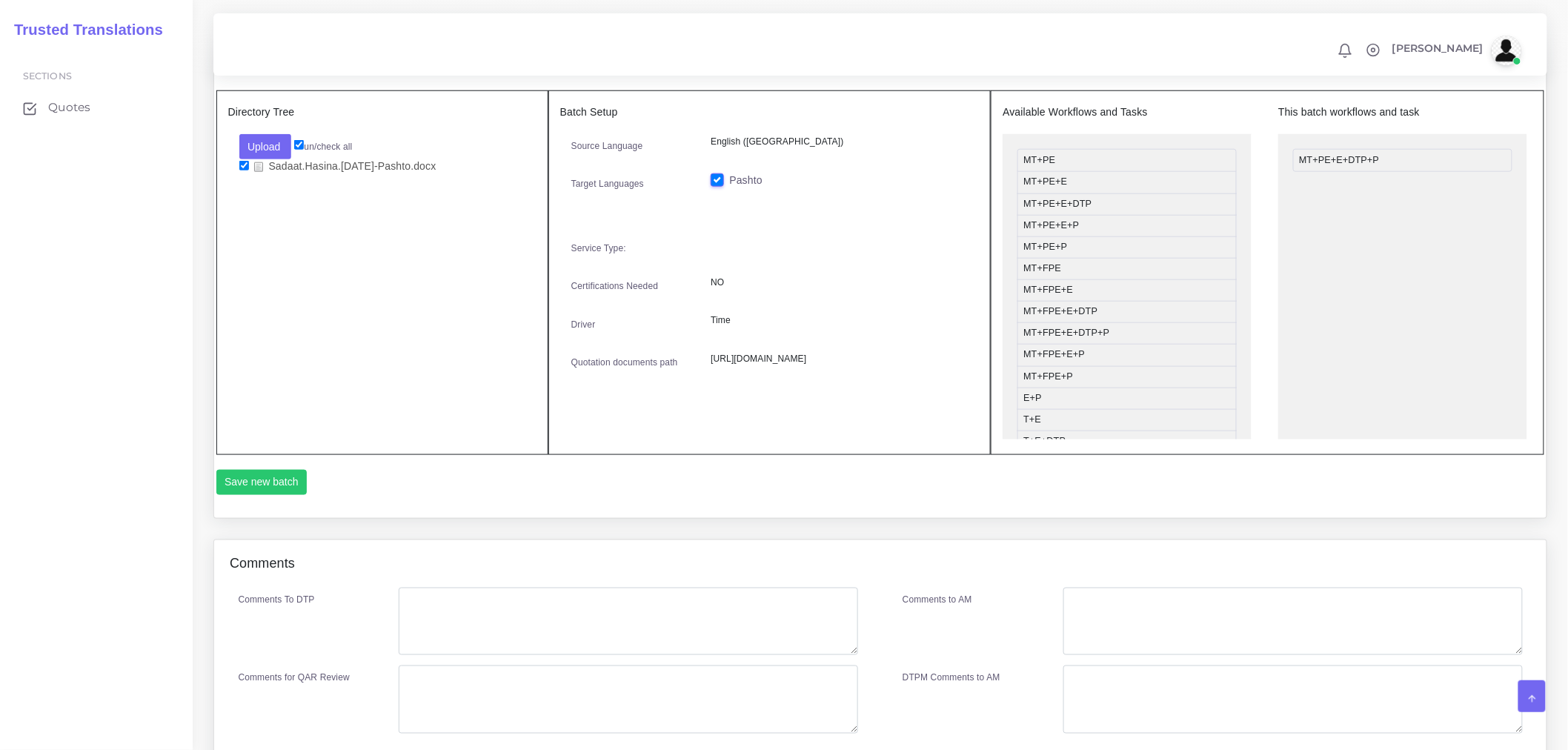
scroll to position [708, 0]
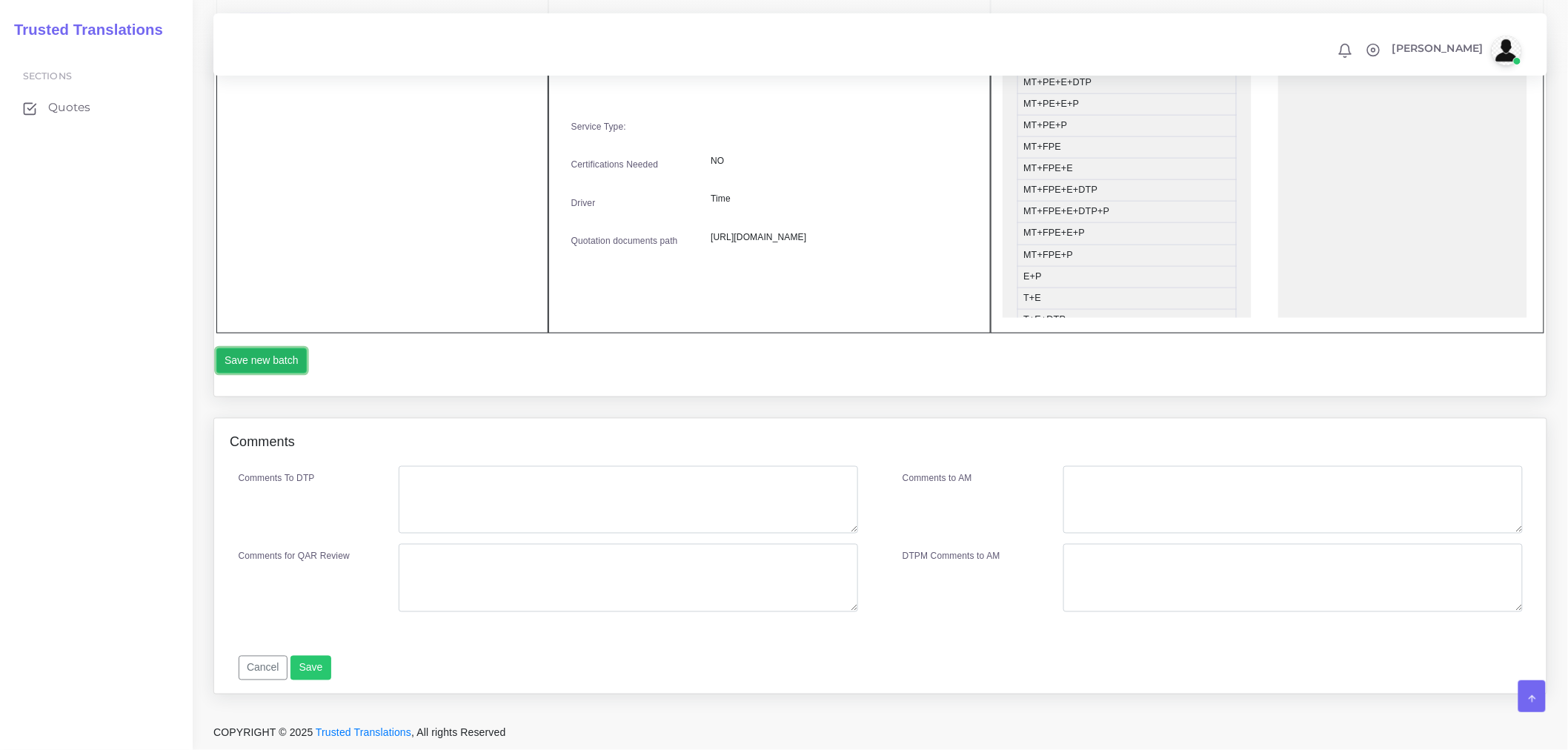
click at [272, 357] on button "Save new batch" at bounding box center [262, 361] width 91 height 25
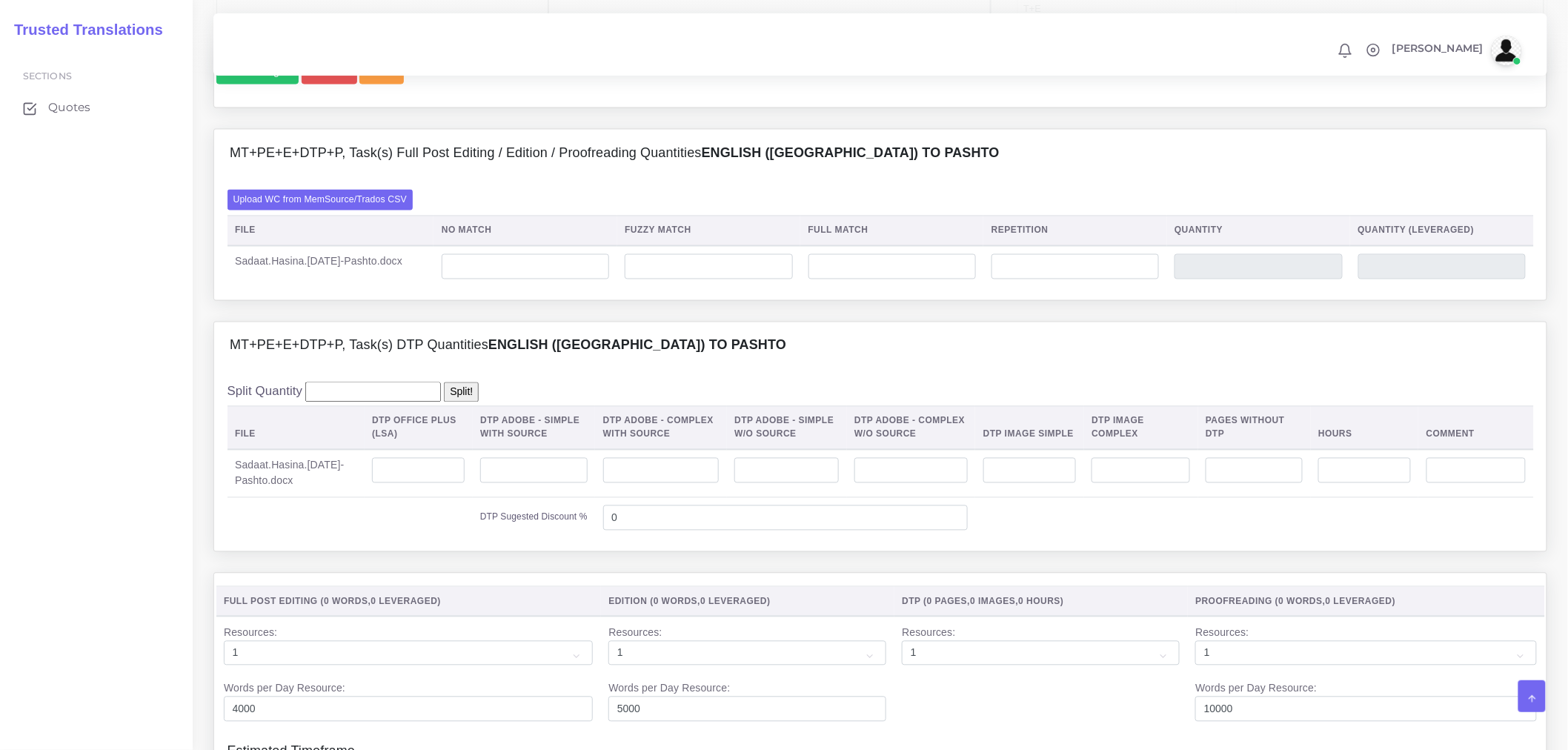
scroll to position [988, 0]
click at [402, 208] on label "Upload WC from MemSource/Trados CSV" at bounding box center [321, 198] width 186 height 20
click at [0, 0] on input "Upload WC from MemSource/Trados CSV" at bounding box center [0, 0] width 0 height 0
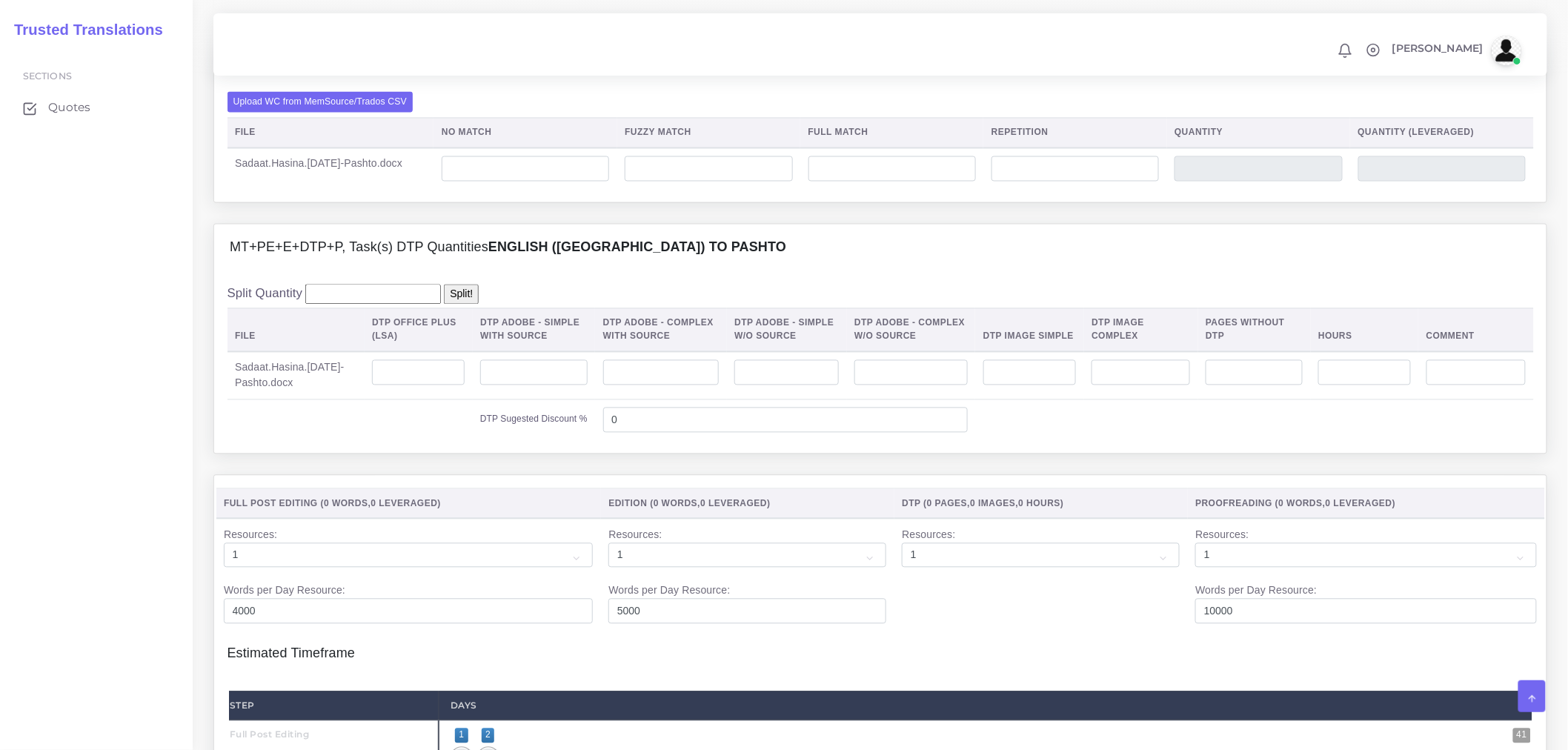
scroll to position [1235, 0]
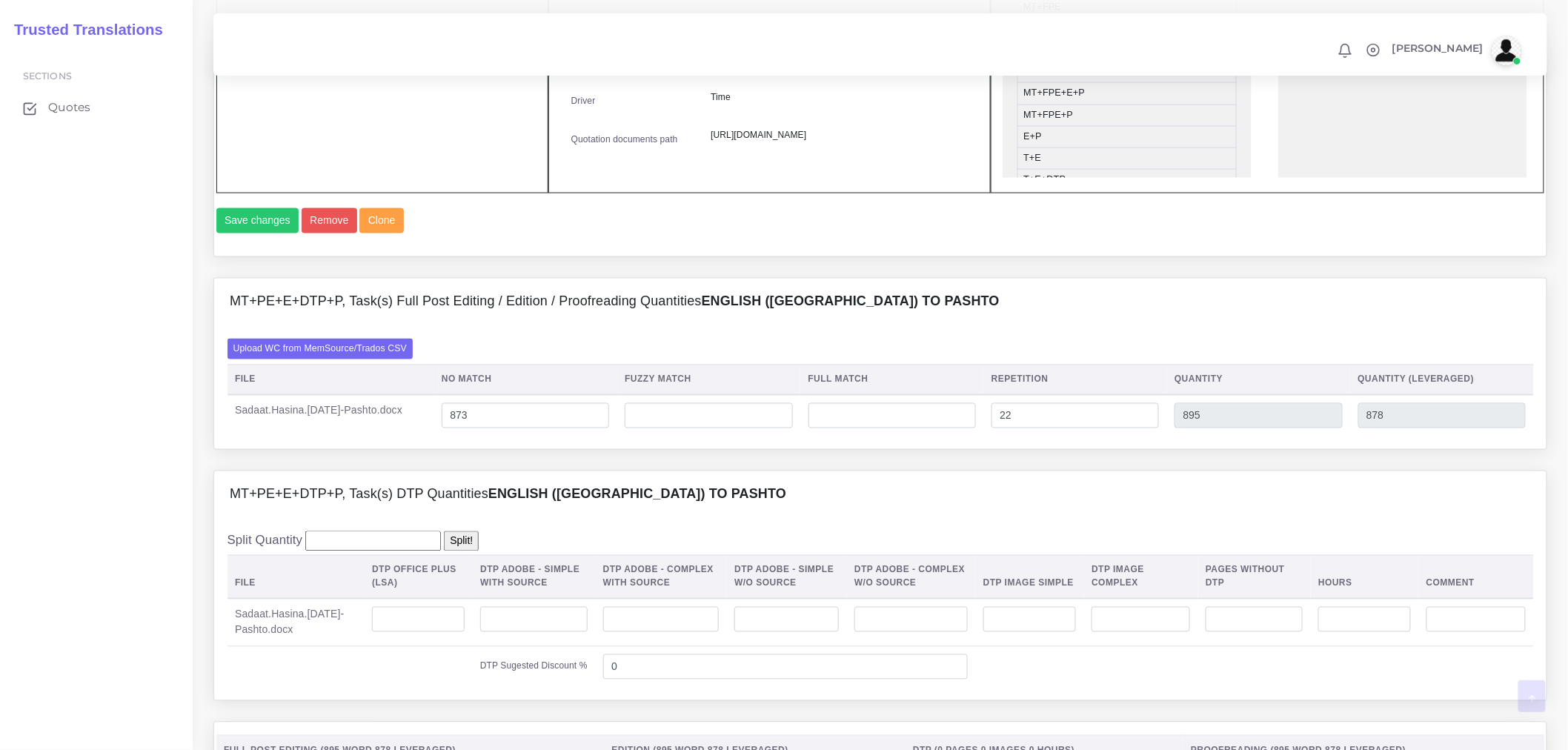
scroll to position [1152, 0]
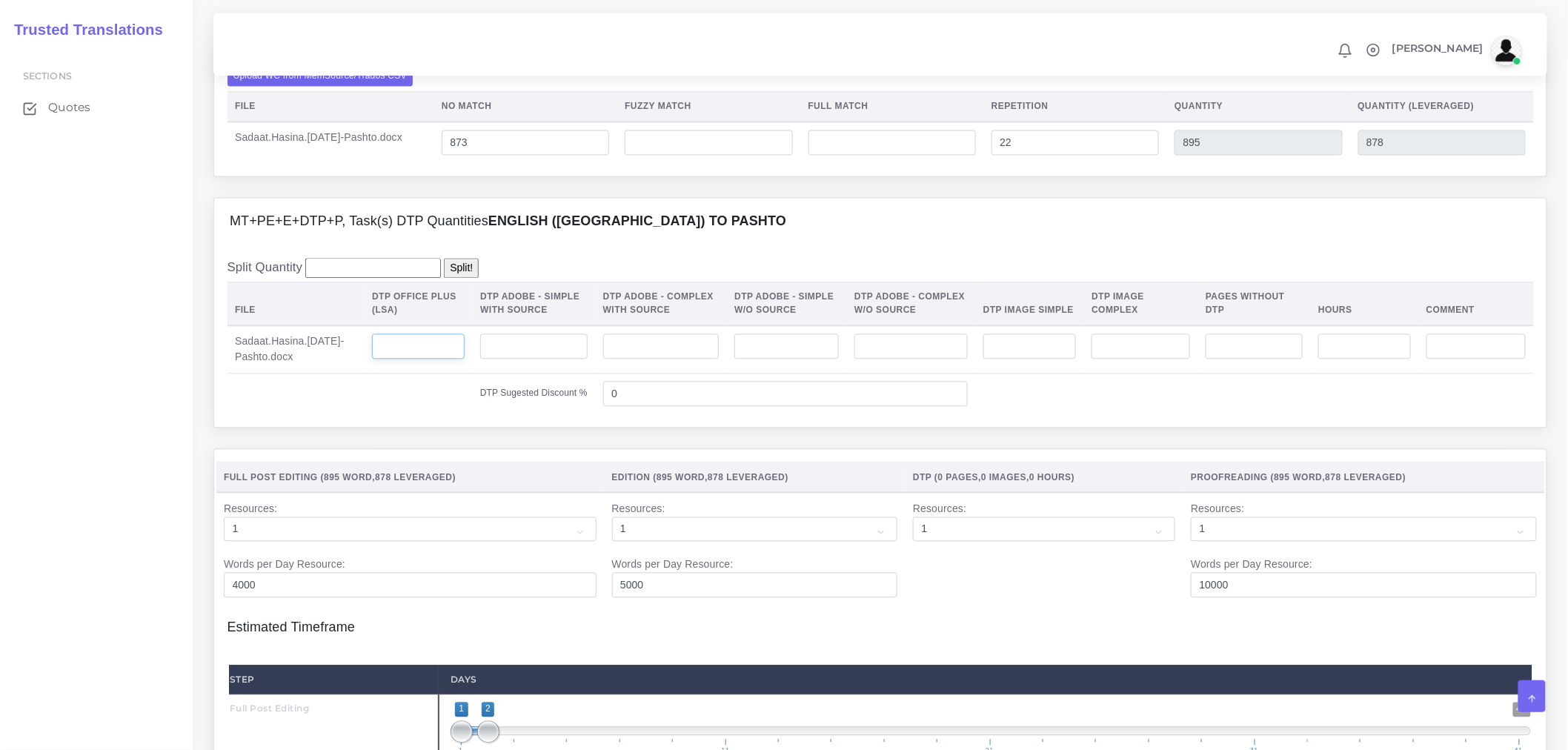
click at [427, 359] on input "number" at bounding box center [419, 347] width 93 height 25
click at [698, 359] on input "number" at bounding box center [661, 347] width 117 height 25
type input "3"
click at [551, 400] on label "DTP Sugested Discount %" at bounding box center [534, 393] width 108 height 13
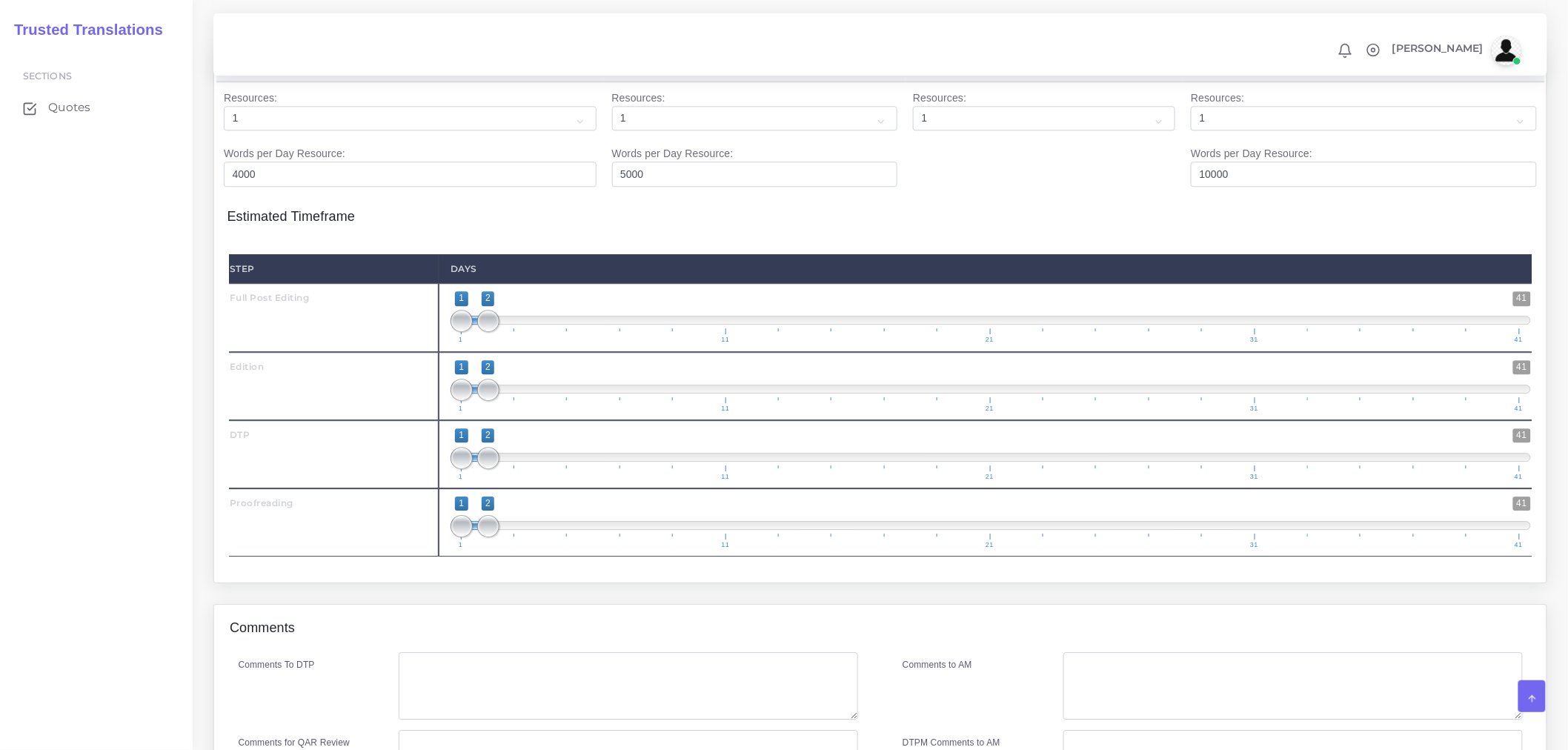
scroll to position [1564, 0]
drag, startPoint x: 494, startPoint y: 431, endPoint x: 512, endPoint y: 431, distance: 18.0
click at [512, 400] on span at bounding box center [514, 388] width 22 height 22
type input "2;3"
drag, startPoint x: 455, startPoint y: 428, endPoint x: 480, endPoint y: 431, distance: 25.2
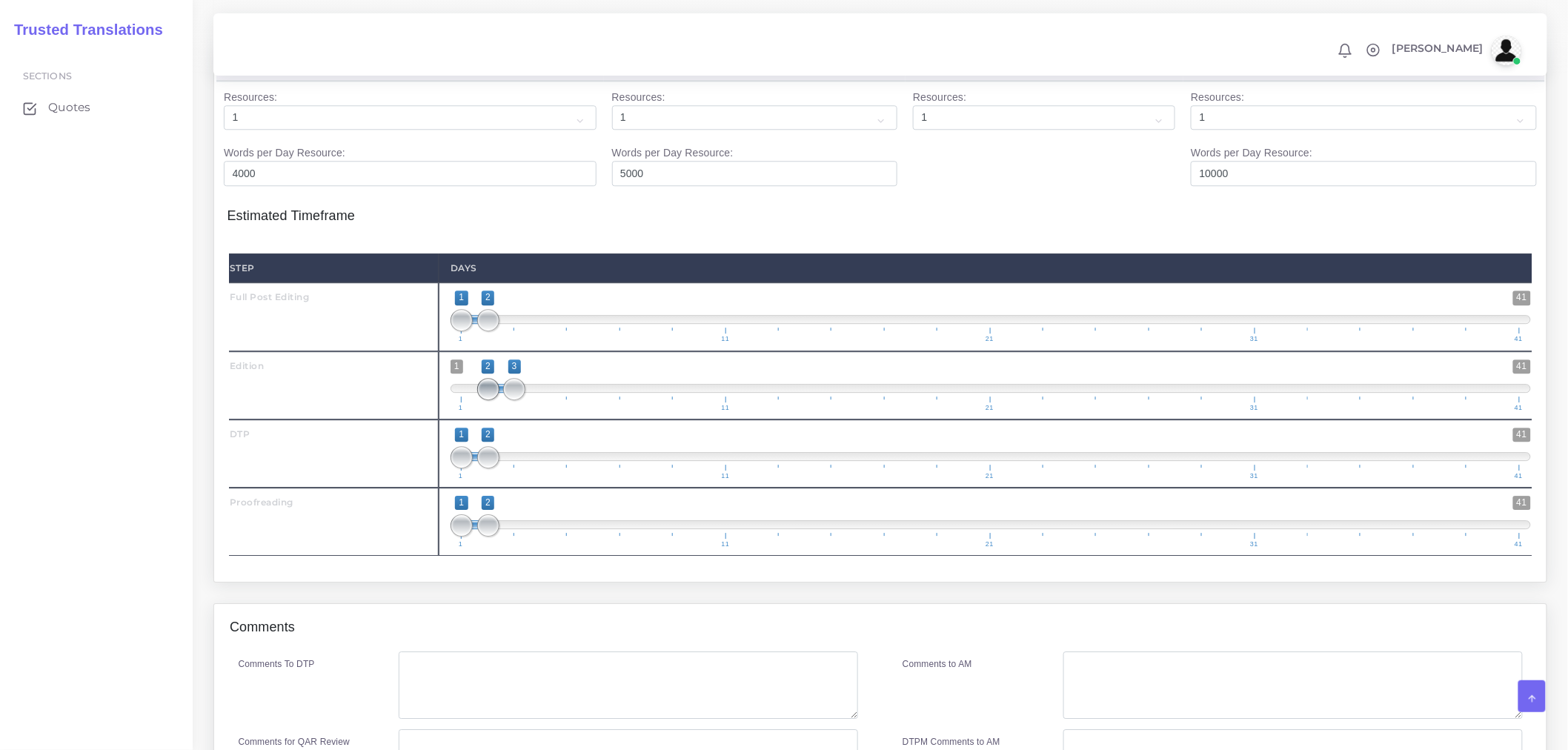
click at [480, 400] on span at bounding box center [488, 388] width 22 height 22
drag, startPoint x: 490, startPoint y: 490, endPoint x: 545, endPoint y: 487, distance: 55.1
click at [545, 480] on span "1 41 1 4 1 — 4 1 11 21 31 41" at bounding box center [990, 454] width 1080 height 52
click at [482, 461] on span at bounding box center [501, 456] width 79 height 9
type input "3;4"
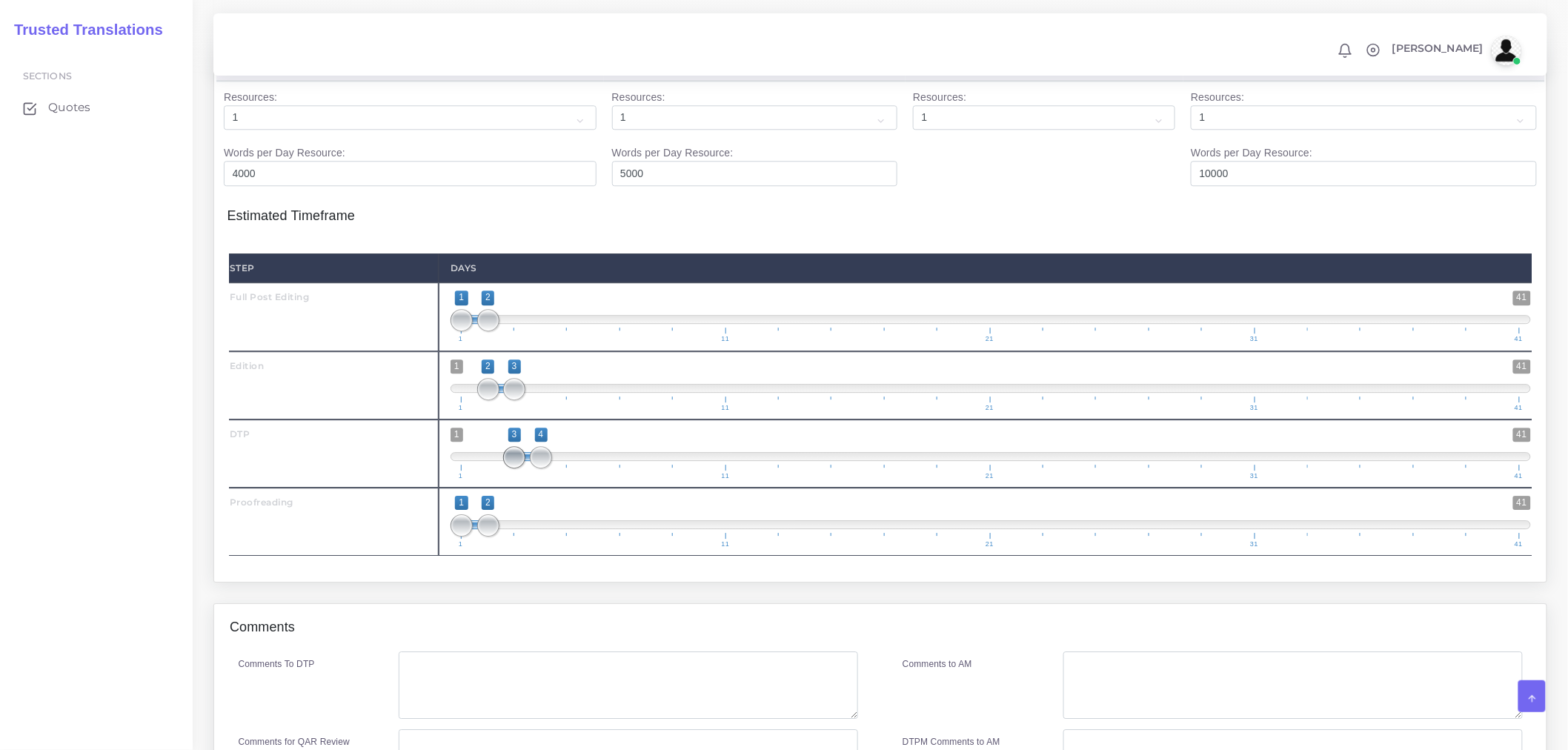
drag, startPoint x: 461, startPoint y: 497, endPoint x: 508, endPoint y: 492, distance: 47.3
click at [508, 468] on span at bounding box center [514, 457] width 22 height 22
drag, startPoint x: 488, startPoint y: 565, endPoint x: 556, endPoint y: 564, distance: 68.0
click at [556, 537] on span at bounding box center [567, 525] width 22 height 22
drag, startPoint x: 472, startPoint y: 567, endPoint x: 556, endPoint y: 564, distance: 84.1
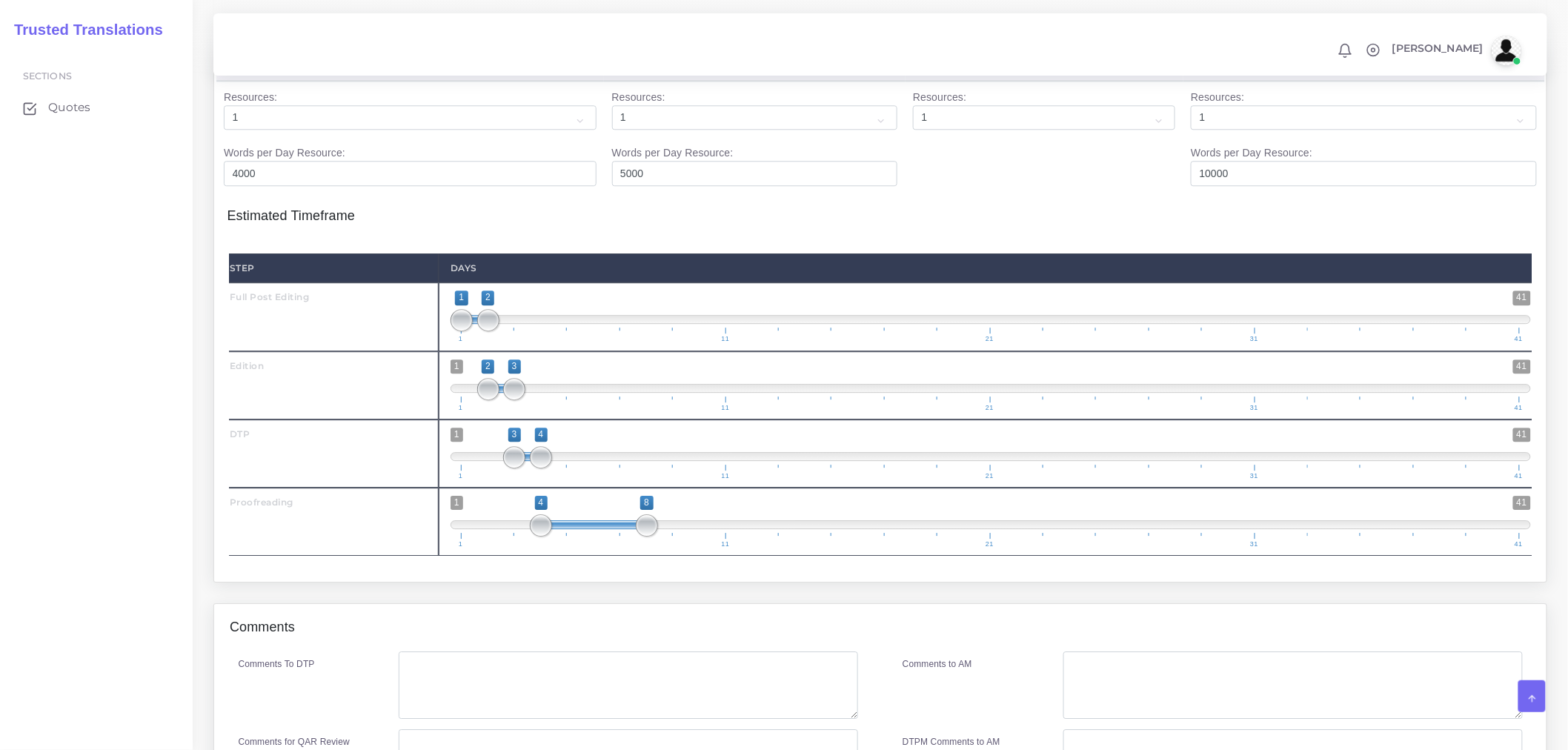
click at [556, 529] on span at bounding box center [594, 525] width 106 height 9
type input "4;5"
drag, startPoint x: 636, startPoint y: 568, endPoint x: 566, endPoint y: 574, distance: 70.3
click at [566, 537] on span at bounding box center [567, 525] width 22 height 22
type input "1;3"
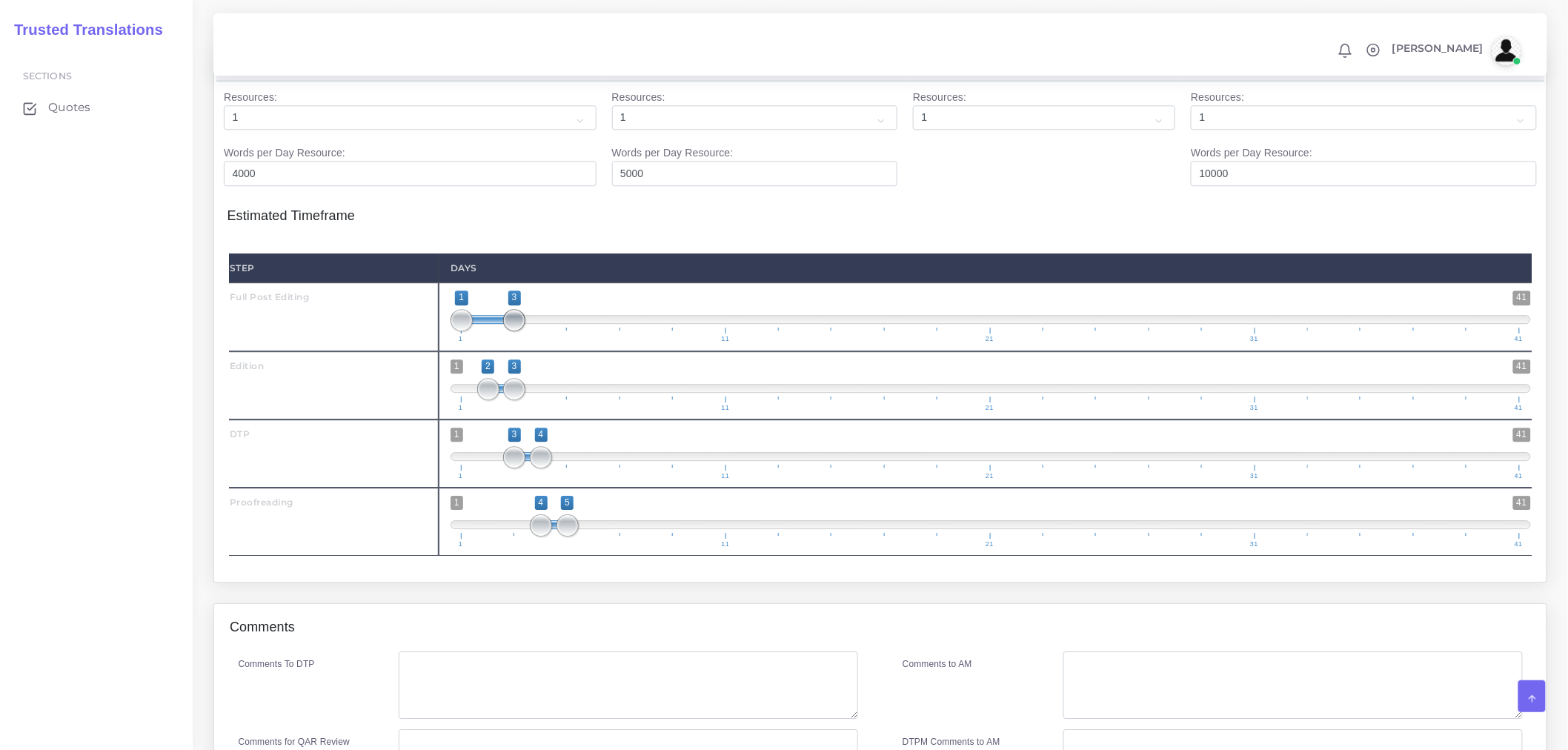
drag, startPoint x: 480, startPoint y: 359, endPoint x: 505, endPoint y: 360, distance: 25.0
click at [505, 331] on span at bounding box center [514, 320] width 22 height 22
drag, startPoint x: 514, startPoint y: 433, endPoint x: 553, endPoint y: 433, distance: 39.0
click at [553, 411] on span "1 41 2 4 2 — 4 1 11 21 31 41" at bounding box center [990, 385] width 1080 height 52
type input "3;4"
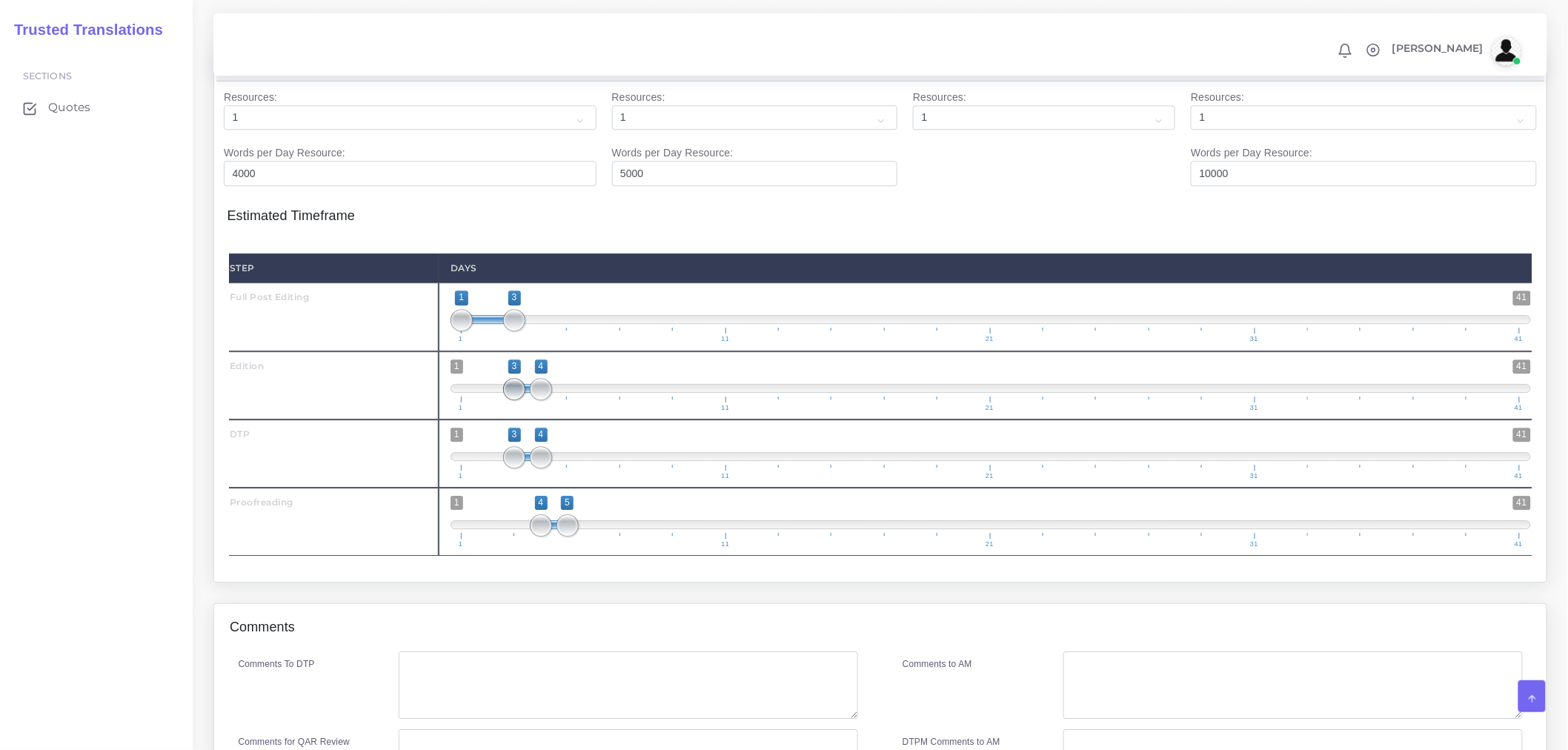
drag, startPoint x: 485, startPoint y: 424, endPoint x: 516, endPoint y: 428, distance: 31.3
click at [516, 400] on span at bounding box center [514, 388] width 22 height 22
drag, startPoint x: 536, startPoint y: 497, endPoint x: 561, endPoint y: 494, distance: 25.2
click at [561, 468] on span at bounding box center [567, 457] width 22 height 22
type input "4;5"
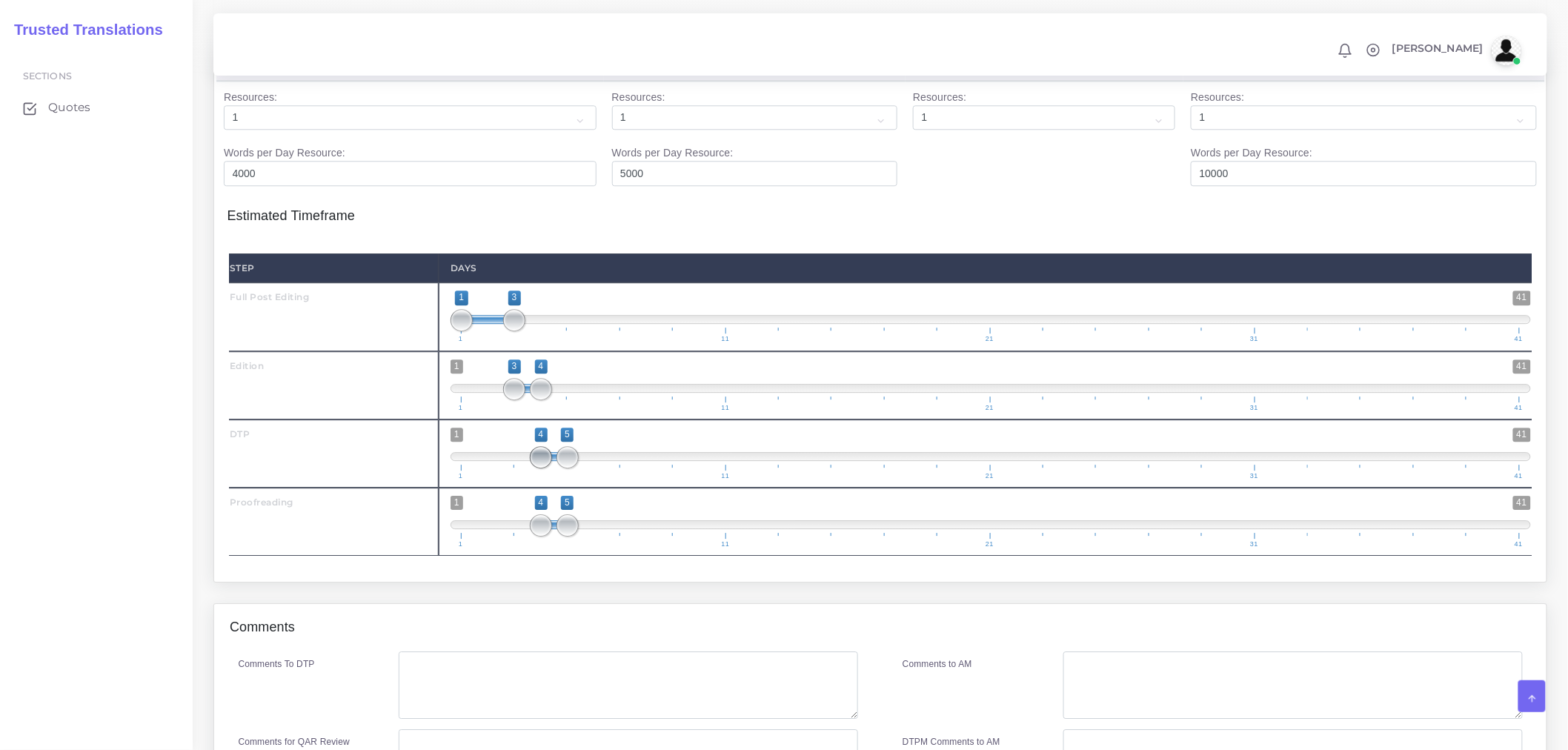
drag, startPoint x: 517, startPoint y: 501, endPoint x: 545, endPoint y: 499, distance: 28.1
click at [545, 468] on span at bounding box center [540, 457] width 22 height 22
drag, startPoint x: 564, startPoint y: 561, endPoint x: 597, endPoint y: 563, distance: 33.1
click at [597, 537] on span at bounding box center [594, 525] width 22 height 22
drag, startPoint x: 538, startPoint y: 563, endPoint x: 578, endPoint y: 557, distance: 40.4
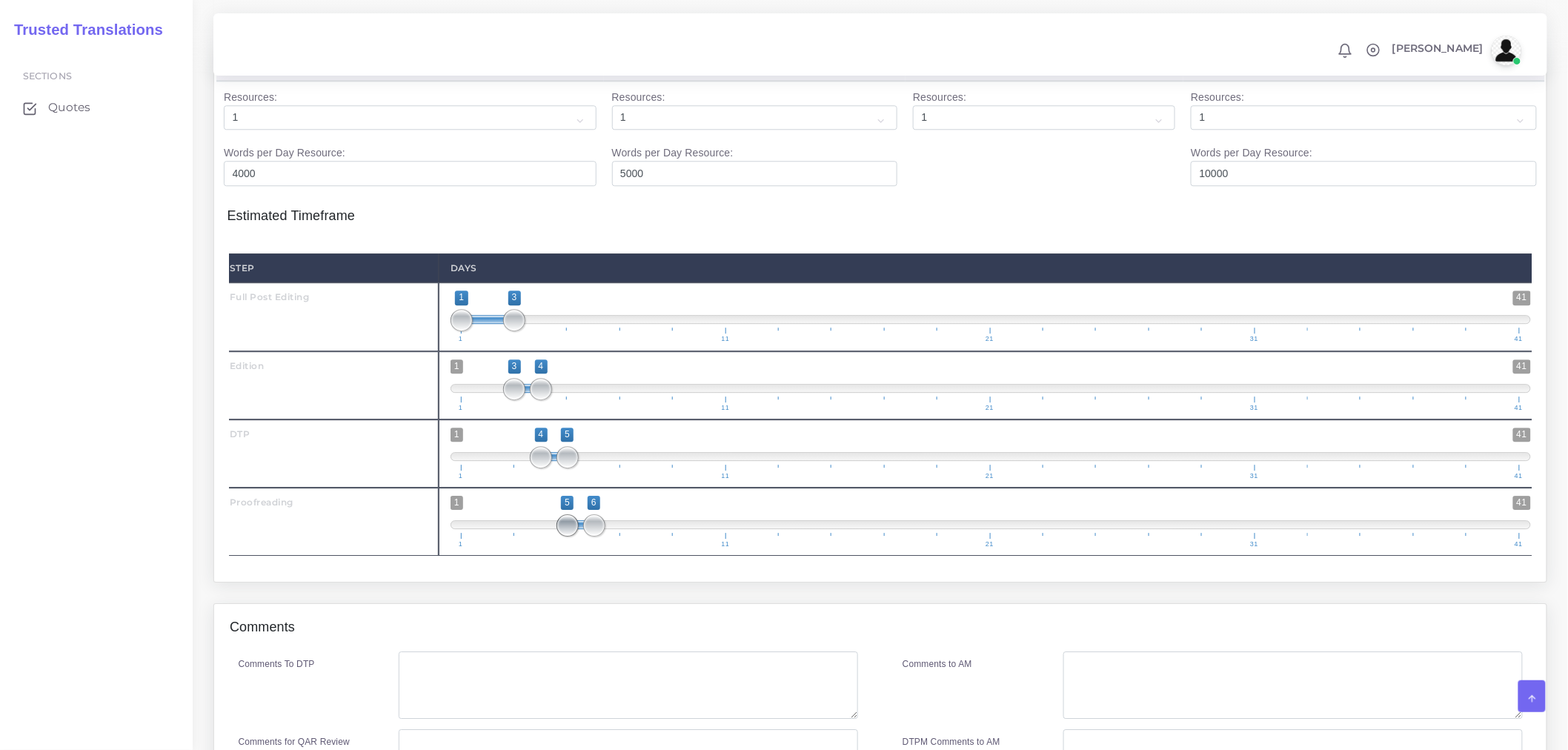
click at [578, 548] on span "1 41 5 6 5 — 6 1 11 21 31 41" at bounding box center [990, 522] width 1080 height 52
type input "5;6"
drag, startPoint x: 583, startPoint y: 561, endPoint x: 563, endPoint y: 561, distance: 20.0
click at [563, 537] on span at bounding box center [567, 525] width 22 height 22
click at [536, 704] on textarea "Comments To DTP" at bounding box center [628, 686] width 459 height 69
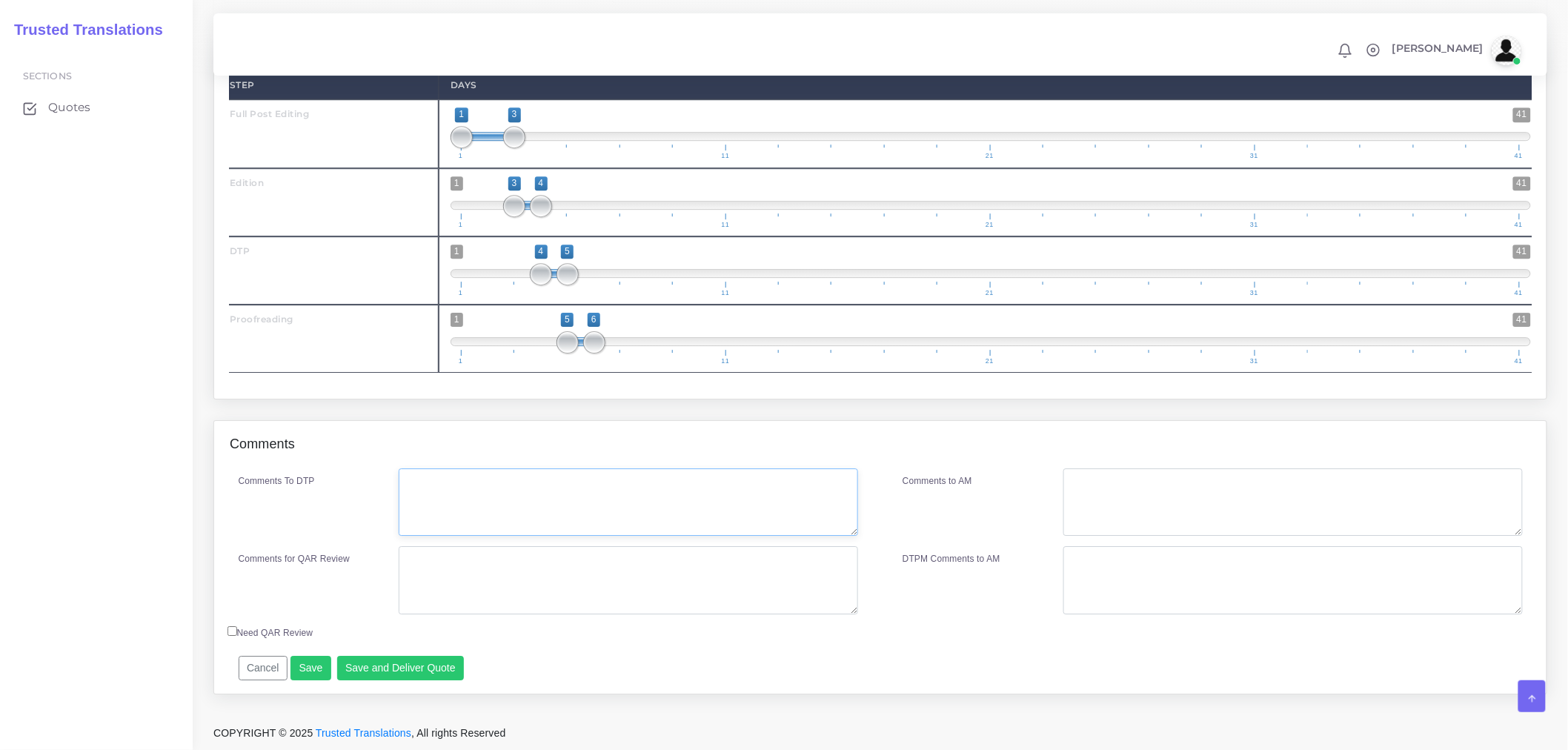
scroll to position [1790, 0]
type textarea "DTP in Word. RTL."
